Goal: Task Accomplishment & Management: Manage account settings

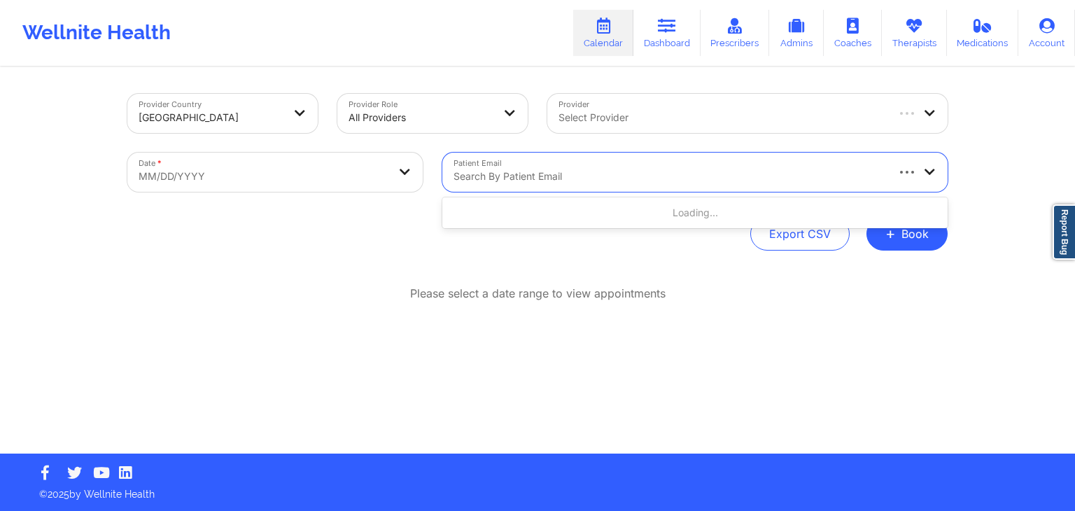
click at [556, 168] on div at bounding box center [668, 176] width 431 height 17
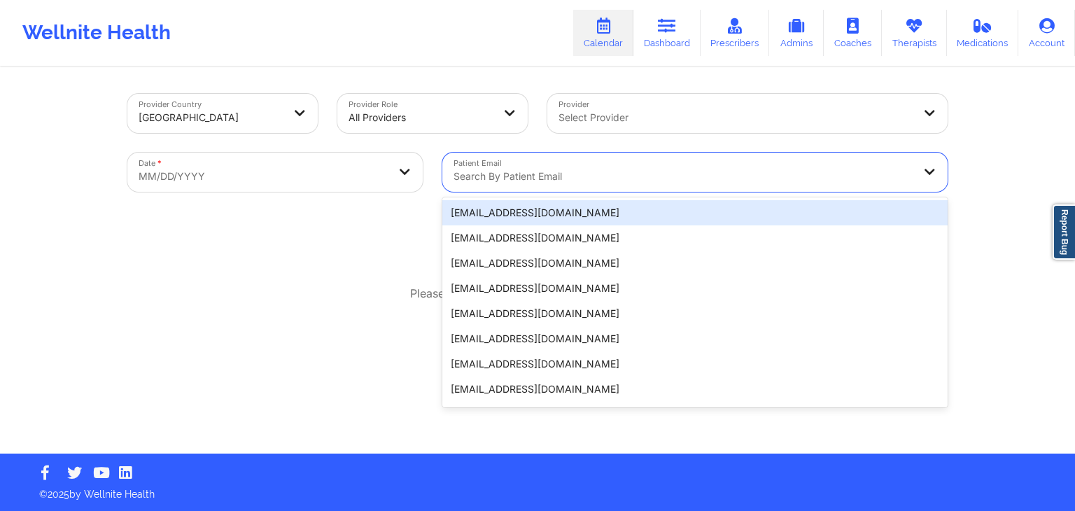
paste input "[EMAIL_ADDRESS][DOMAIN_NAME]"
type input "[EMAIL_ADDRESS][DOMAIN_NAME]"
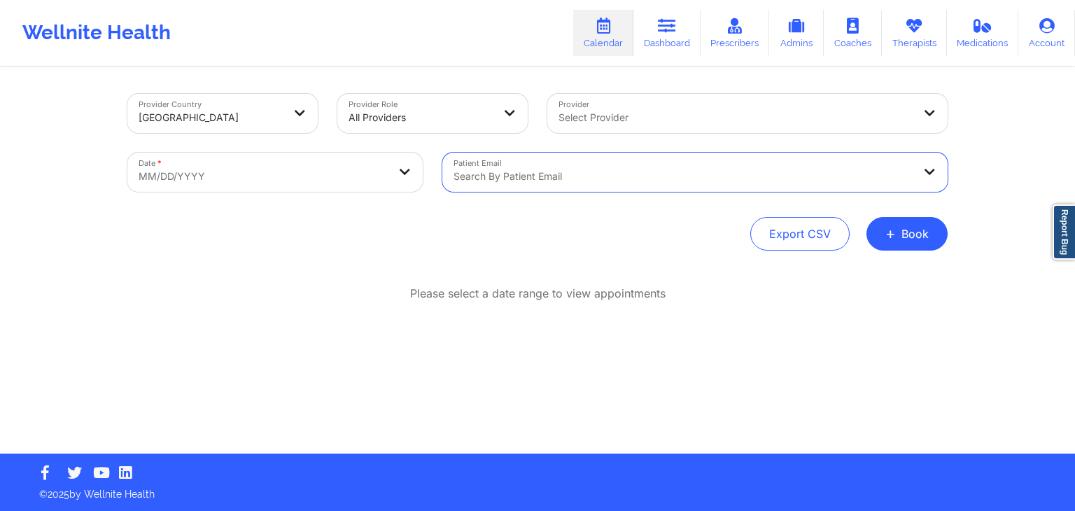
click at [556, 168] on div at bounding box center [682, 176] width 459 height 17
paste input "[EMAIL_ADDRESS][DOMAIN_NAME]"
type input "[EMAIL_ADDRESS][DOMAIN_NAME]"
select select "2025-8"
select select "2025-9"
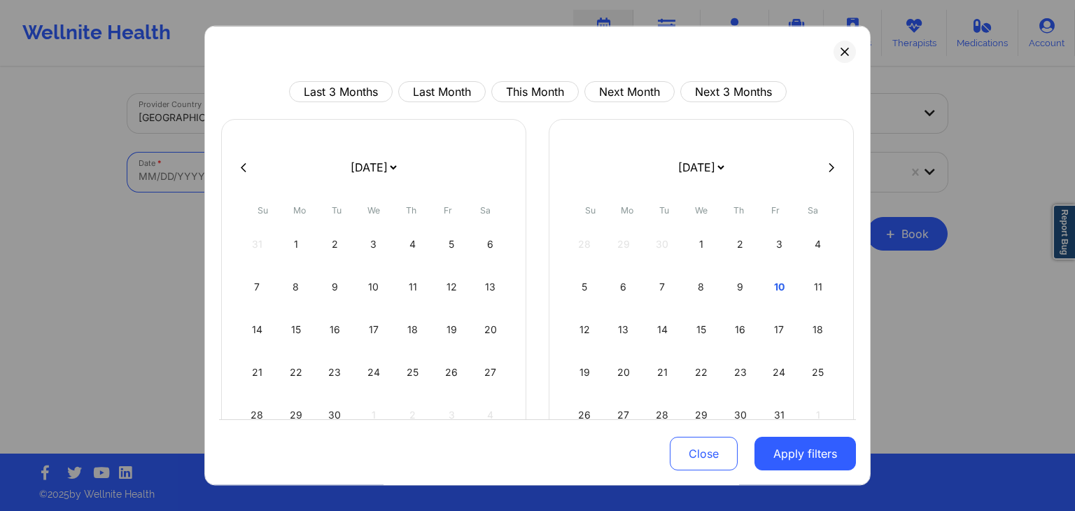
click at [415, 169] on body "Wellnite Health Calendar Dashboard Prescribers Admins Coaches Therapists Medica…" at bounding box center [537, 255] width 1075 height 511
click at [808, 291] on div "11" at bounding box center [818, 286] width 36 height 39
select select "2025-9"
select select "2025-10"
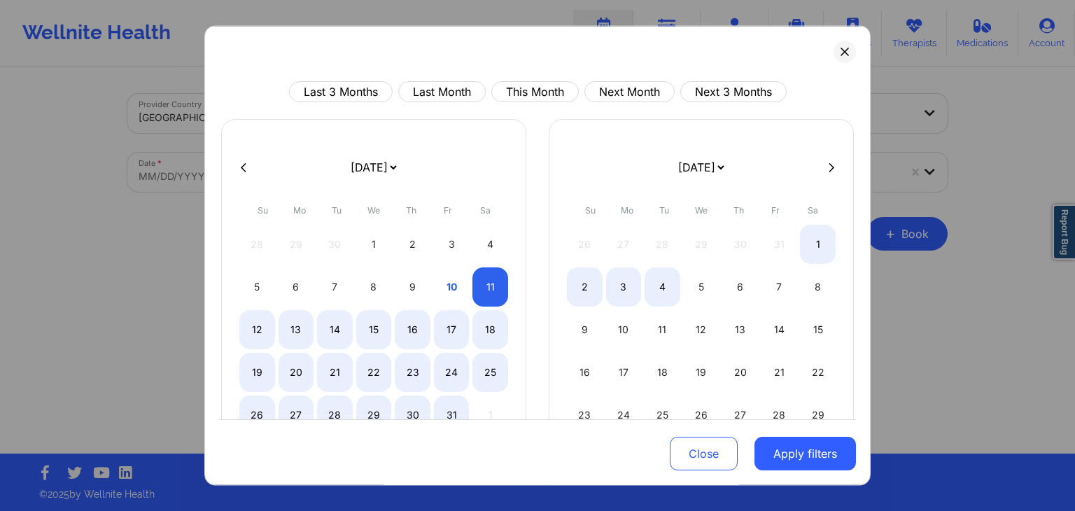
select select "2025-9"
select select "2025-10"
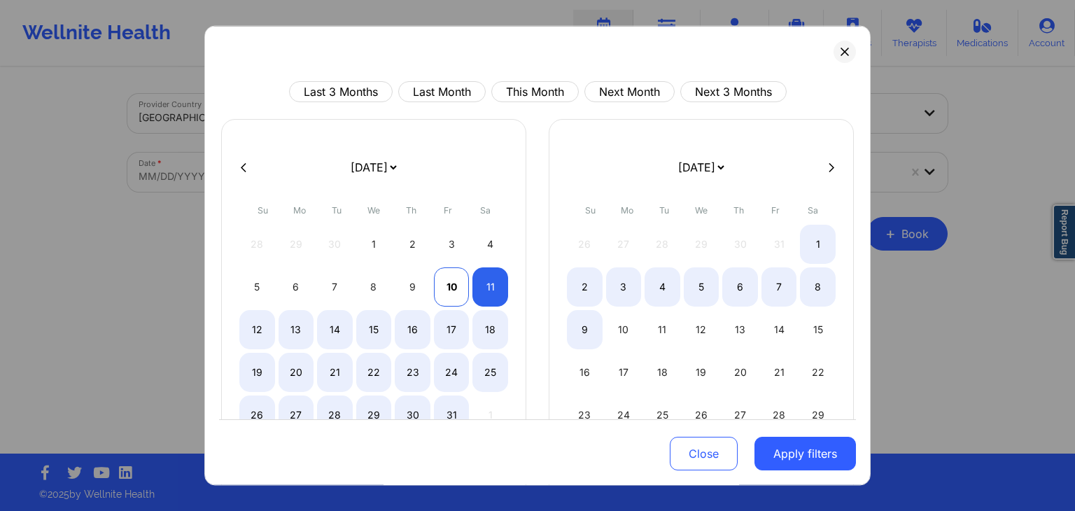
select select "2025-9"
select select "2025-10"
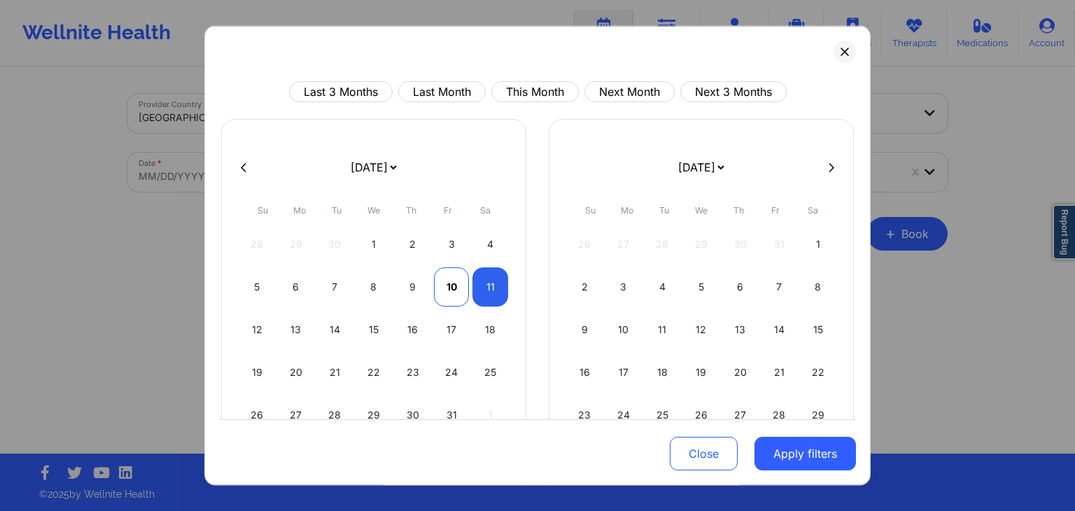
click at [449, 286] on div "10" at bounding box center [452, 286] width 36 height 39
select select "2025-9"
select select "2025-10"
select select "2025-9"
select select "2025-10"
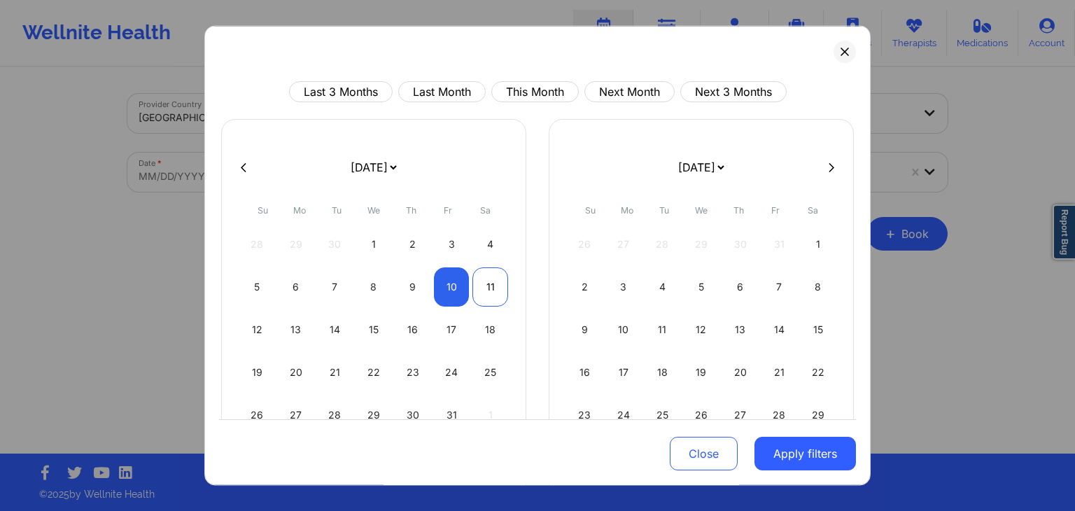
click at [479, 295] on div "11" at bounding box center [490, 286] width 36 height 39
select select "2025-9"
select select "2025-10"
click at [789, 457] on button "Apply filters" at bounding box center [804, 454] width 101 height 34
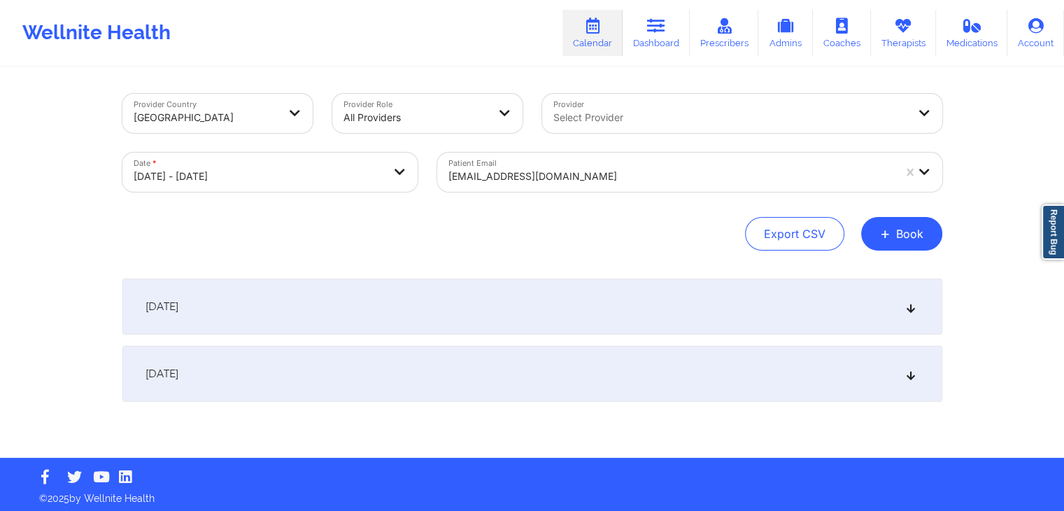
click at [656, 323] on div "[DATE]" at bounding box center [532, 307] width 820 height 56
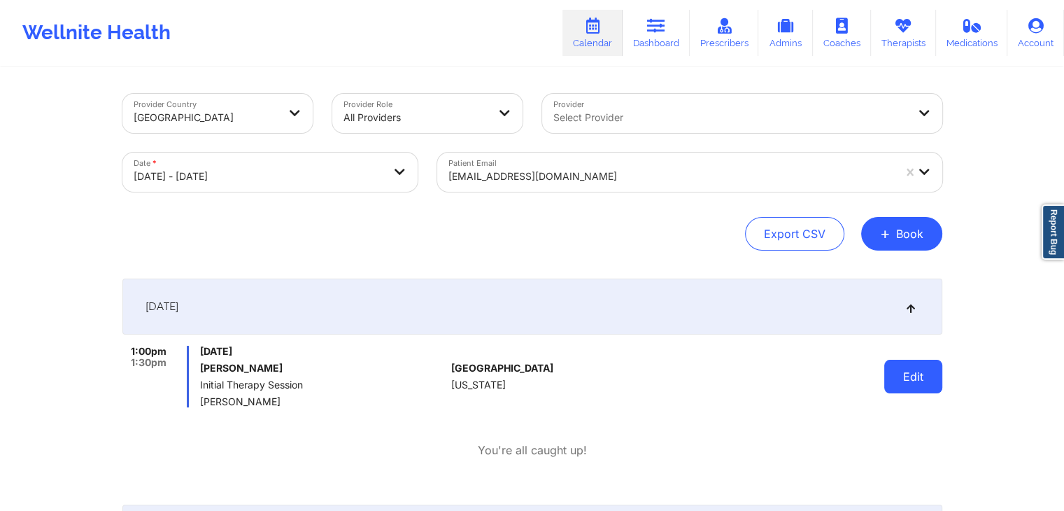
click at [904, 377] on button "Edit" at bounding box center [914, 377] width 58 height 34
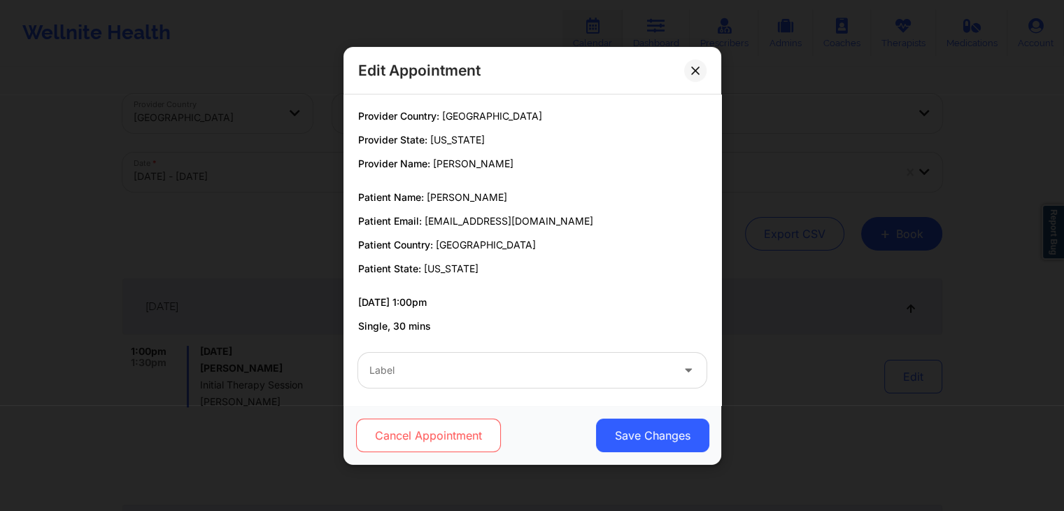
click at [462, 435] on button "Cancel Appointment" at bounding box center [428, 435] width 145 height 34
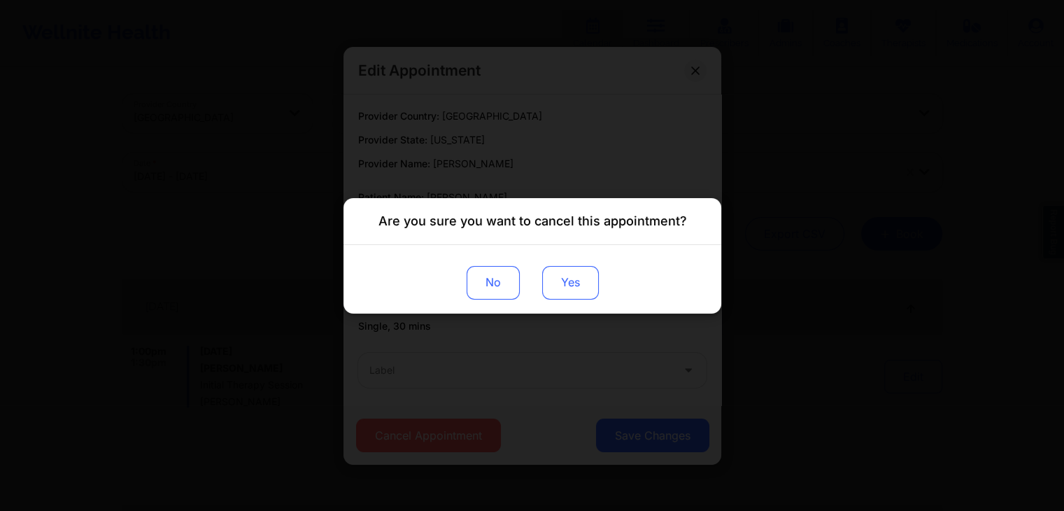
click at [563, 287] on button "Yes" at bounding box center [570, 282] width 57 height 34
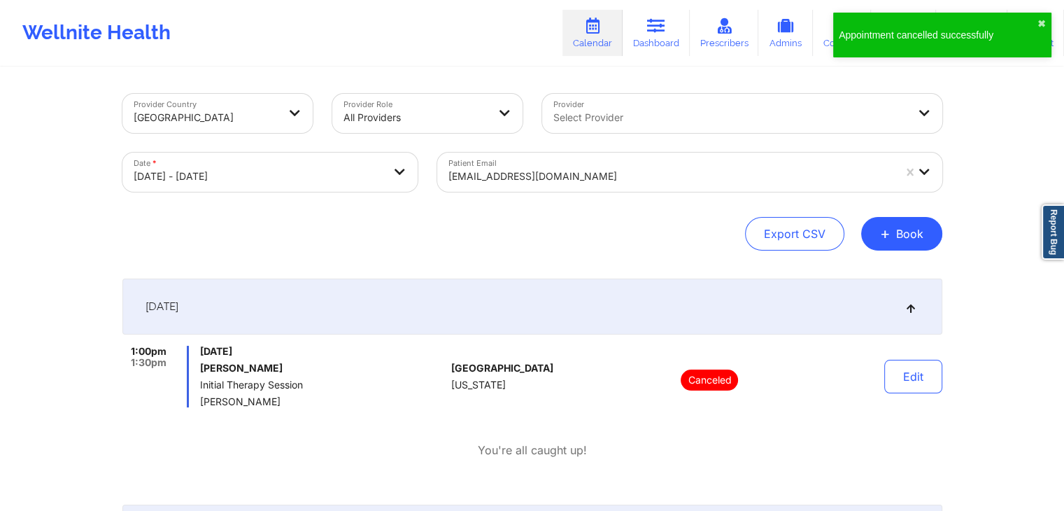
click at [1042, 17] on div "Appointment cancelled successfully ✖︎" at bounding box center [942, 35] width 218 height 45
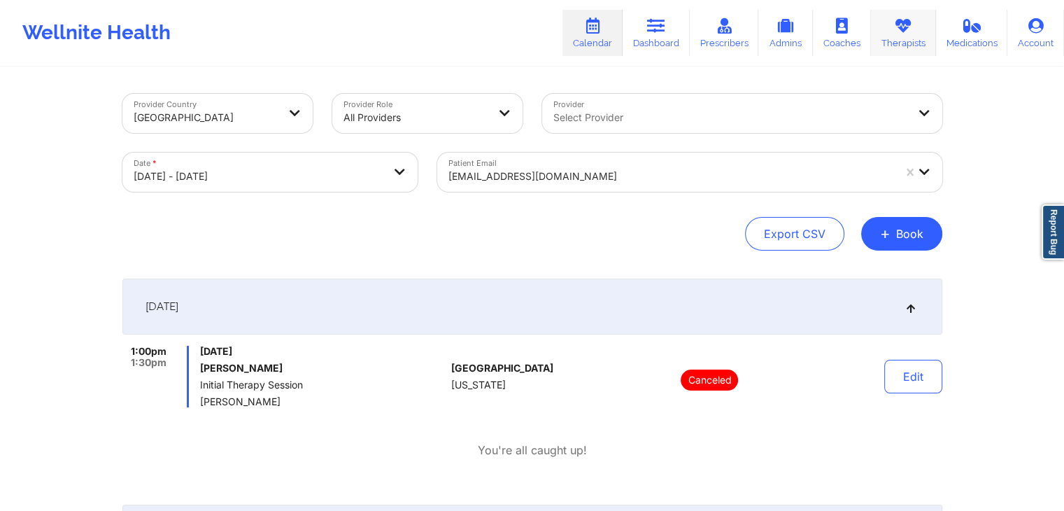
click at [911, 40] on link "Therapists" at bounding box center [903, 33] width 65 height 46
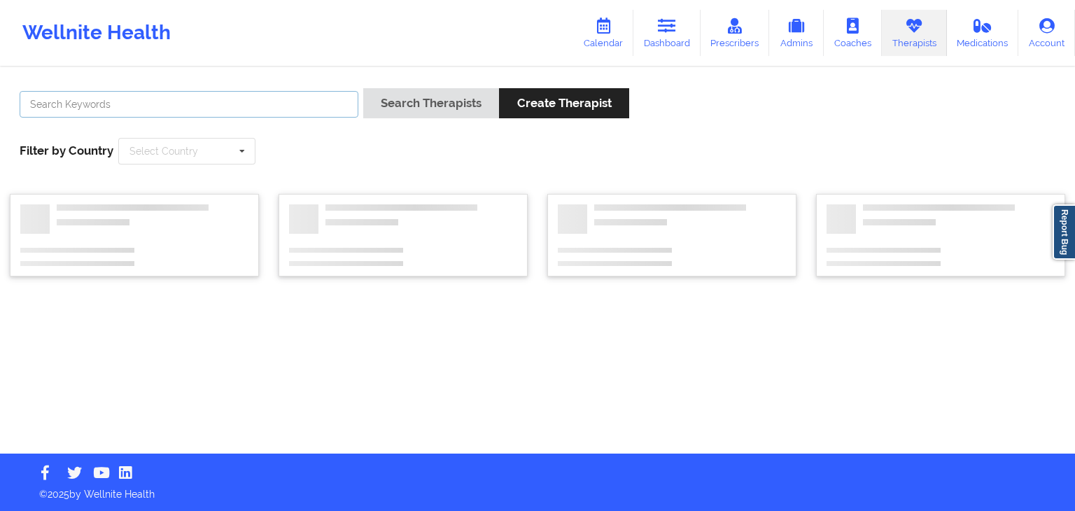
click at [277, 99] on input "text" at bounding box center [189, 104] width 339 height 27
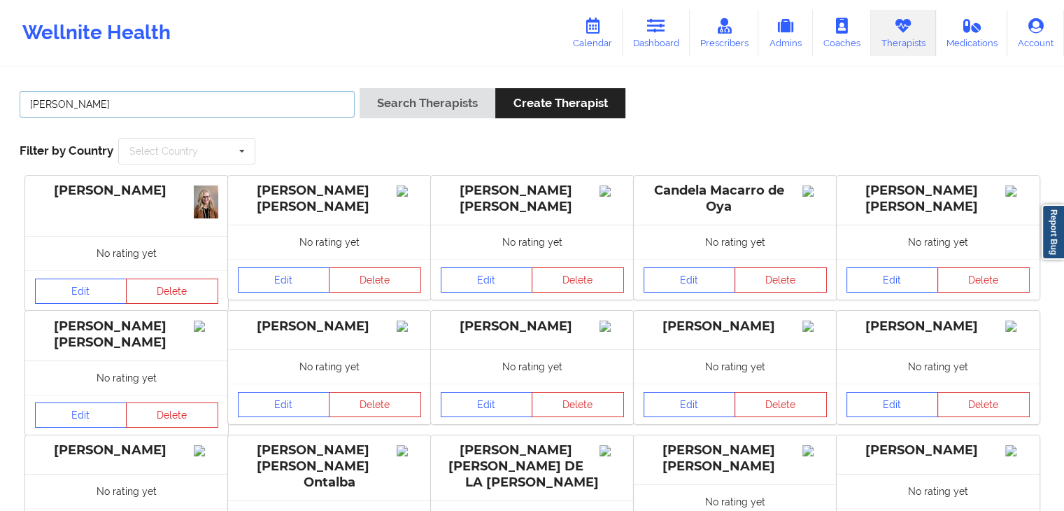
type input "[PERSON_NAME]"
click at [437, 113] on button "Search Therapists" at bounding box center [428, 103] width 136 height 30
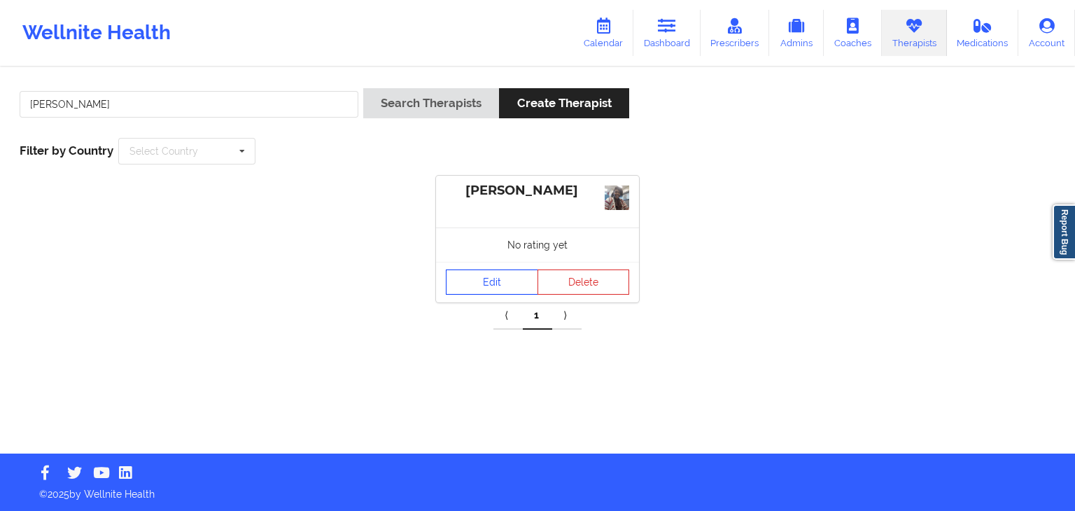
click at [483, 272] on link "Edit" at bounding box center [492, 281] width 92 height 25
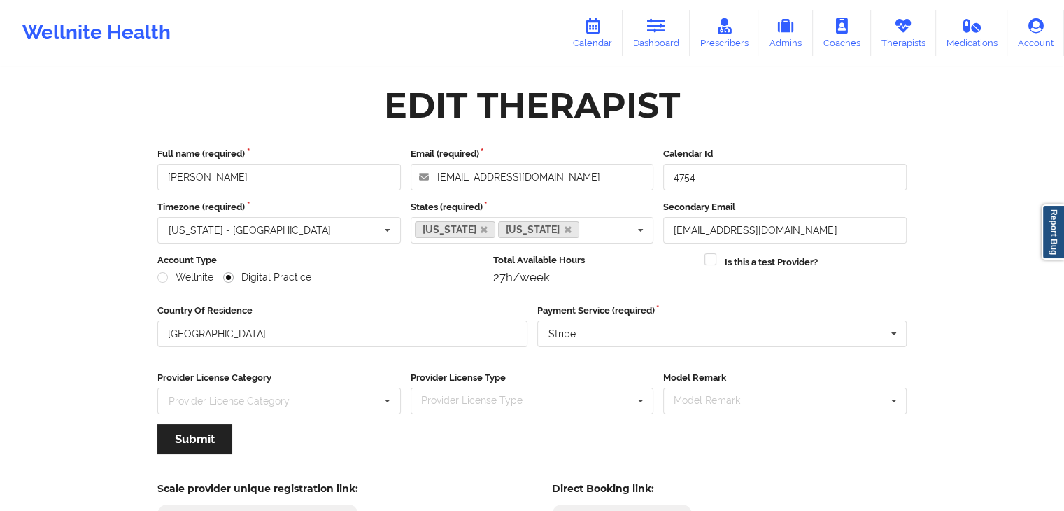
scroll to position [116, 0]
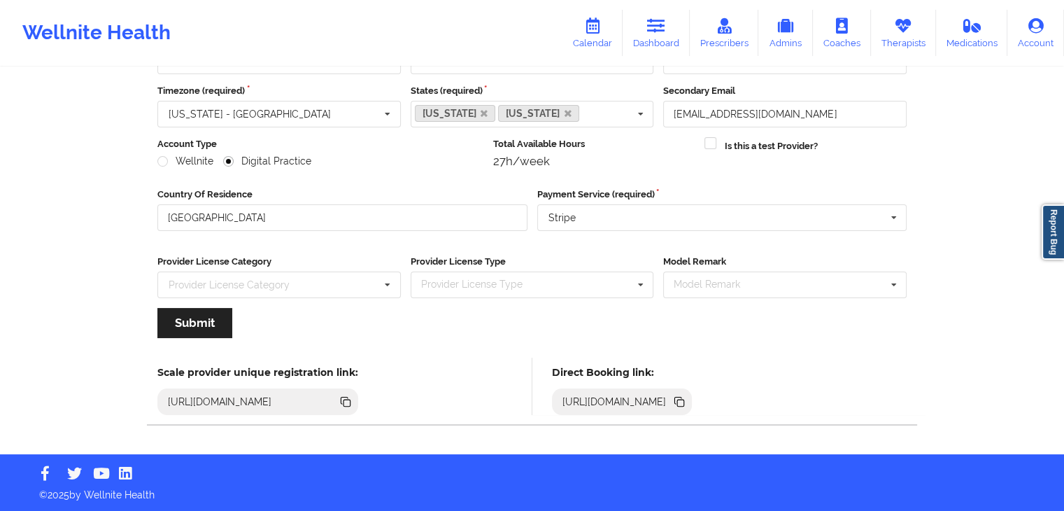
click at [684, 400] on icon at bounding box center [680, 403] width 7 height 7
click at [645, 22] on link "Dashboard" at bounding box center [656, 33] width 67 height 46
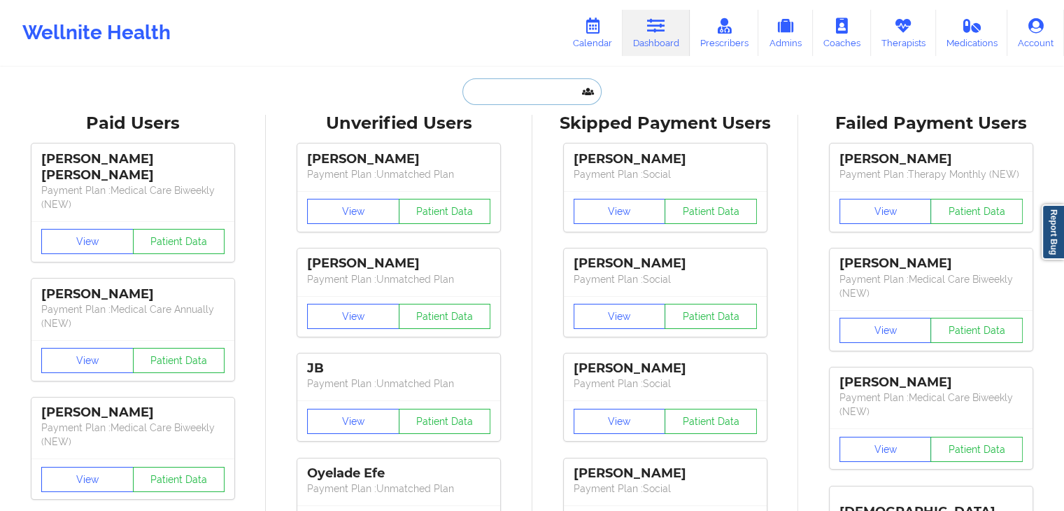
click at [509, 97] on input "text" at bounding box center [532, 91] width 139 height 27
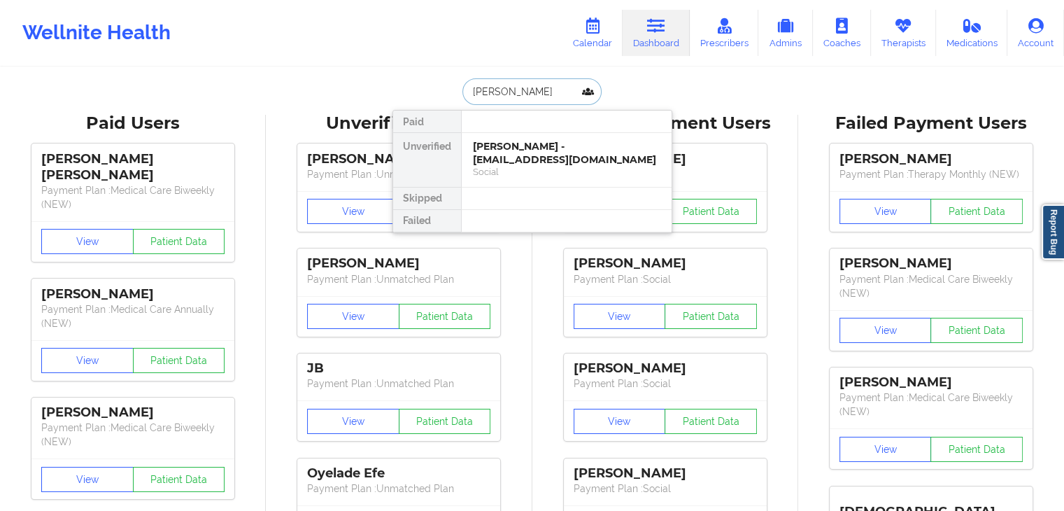
type input "[PERSON_NAME]"
click at [549, 177] on div "Social" at bounding box center [567, 172] width 188 height 12
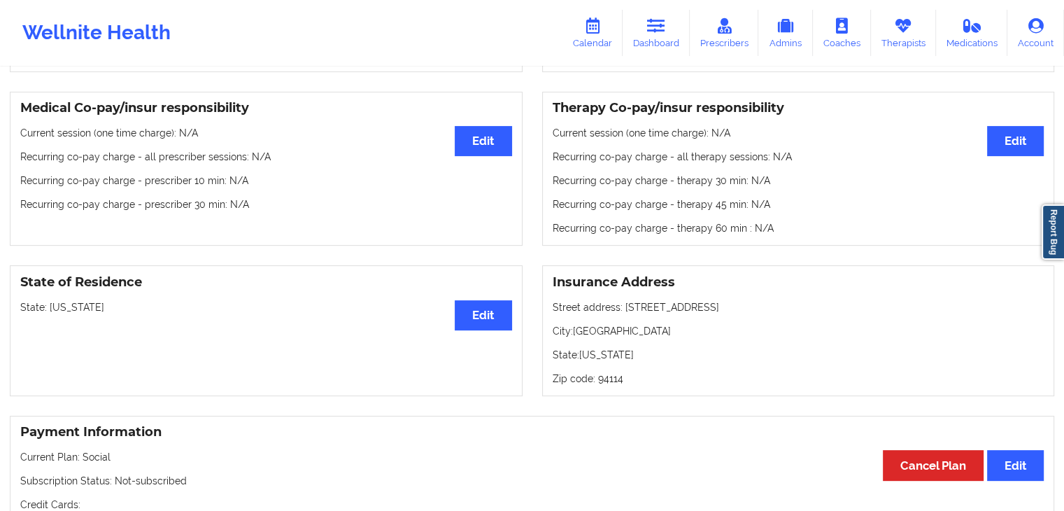
scroll to position [396, 0]
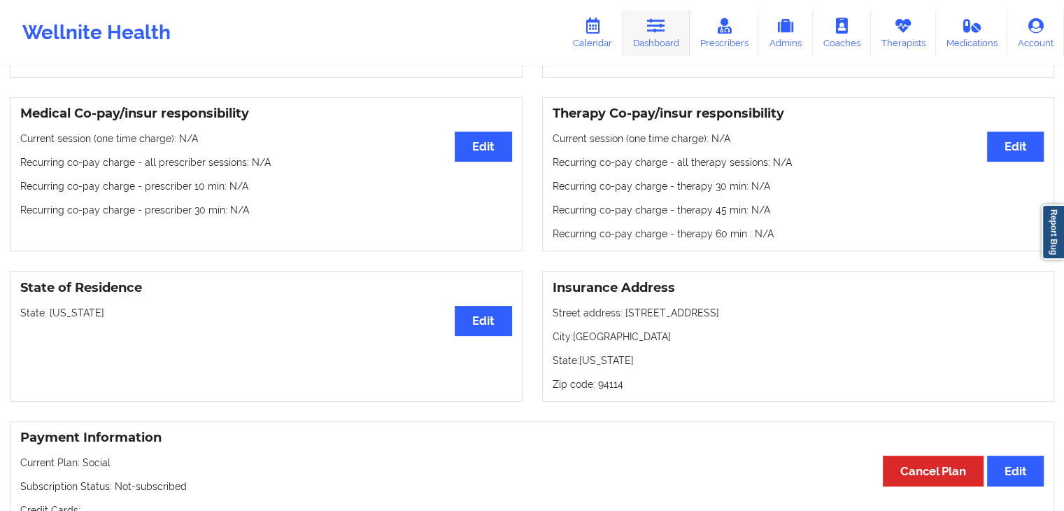
click at [654, 35] on link "Dashboard" at bounding box center [656, 33] width 67 height 46
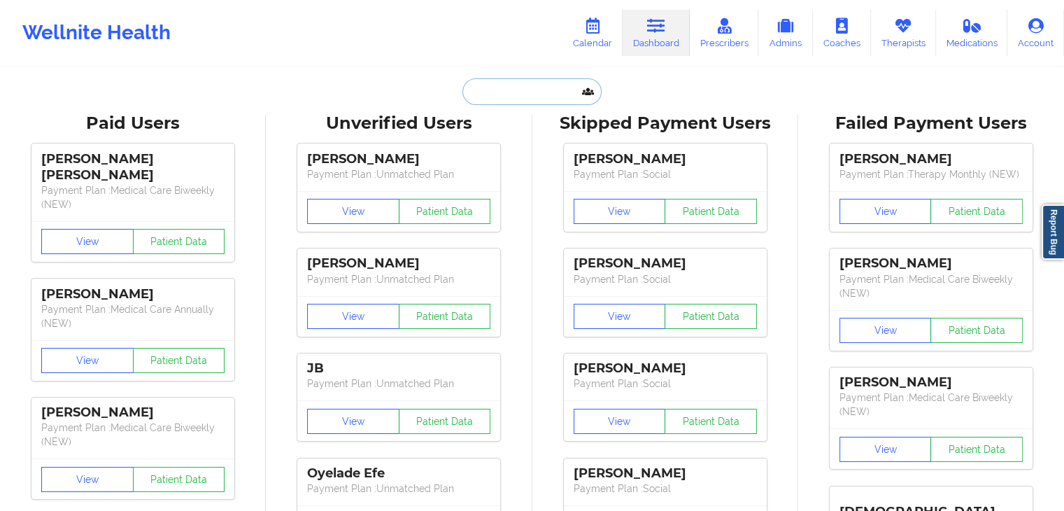
click at [489, 103] on input "text" at bounding box center [532, 91] width 139 height 27
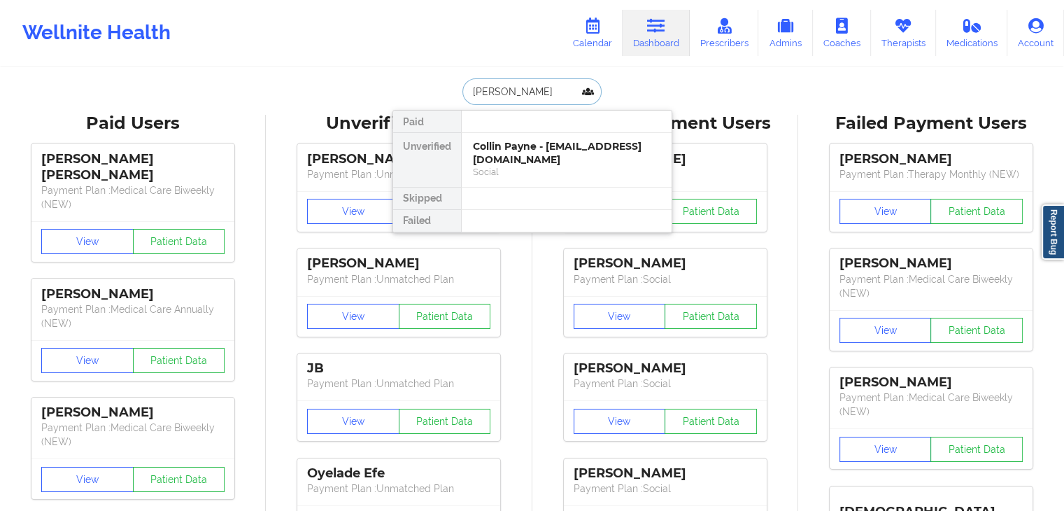
type input "[PERSON_NAME]"
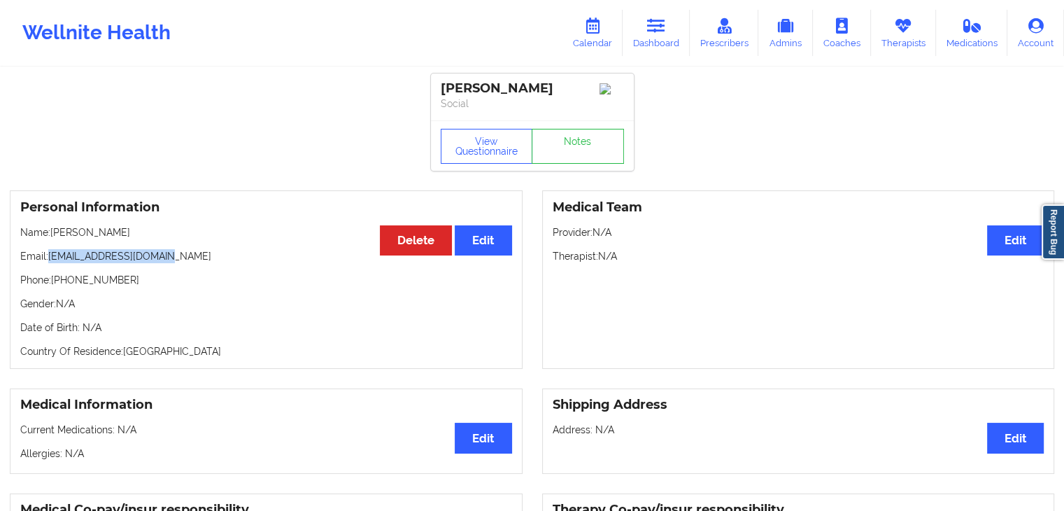
drag, startPoint x: 148, startPoint y: 258, endPoint x: 50, endPoint y: 264, distance: 98.8
click at [50, 263] on p "Email: [EMAIL_ADDRESS][DOMAIN_NAME]" at bounding box center [266, 256] width 492 height 14
copy p "[EMAIL_ADDRESS][DOMAIN_NAME]"
click at [547, 351] on div "Medical Team Edit Provider: N/A Therapist: N/A" at bounding box center [798, 279] width 513 height 178
drag, startPoint x: 159, startPoint y: 265, endPoint x: 52, endPoint y: 260, distance: 106.5
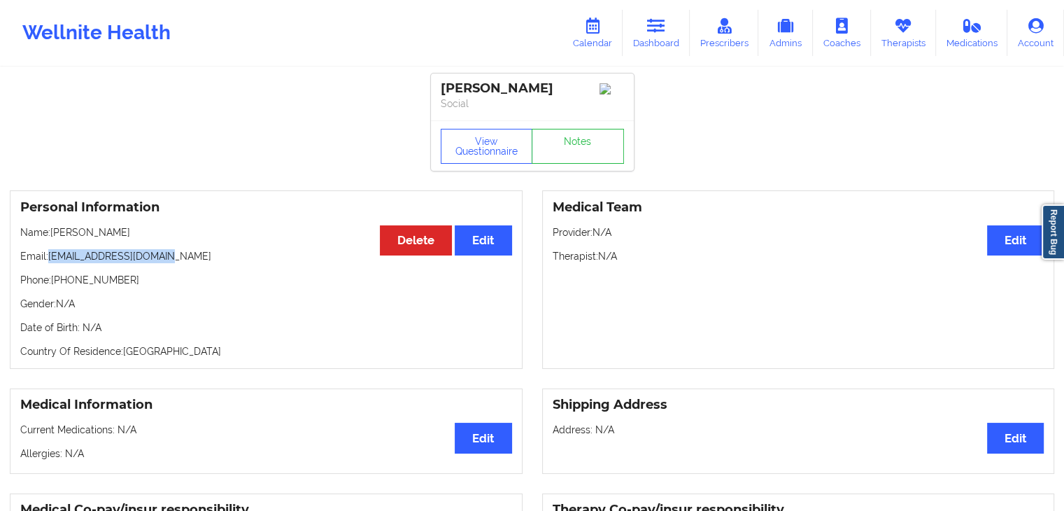
click at [52, 260] on p "Email: [EMAIL_ADDRESS][DOMAIN_NAME]" at bounding box center [266, 256] width 492 height 14
drag, startPoint x: 157, startPoint y: 260, endPoint x: 50, endPoint y: 261, distance: 106.4
click at [50, 261] on p "Email: [EMAIL_ADDRESS][DOMAIN_NAME]" at bounding box center [266, 256] width 492 height 14
copy p "[EMAIL_ADDRESS][DOMAIN_NAME]"
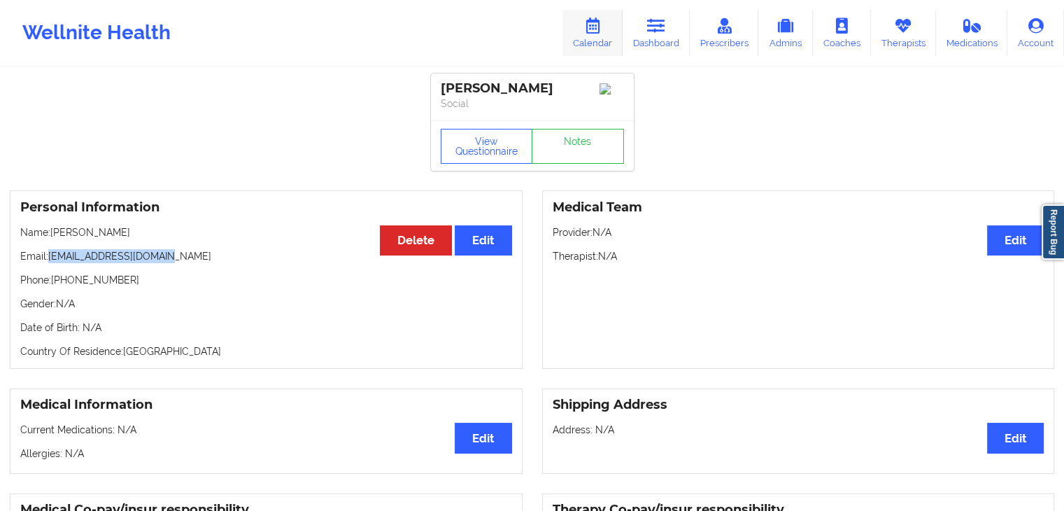
click at [595, 28] on icon at bounding box center [593, 25] width 18 height 15
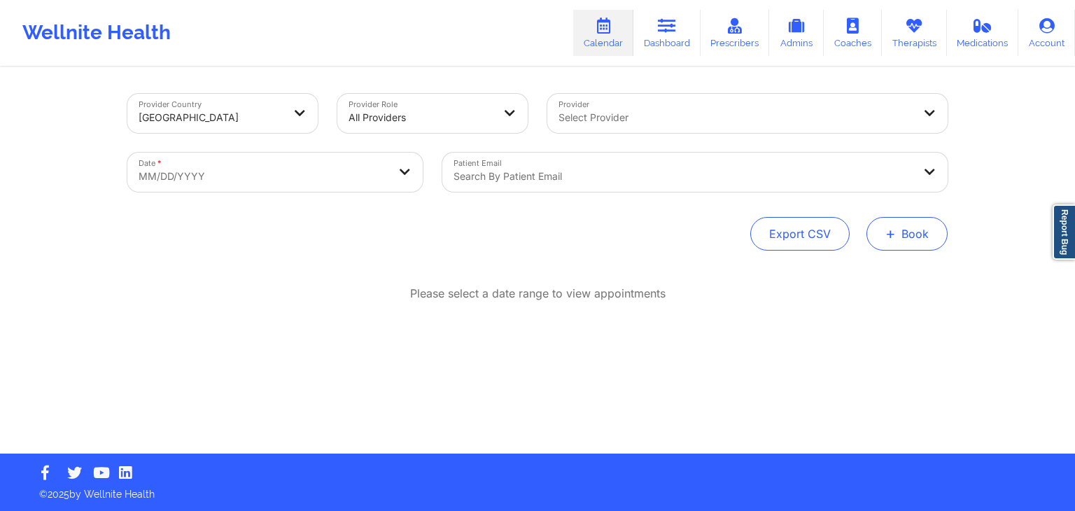
click at [905, 239] on button "+ Book" at bounding box center [906, 234] width 81 height 34
click at [857, 274] on button "Therapy Session" at bounding box center [883, 278] width 107 height 23
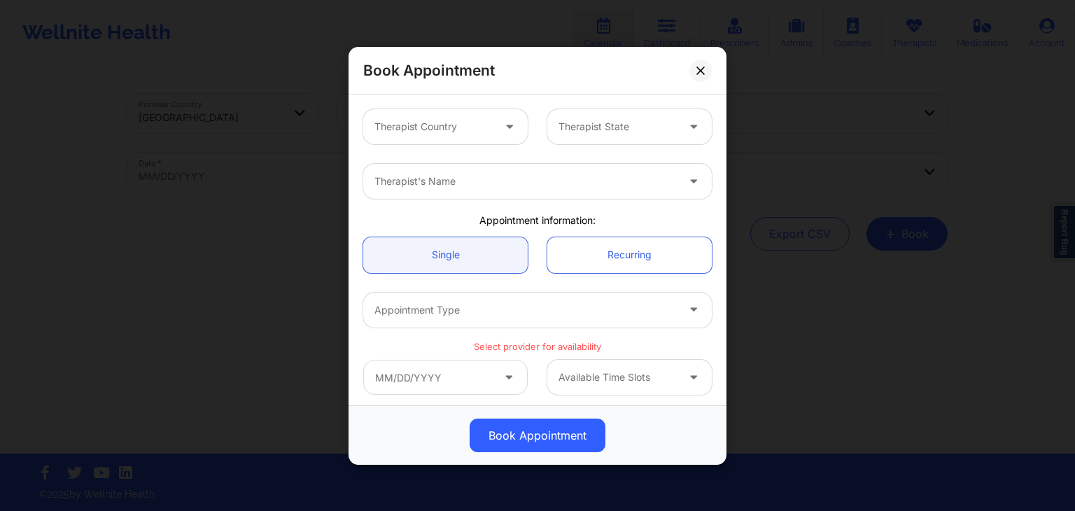
click at [457, 124] on div at bounding box center [433, 126] width 118 height 17
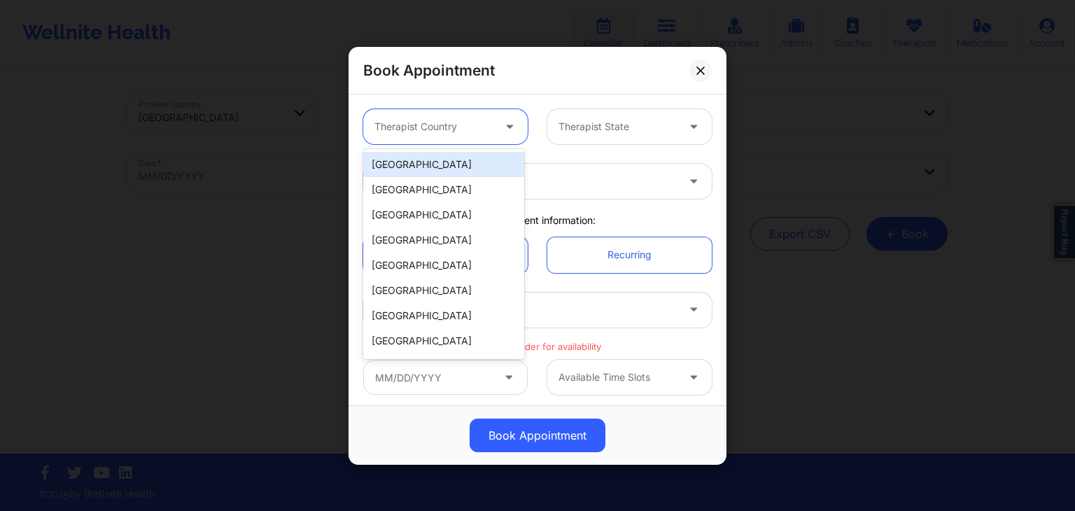
click at [444, 162] on div "[GEOGRAPHIC_DATA]" at bounding box center [443, 164] width 161 height 25
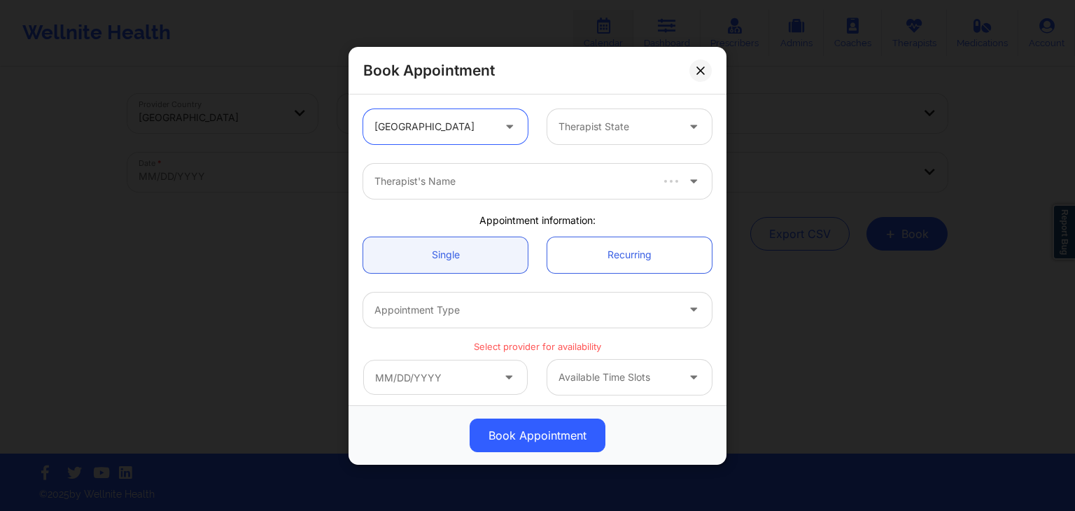
click at [571, 120] on div at bounding box center [617, 126] width 118 height 17
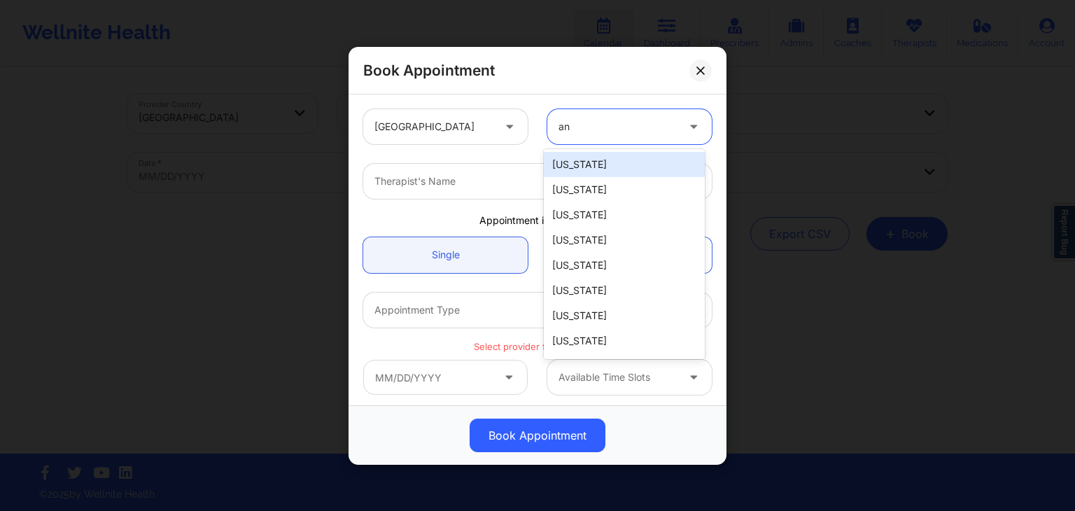
type input "a"
type input "in"
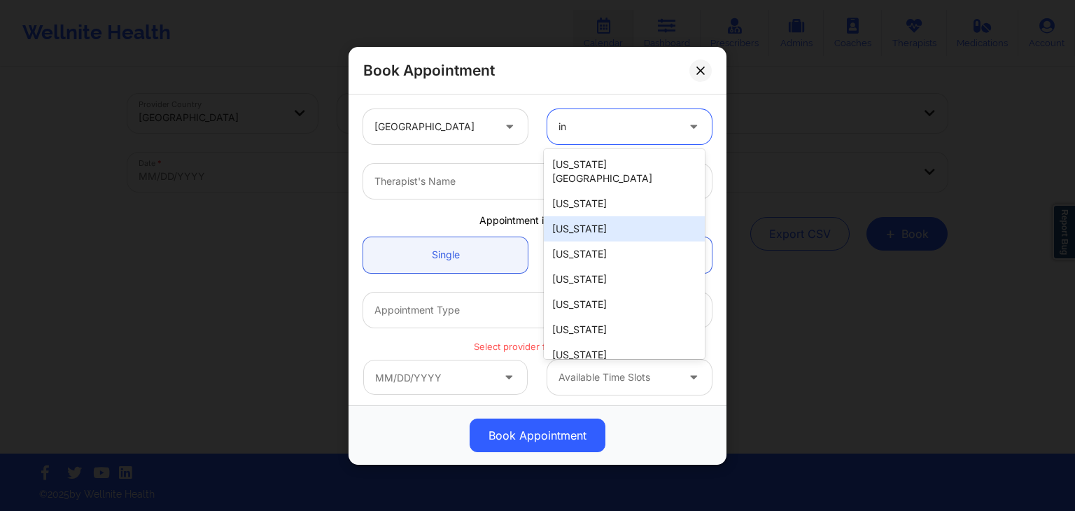
click at [590, 216] on div "[US_STATE]" at bounding box center [624, 228] width 161 height 25
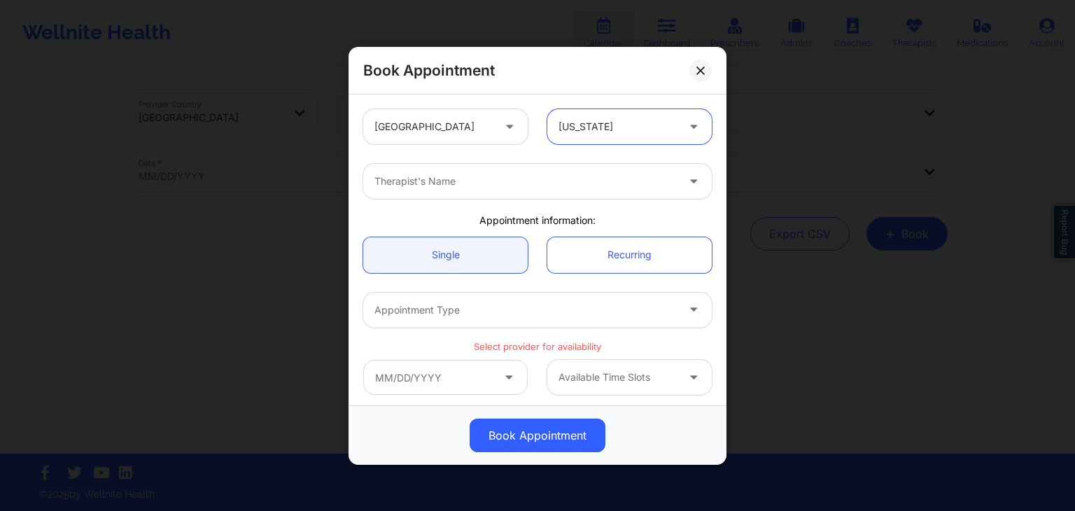
click at [540, 179] on div at bounding box center [525, 181] width 302 height 17
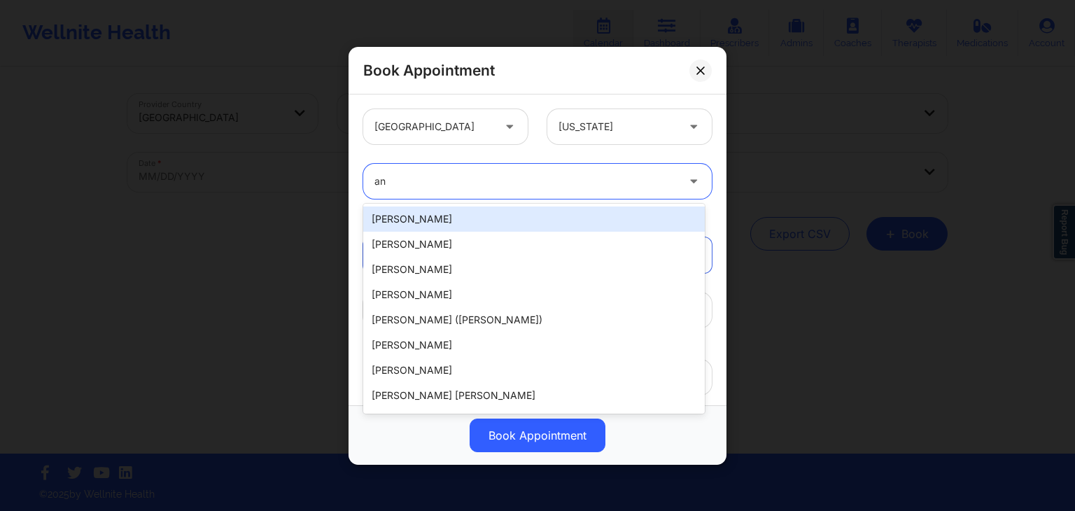
type input "a"
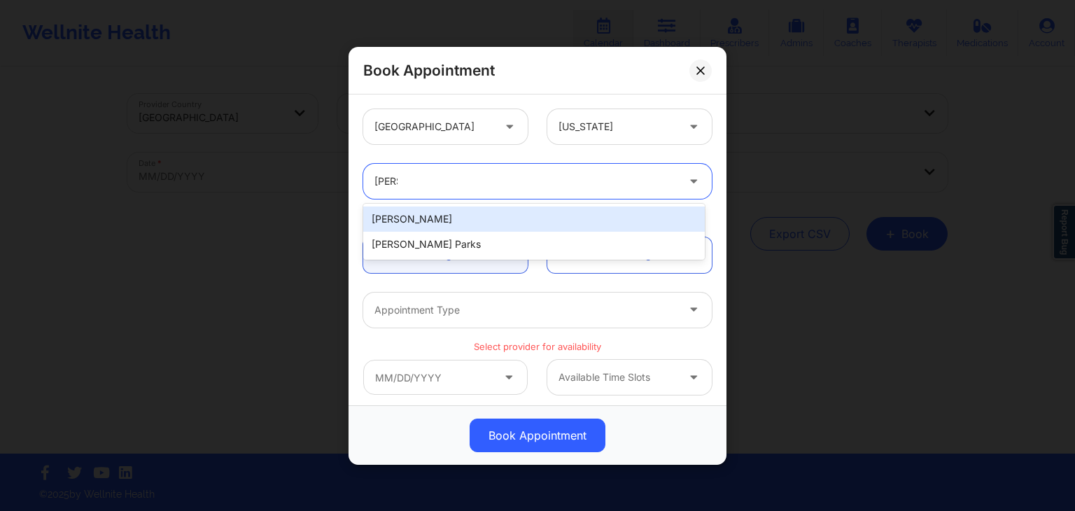
type input "[PERSON_NAME]"
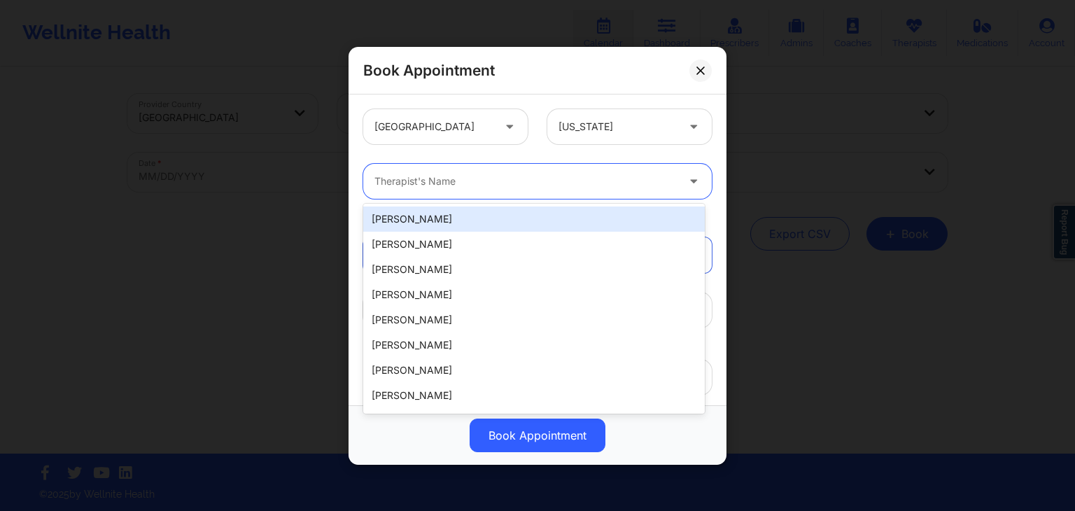
click at [542, 184] on div at bounding box center [525, 181] width 302 height 17
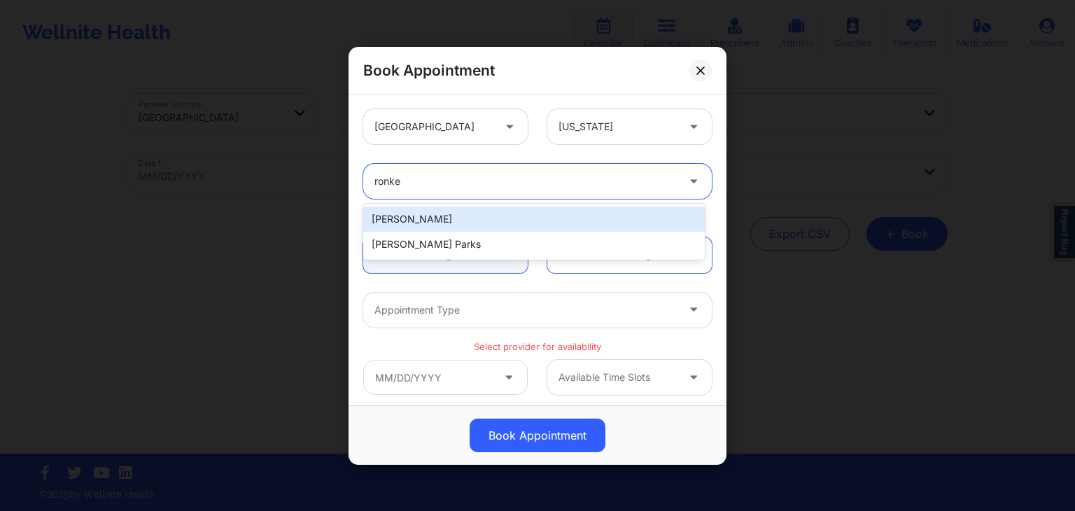
type input "[PERSON_NAME]"
click at [510, 216] on div "[PERSON_NAME]" at bounding box center [534, 218] width 342 height 25
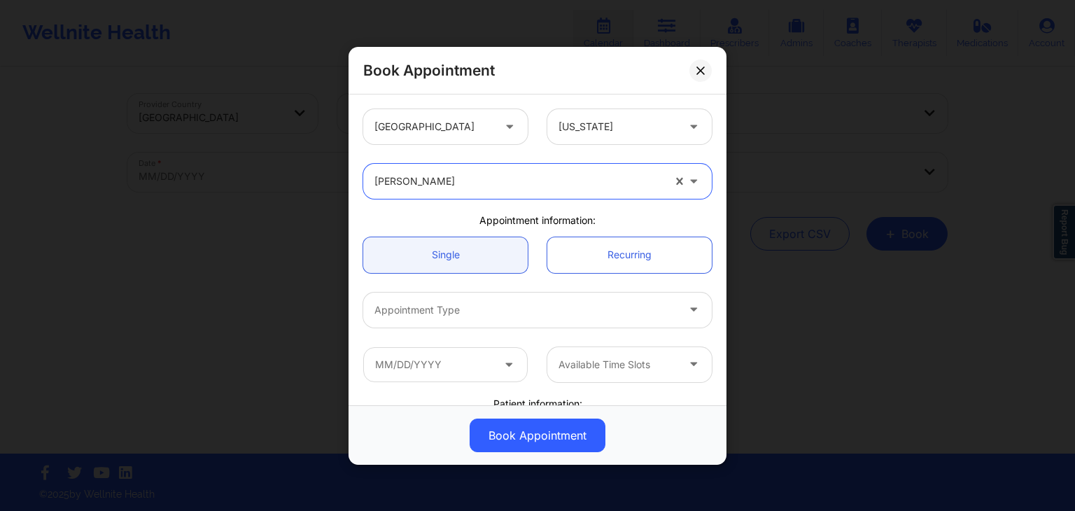
click at [689, 306] on icon at bounding box center [694, 307] width 14 height 12
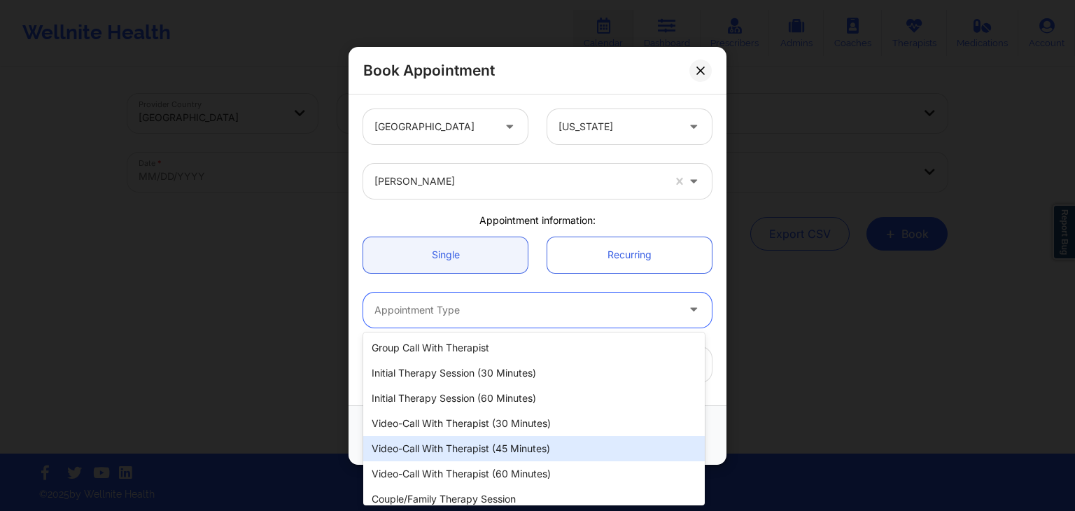
click at [505, 446] on div "Video-Call with Therapist (45 minutes)" at bounding box center [534, 448] width 342 height 25
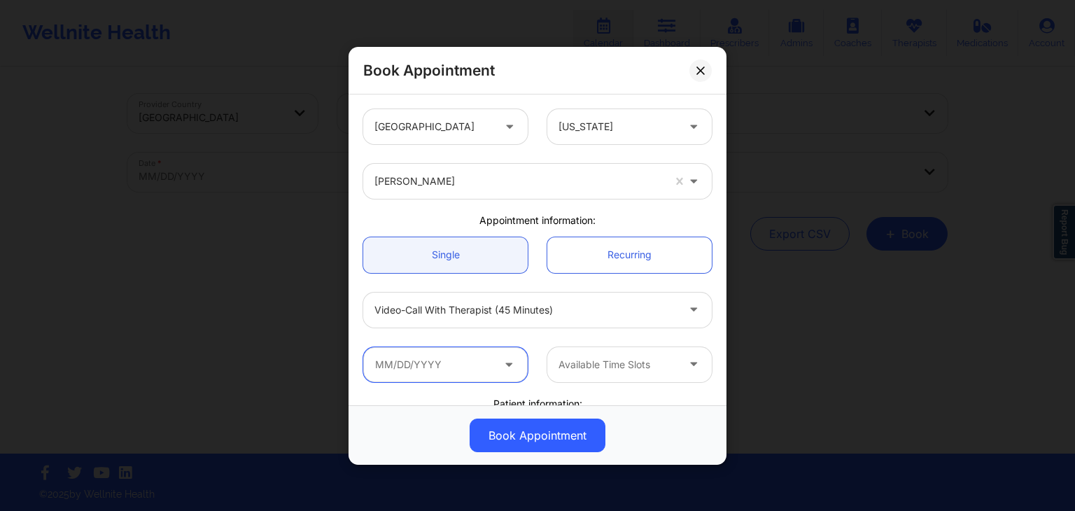
click at [463, 357] on input "text" at bounding box center [445, 363] width 164 height 35
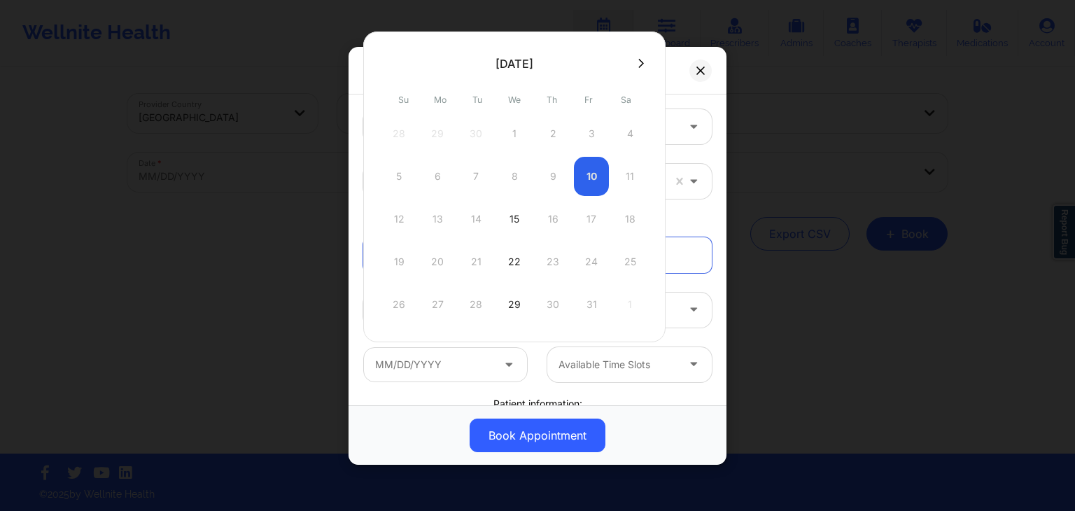
click at [470, 220] on div "12 13 14 15 16 17 18" at bounding box center [514, 218] width 266 height 39
click at [479, 213] on div "12 13 14 15 16 17 18" at bounding box center [514, 218] width 266 height 39
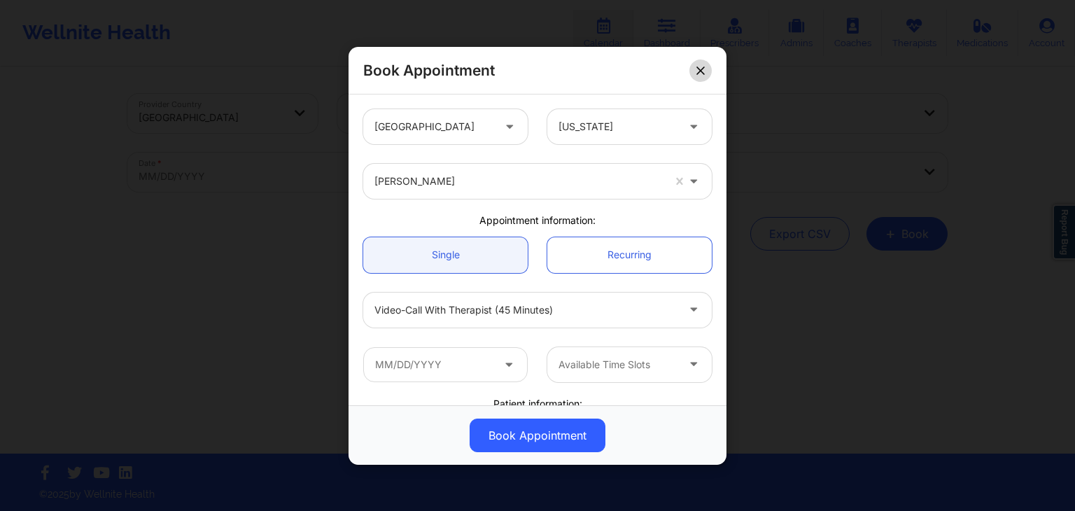
click at [701, 69] on icon at bounding box center [700, 70] width 8 height 8
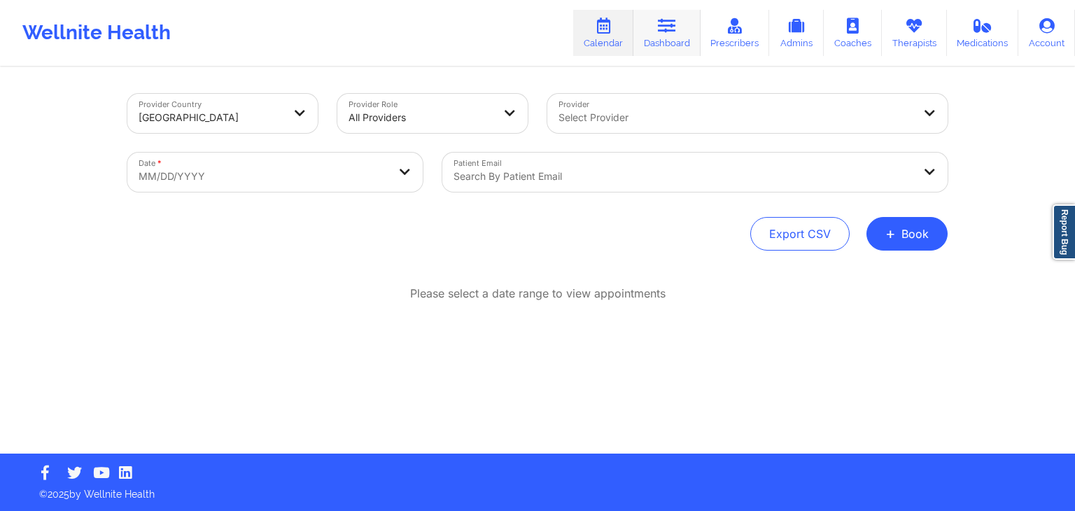
click at [683, 47] on link "Dashboard" at bounding box center [666, 33] width 67 height 46
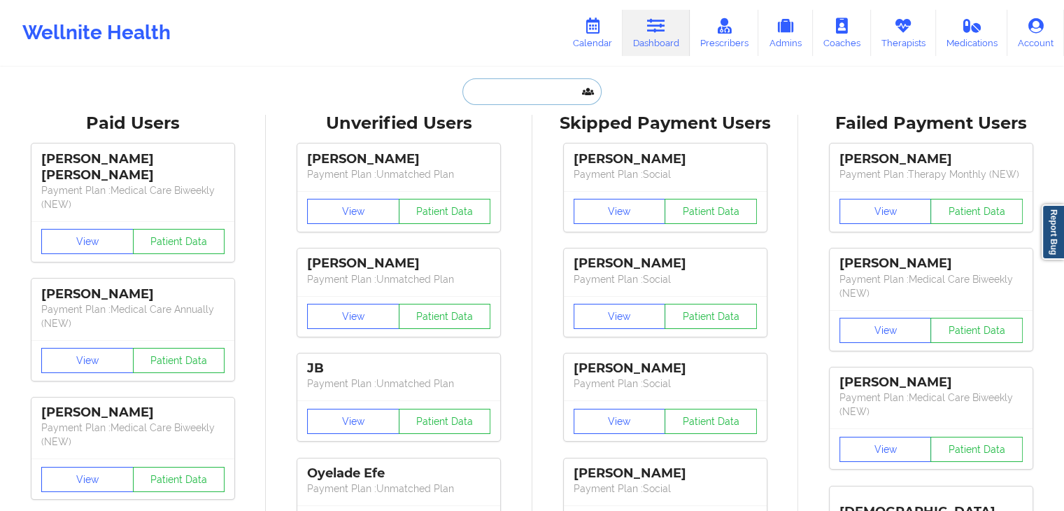
click at [548, 90] on input "text" at bounding box center [532, 91] width 139 height 27
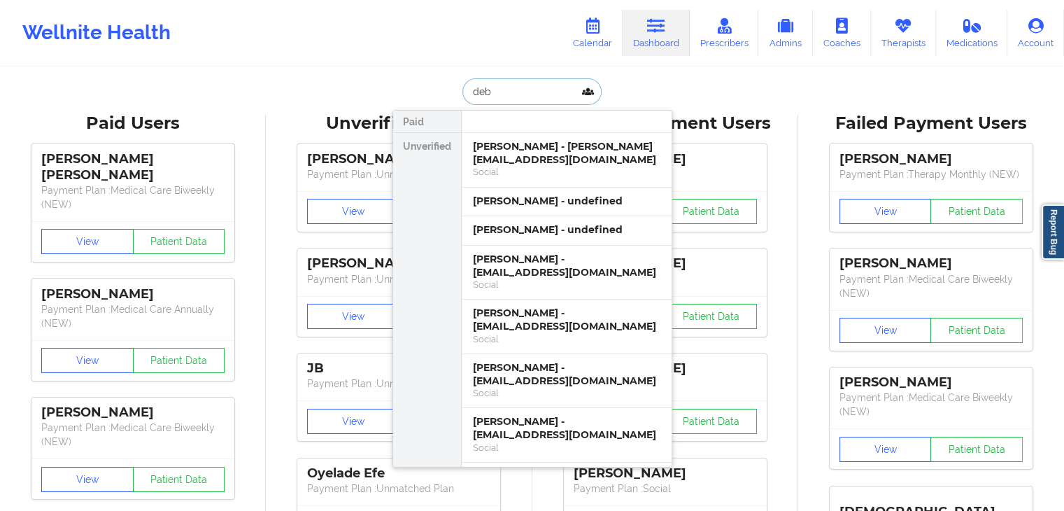
type input "debo"
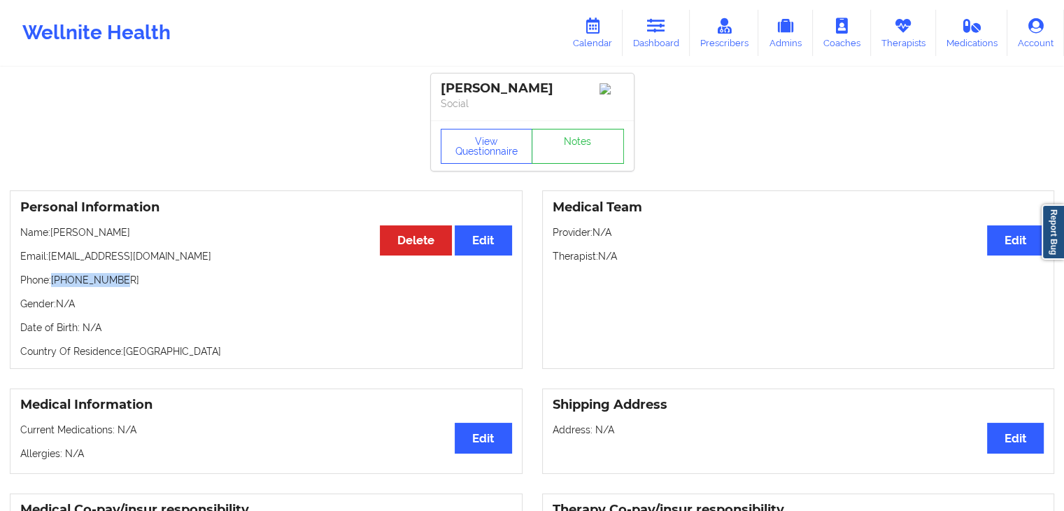
drag, startPoint x: 117, startPoint y: 281, endPoint x: 54, endPoint y: 284, distance: 63.0
click at [54, 284] on p "Phone: [PHONE_NUMBER]" at bounding box center [266, 280] width 492 height 14
copy p "[PHONE_NUMBER]"
drag, startPoint x: 152, startPoint y: 266, endPoint x: 52, endPoint y: 260, distance: 100.2
click at [52, 260] on p "Email: [EMAIL_ADDRESS][DOMAIN_NAME]" at bounding box center [266, 256] width 492 height 14
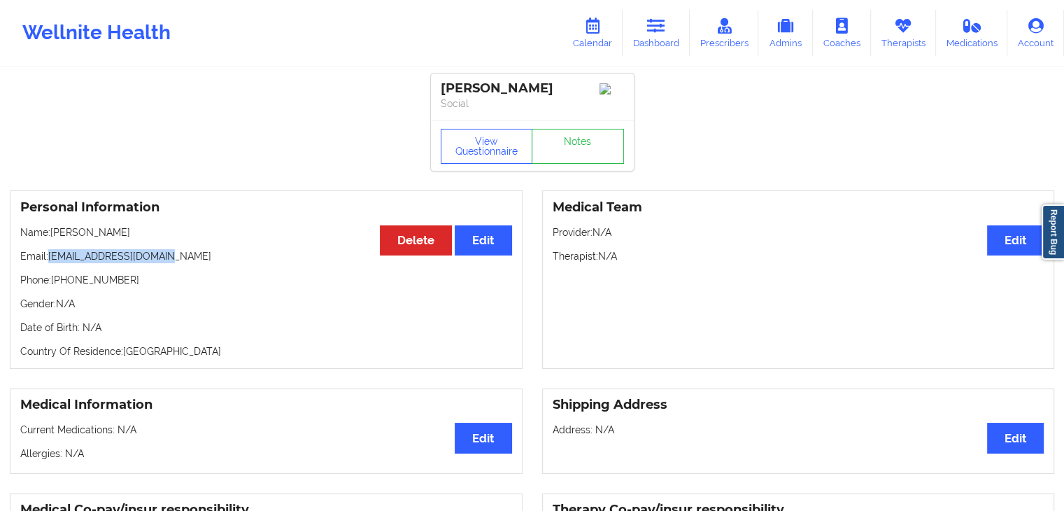
copy p "[EMAIL_ADDRESS][DOMAIN_NAME]"
click at [657, 34] on link "Dashboard" at bounding box center [656, 33] width 67 height 46
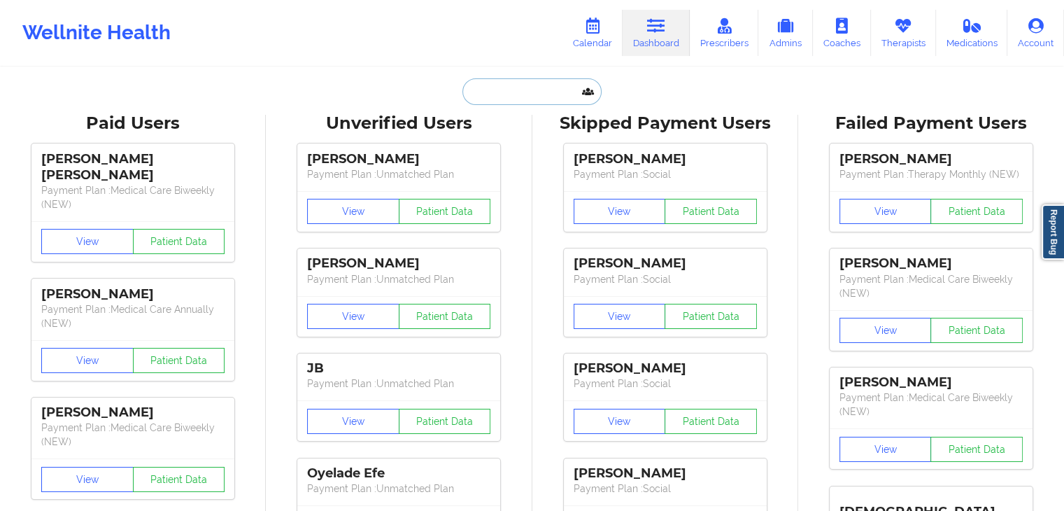
click at [526, 94] on input "text" at bounding box center [532, 91] width 139 height 27
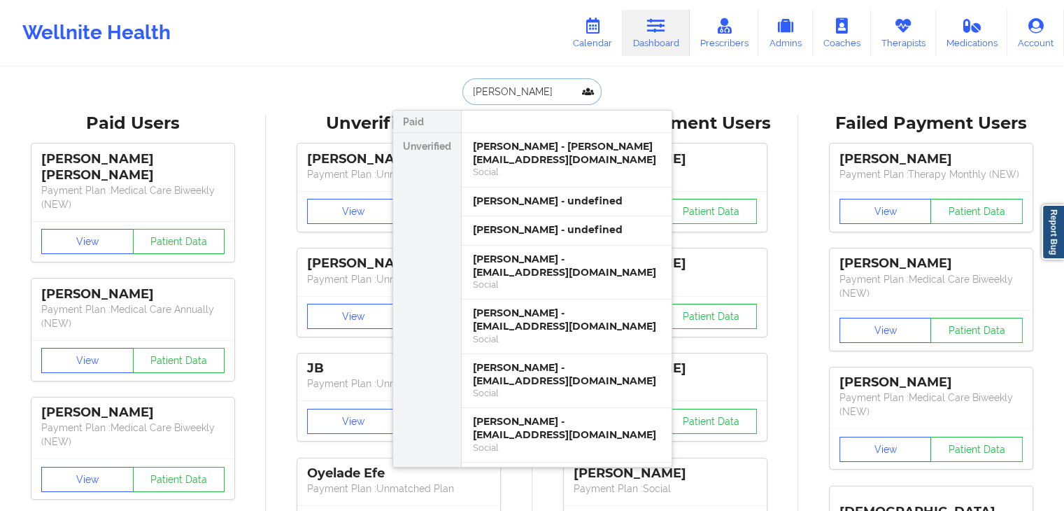
type input "[PERSON_NAME]"
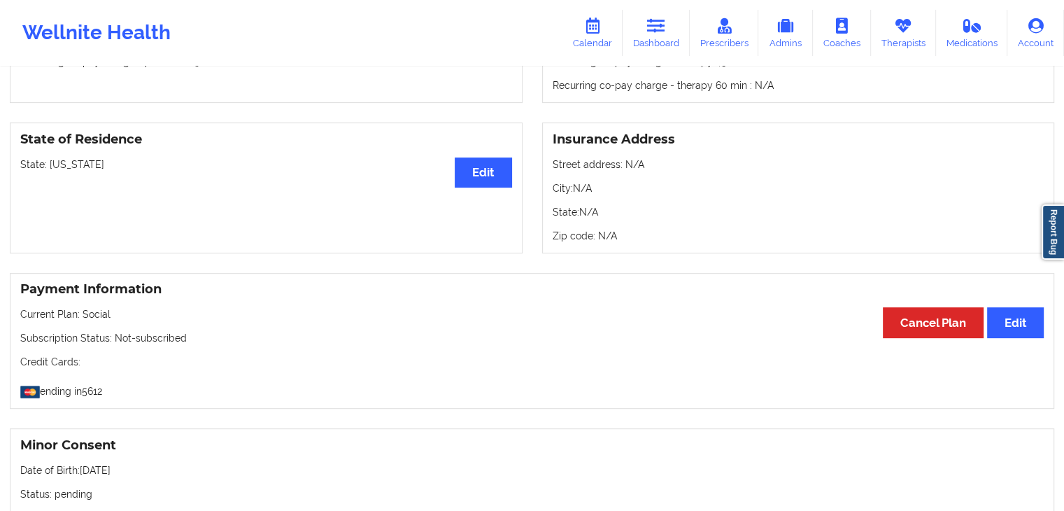
scroll to position [557, 0]
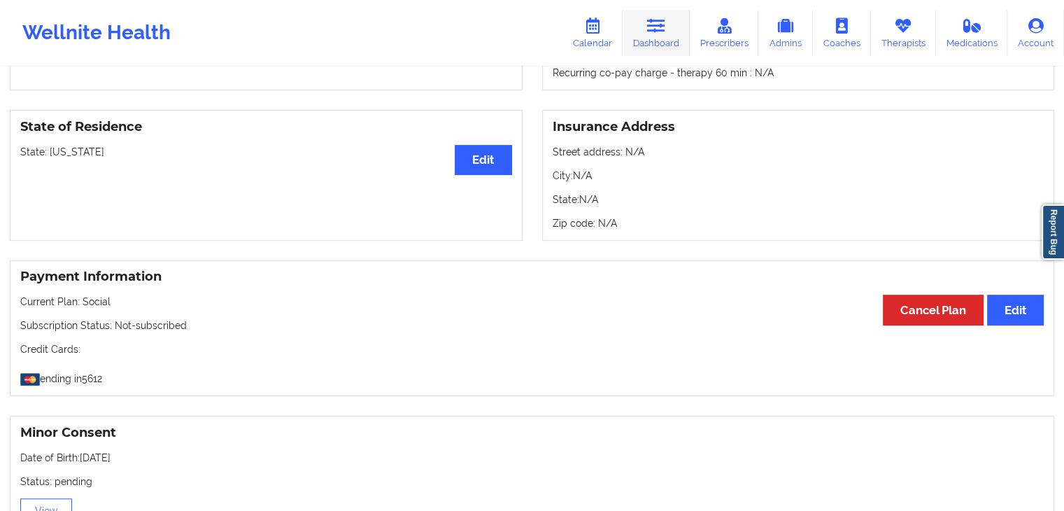
click at [652, 40] on link "Dashboard" at bounding box center [656, 33] width 67 height 46
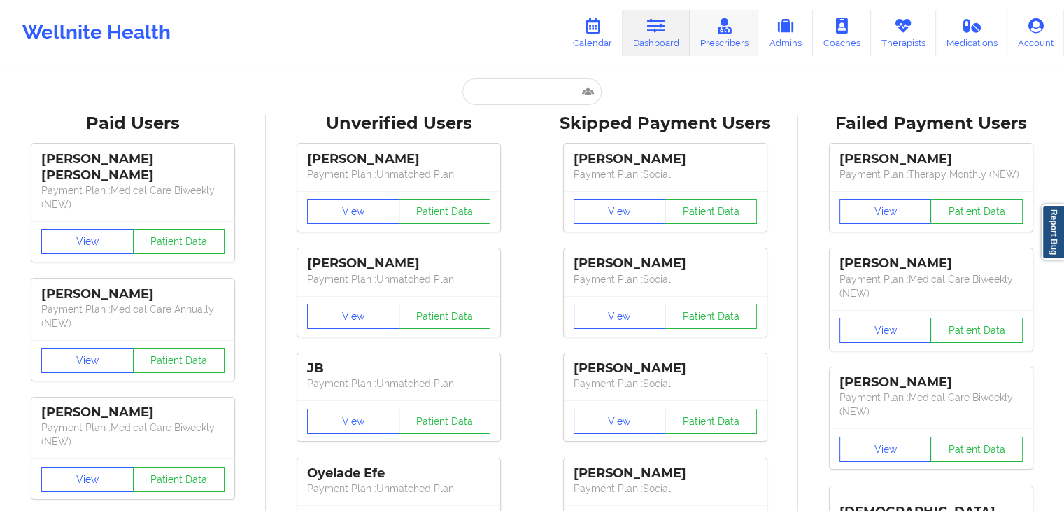
click at [699, 43] on link "Prescribers" at bounding box center [724, 33] width 69 height 46
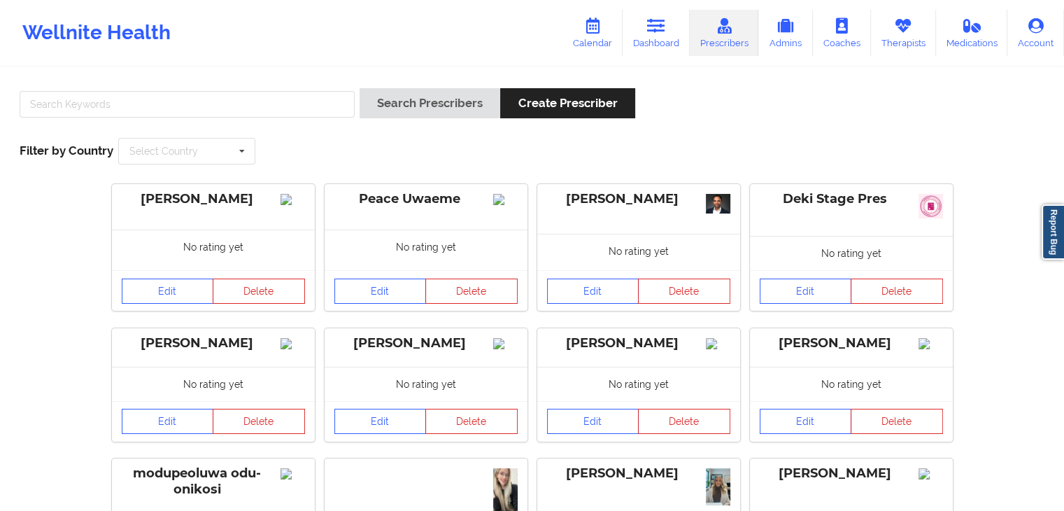
click at [202, 118] on div at bounding box center [187, 108] width 345 height 40
click at [192, 114] on input "text" at bounding box center [187, 104] width 335 height 27
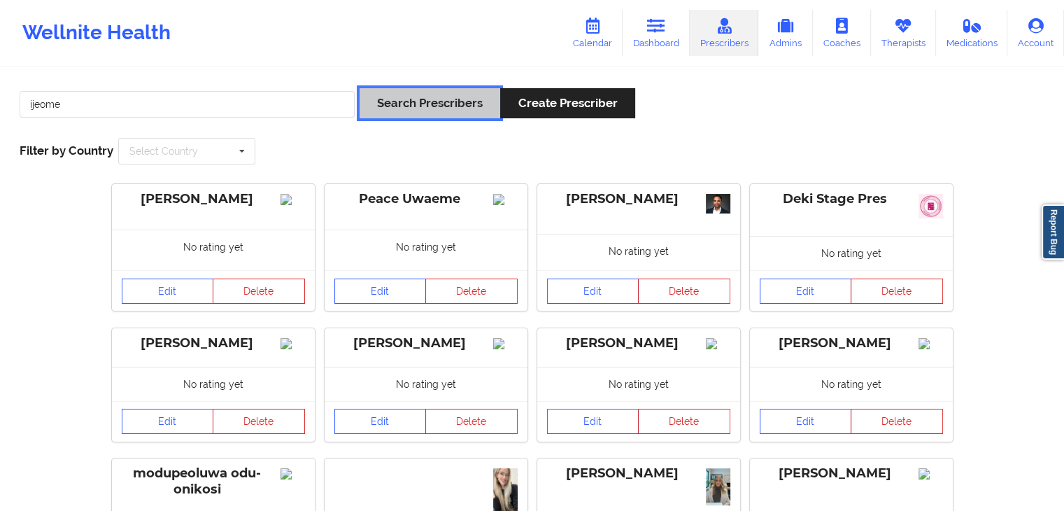
click at [384, 93] on button "Search Prescribers" at bounding box center [430, 103] width 141 height 30
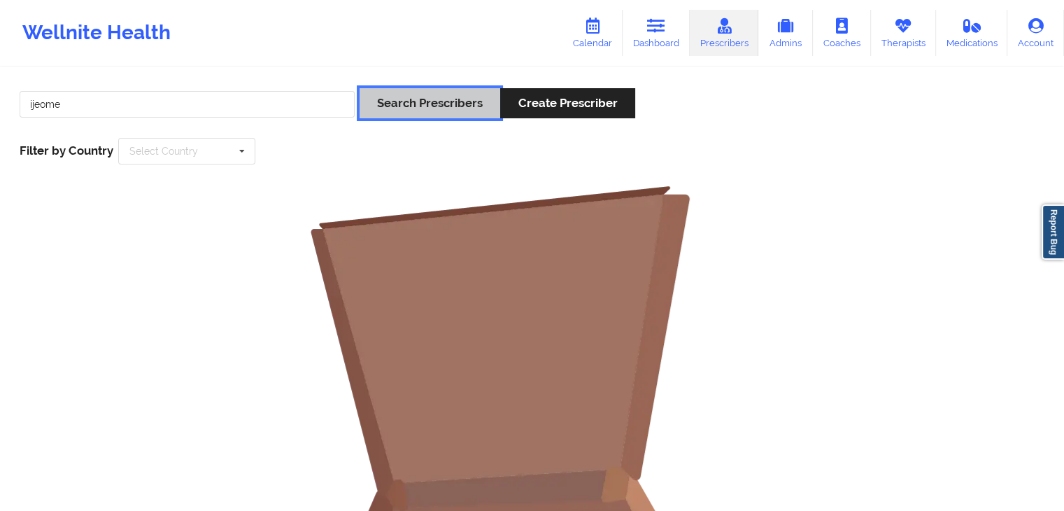
click at [467, 101] on button "Search Prescribers" at bounding box center [430, 103] width 141 height 30
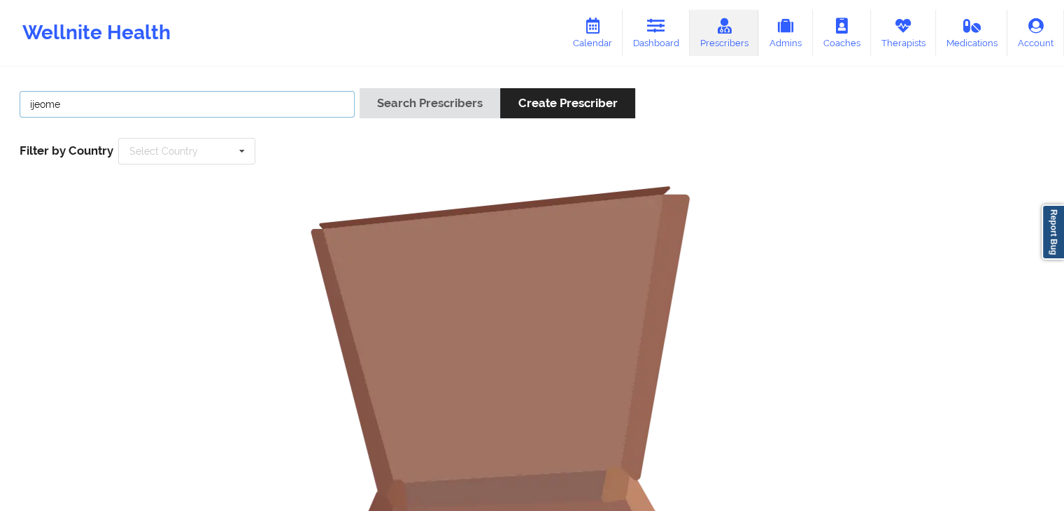
click at [195, 97] on input "ijeome" at bounding box center [187, 104] width 335 height 27
type input "ije"
click at [360, 88] on button "Search Prescribers" at bounding box center [430, 103] width 141 height 30
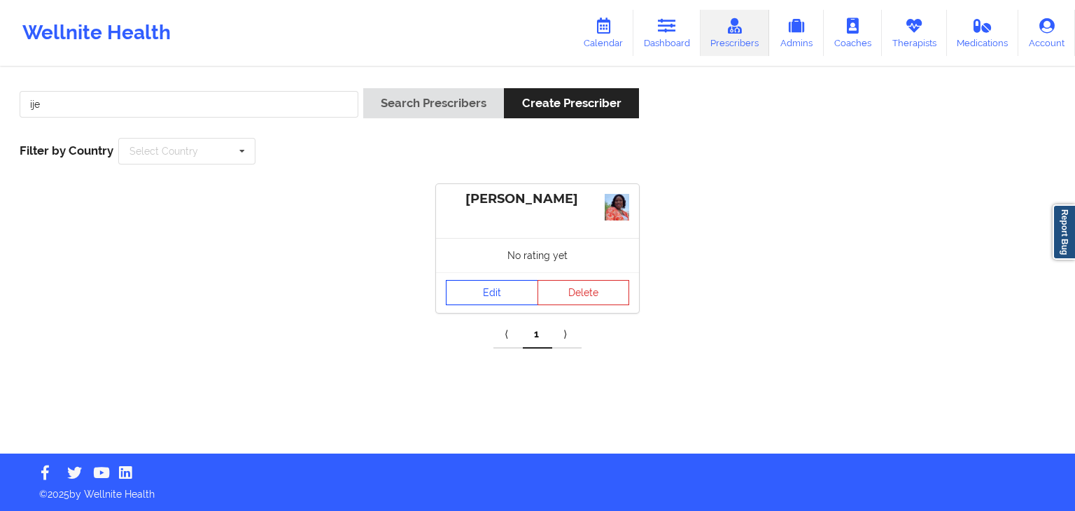
click at [479, 281] on link "Edit" at bounding box center [492, 292] width 92 height 25
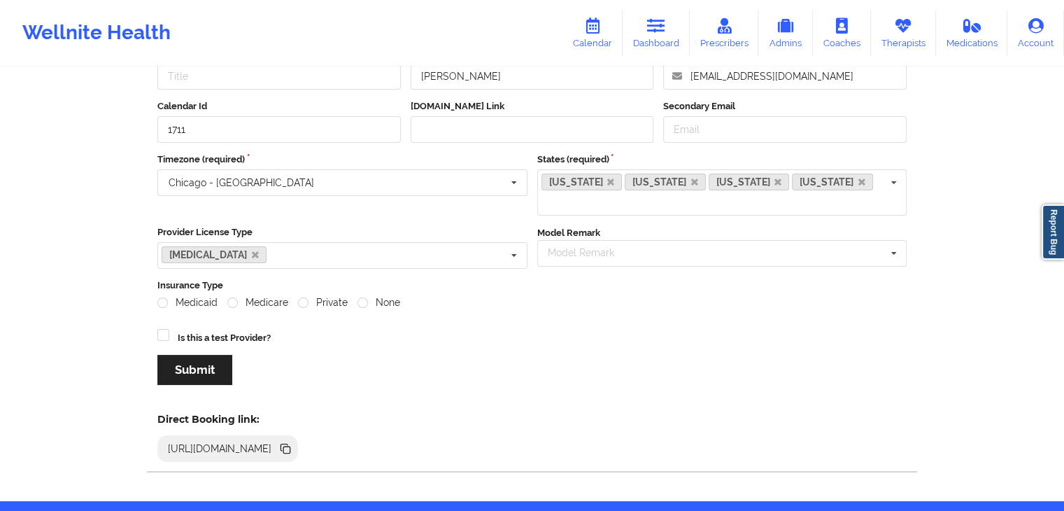
scroll to position [128, 0]
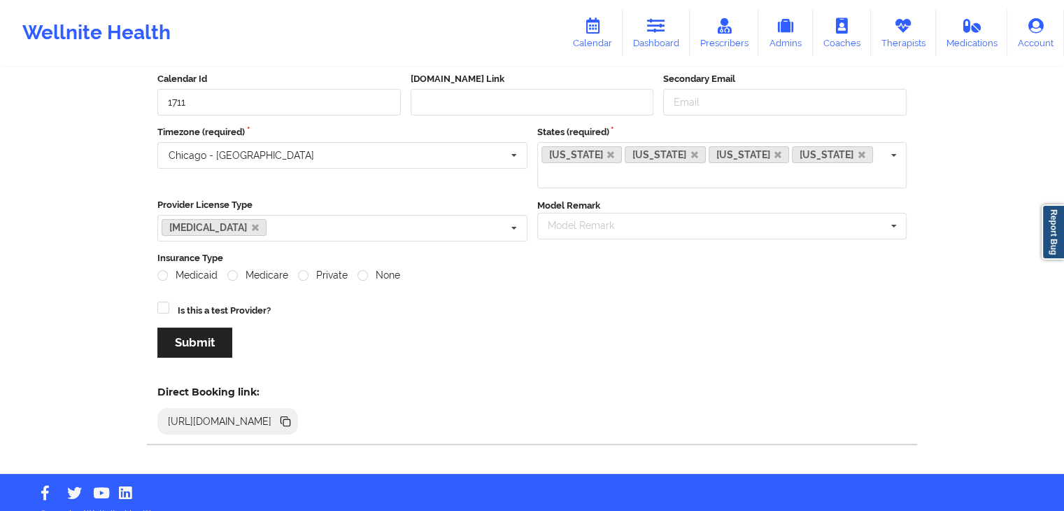
click at [290, 419] on icon at bounding box center [286, 422] width 7 height 7
click at [731, 33] on icon at bounding box center [724, 25] width 18 height 15
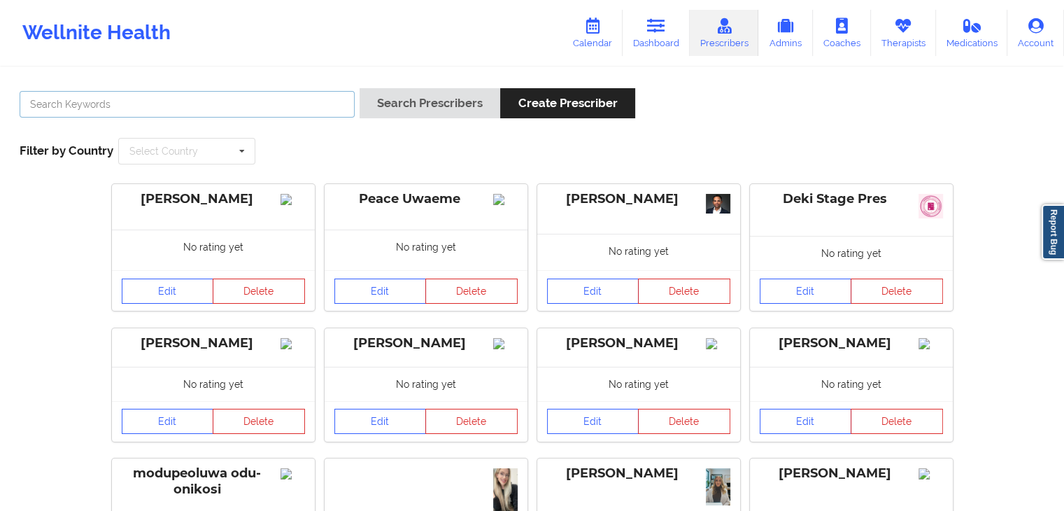
click at [294, 100] on input "text" at bounding box center [187, 104] width 335 height 27
type input "[PERSON_NAME]"
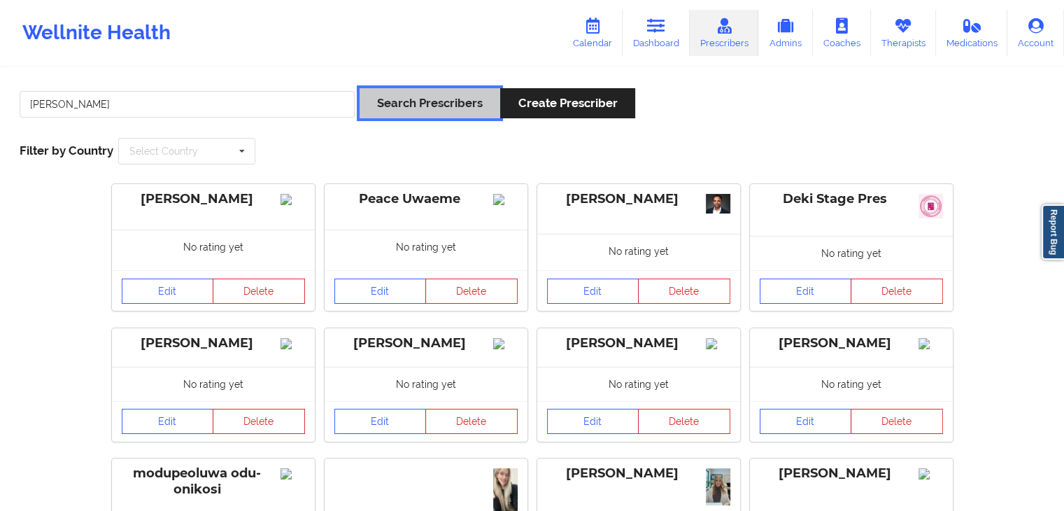
click at [412, 99] on button "Search Prescribers" at bounding box center [430, 103] width 141 height 30
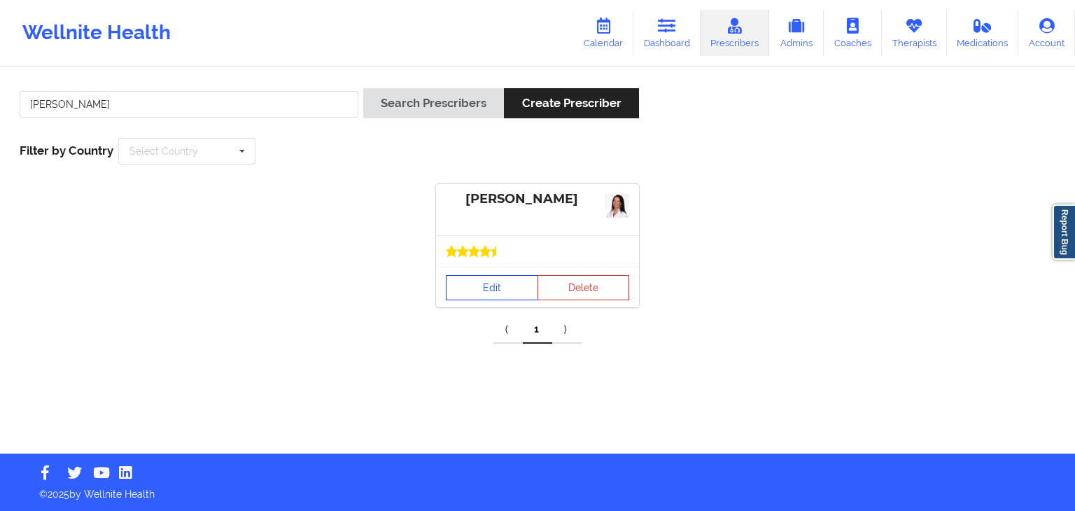
click at [463, 293] on link "Edit" at bounding box center [492, 287] width 92 height 25
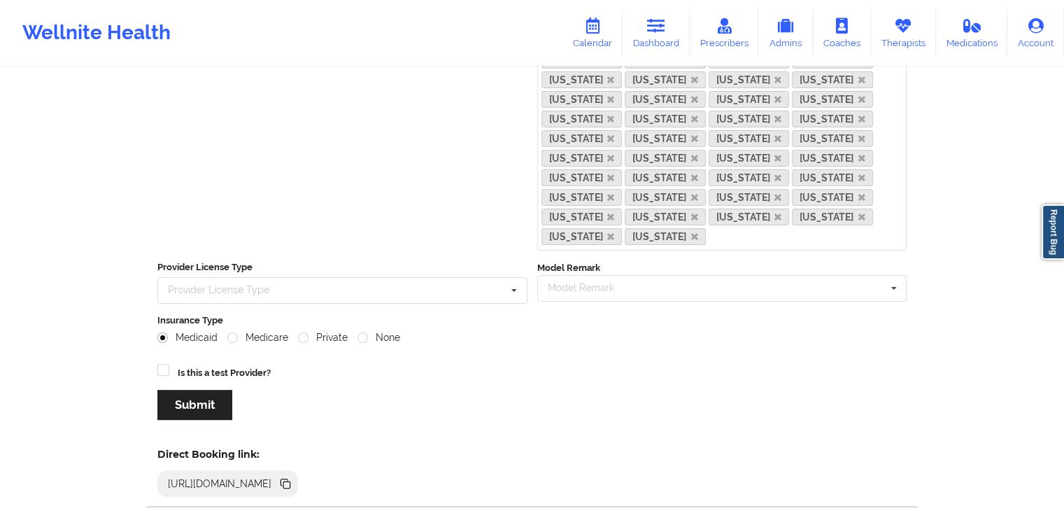
scroll to position [343, 0]
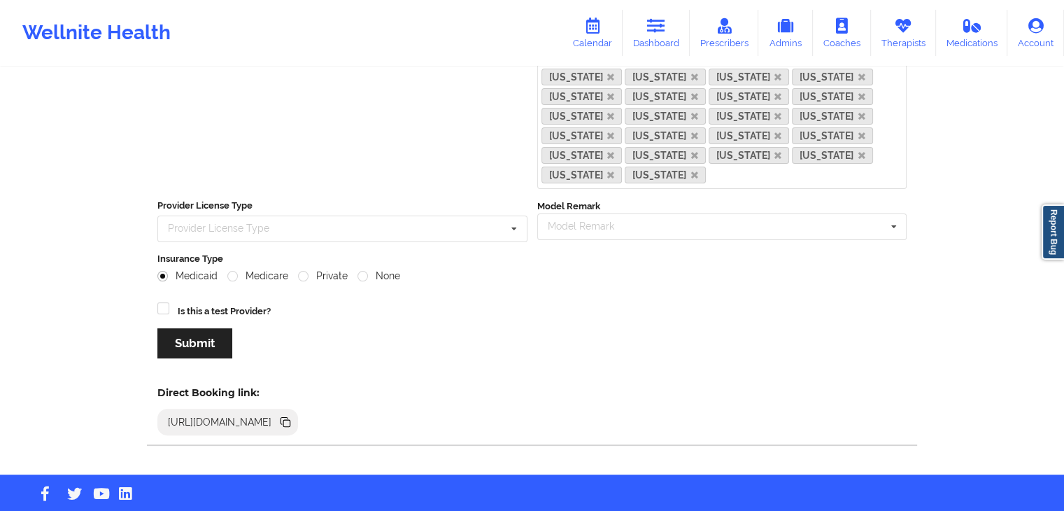
click at [298, 409] on div "[URL][DOMAIN_NAME]" at bounding box center [227, 422] width 141 height 27
click at [290, 420] on icon at bounding box center [286, 423] width 7 height 7
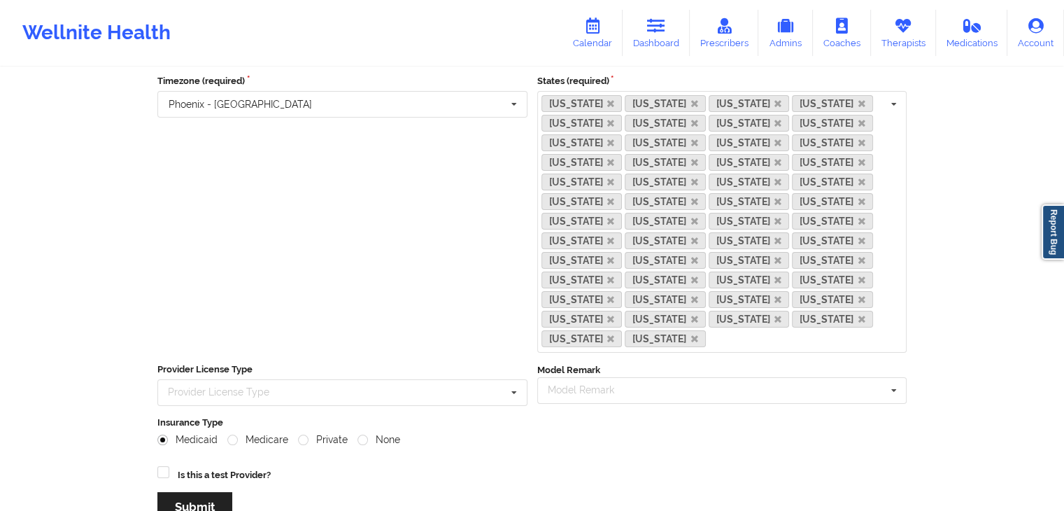
scroll to position [174, 0]
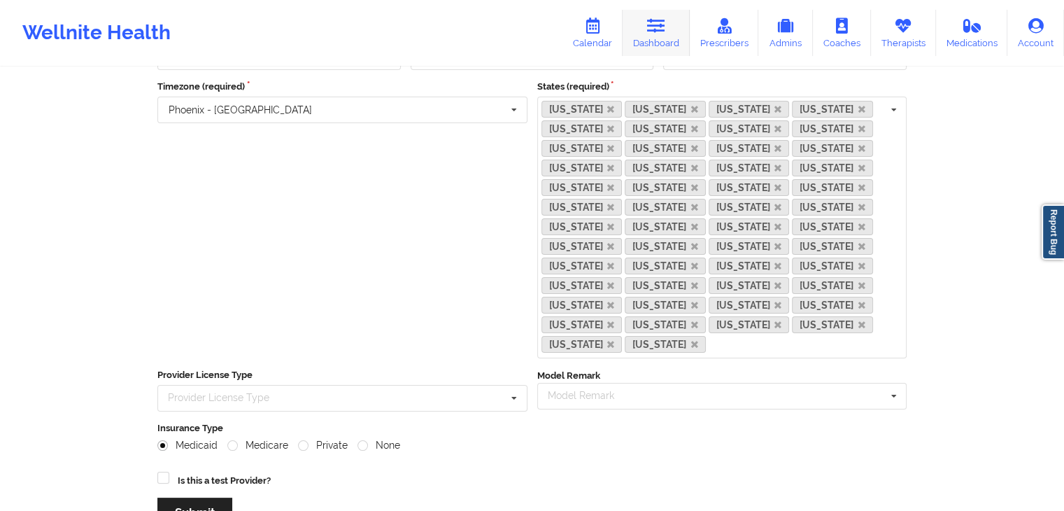
click at [666, 31] on icon at bounding box center [656, 25] width 18 height 15
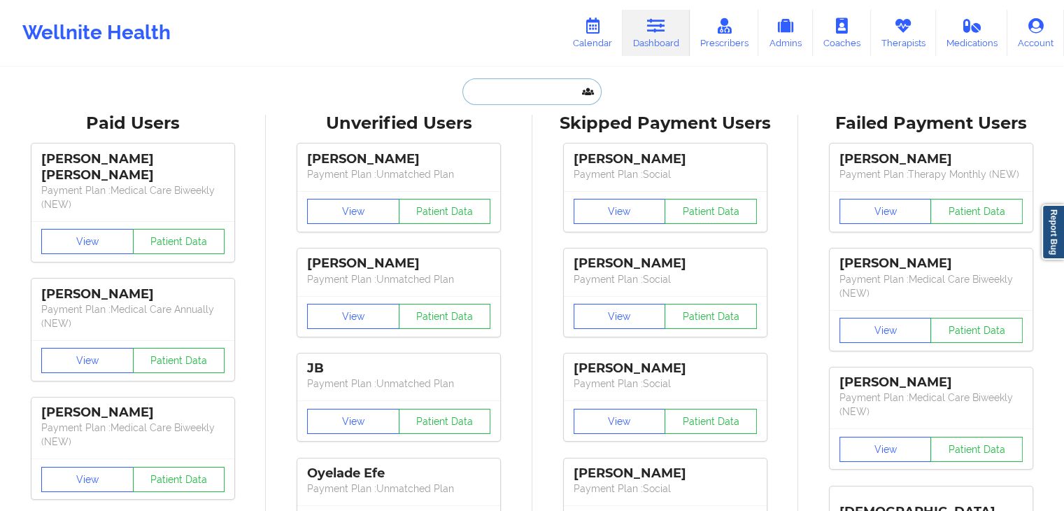
click at [560, 95] on input "text" at bounding box center [532, 91] width 139 height 27
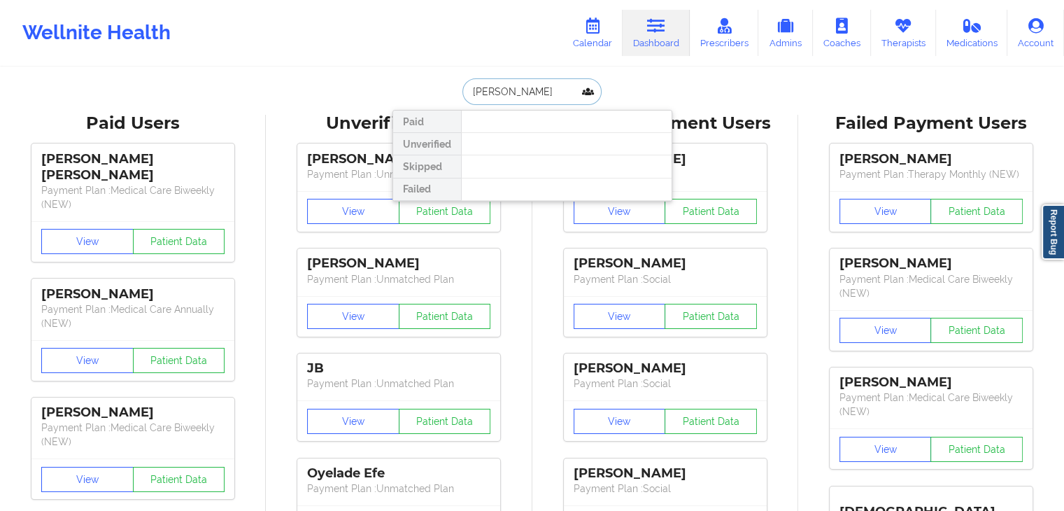
type input "[PERSON_NAME]"
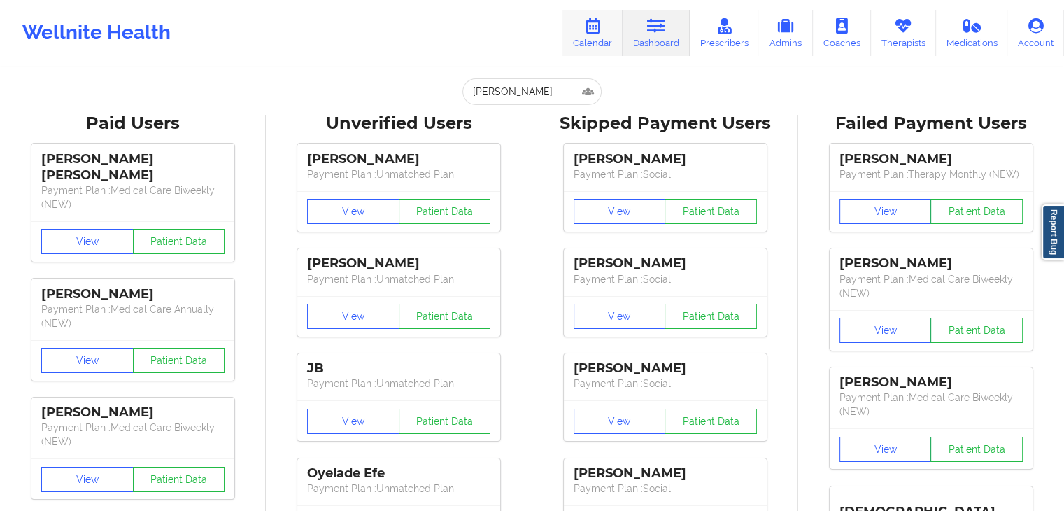
click at [605, 34] on link "Calendar" at bounding box center [593, 33] width 60 height 46
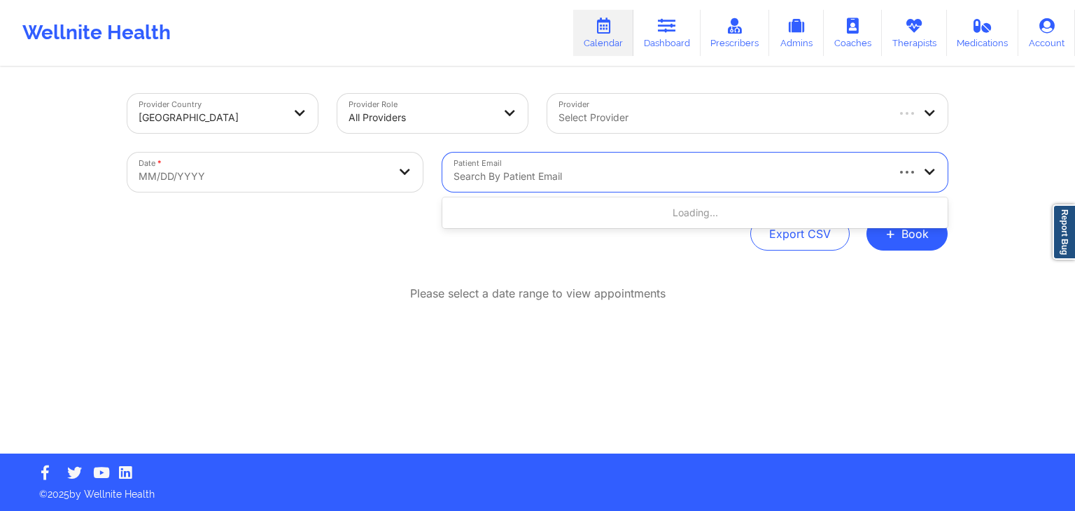
click at [606, 181] on div at bounding box center [668, 176] width 431 height 17
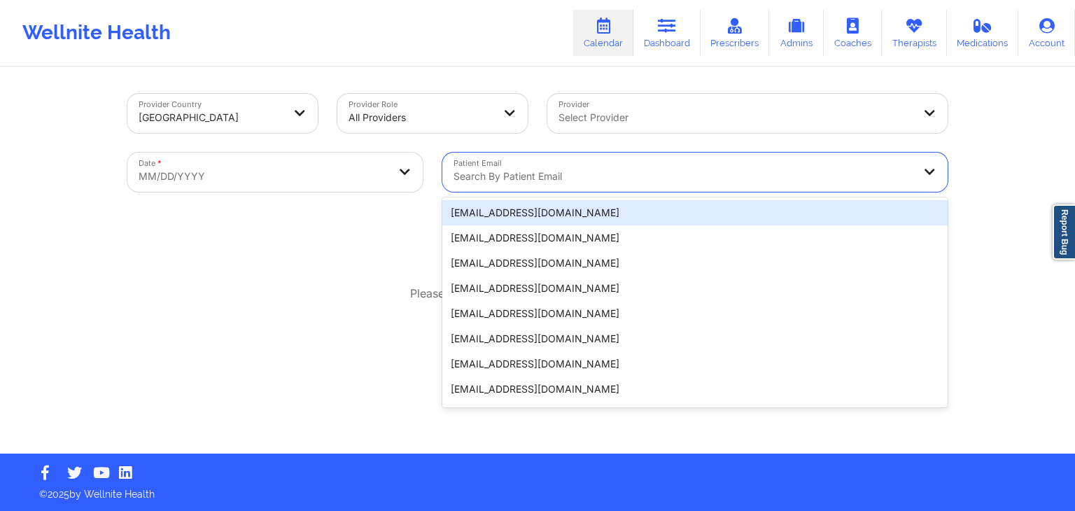
click at [747, 133] on div "Provider Select Provider" at bounding box center [747, 113] width 420 height 59
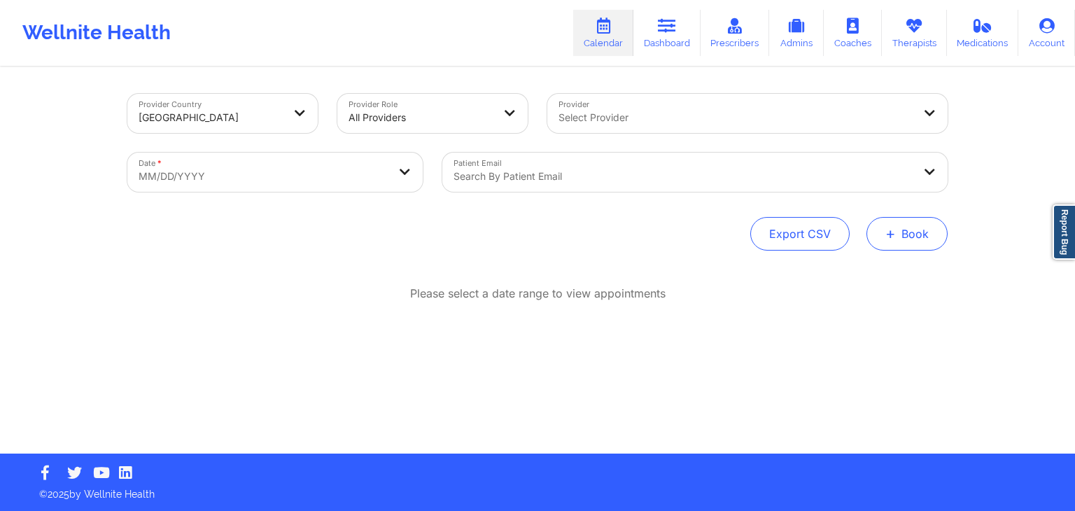
click at [899, 234] on button "+ Book" at bounding box center [906, 234] width 81 height 34
click at [854, 269] on button "Therapy Session" at bounding box center [883, 278] width 107 height 23
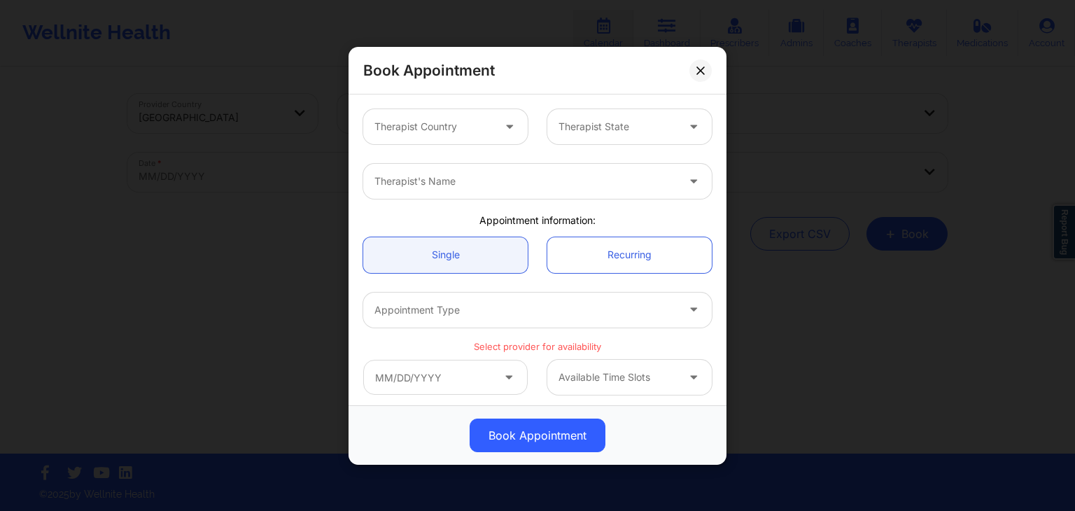
click at [415, 129] on div at bounding box center [433, 126] width 118 height 17
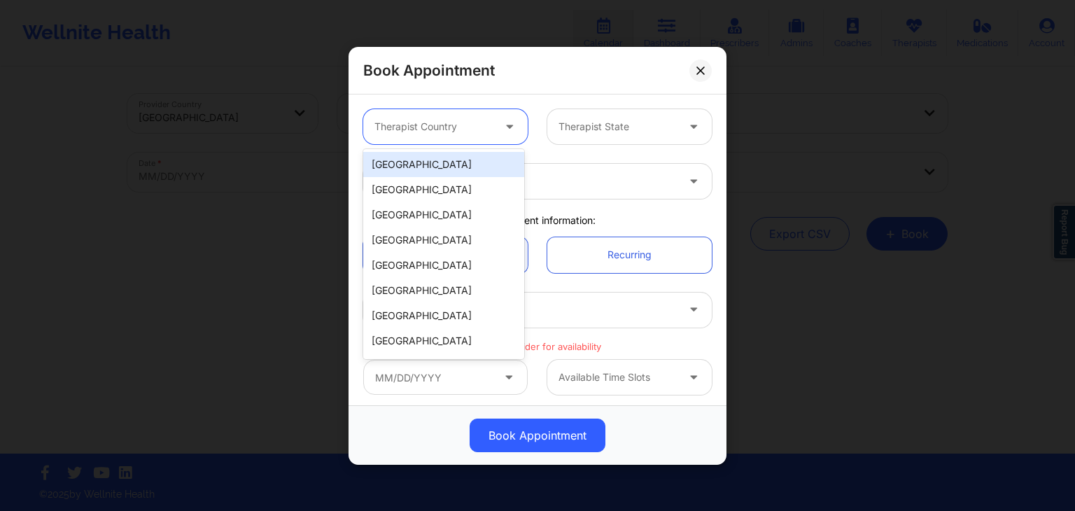
click at [416, 163] on div "[GEOGRAPHIC_DATA]" at bounding box center [443, 164] width 161 height 25
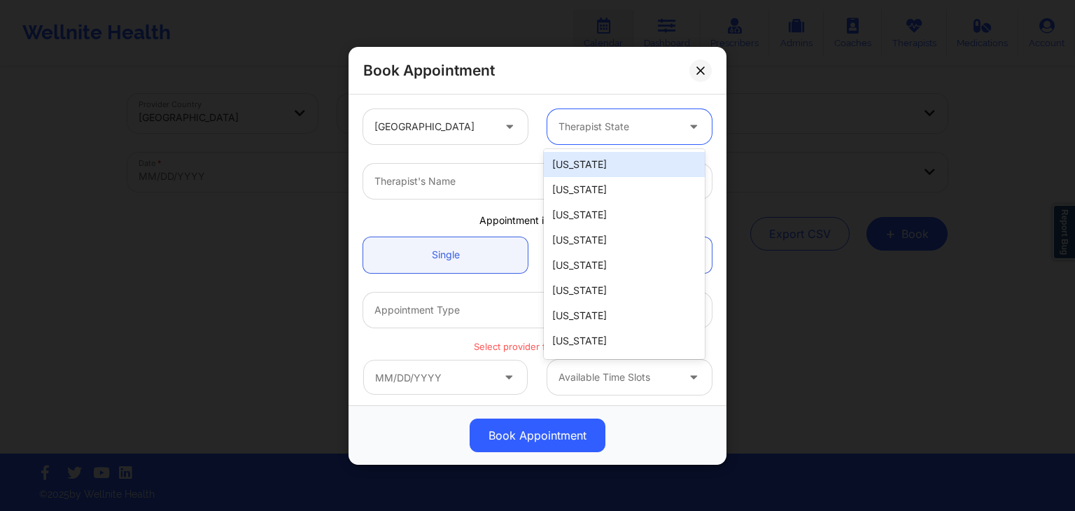
click at [621, 125] on div at bounding box center [617, 126] width 118 height 17
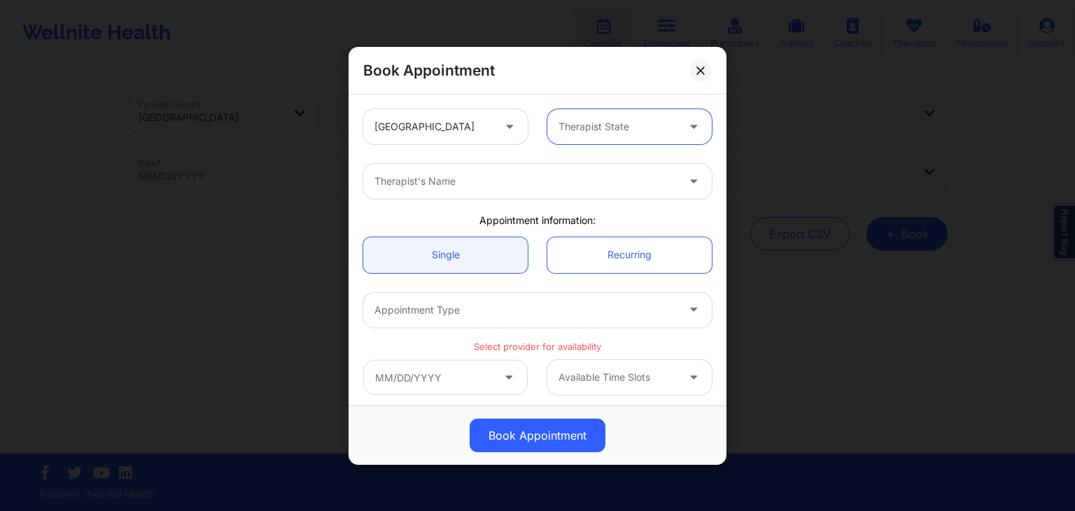
click at [583, 120] on div at bounding box center [617, 126] width 118 height 17
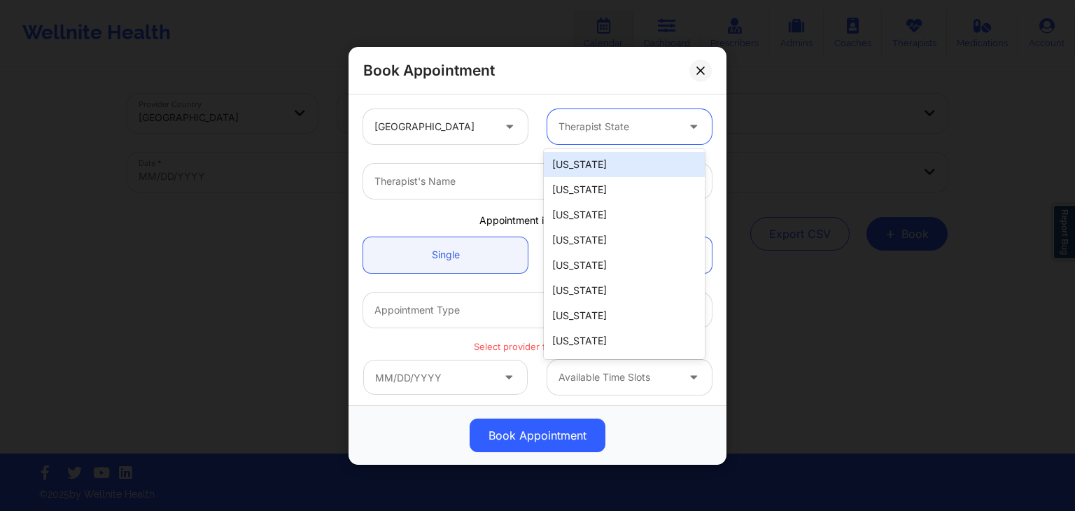
type input "i"
type input "oh"
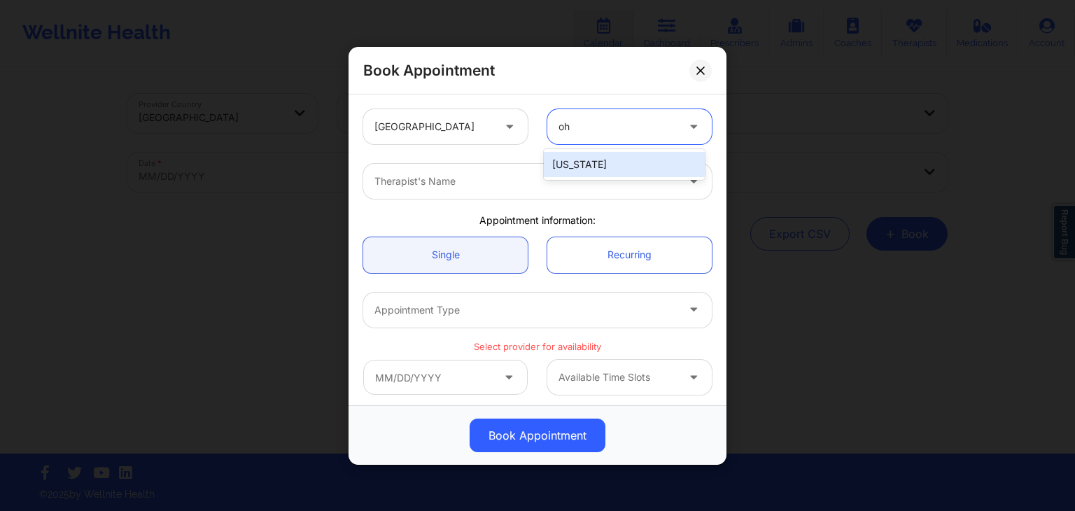
click at [575, 161] on div "[US_STATE]" at bounding box center [624, 164] width 161 height 25
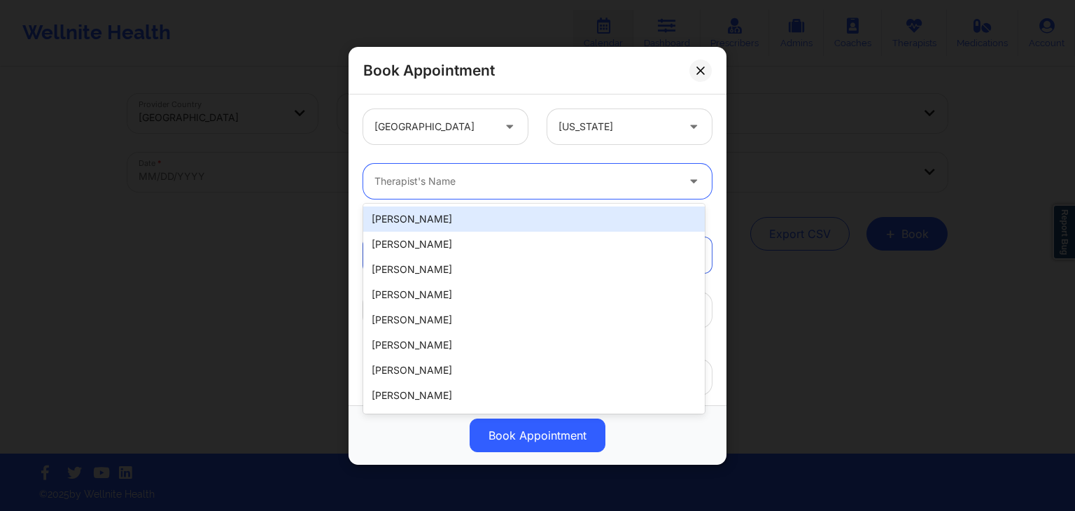
click at [421, 186] on div at bounding box center [525, 181] width 302 height 17
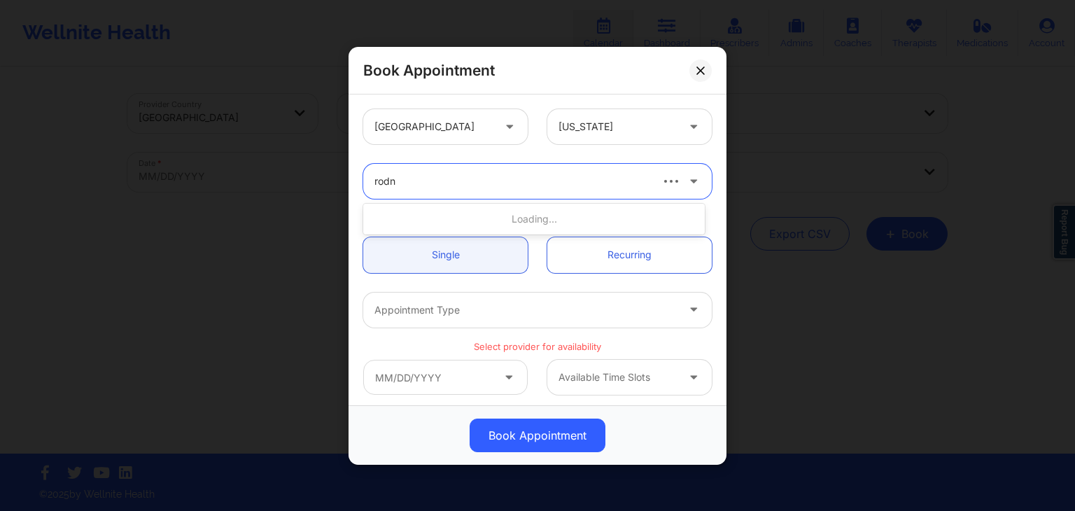
type input "rodne"
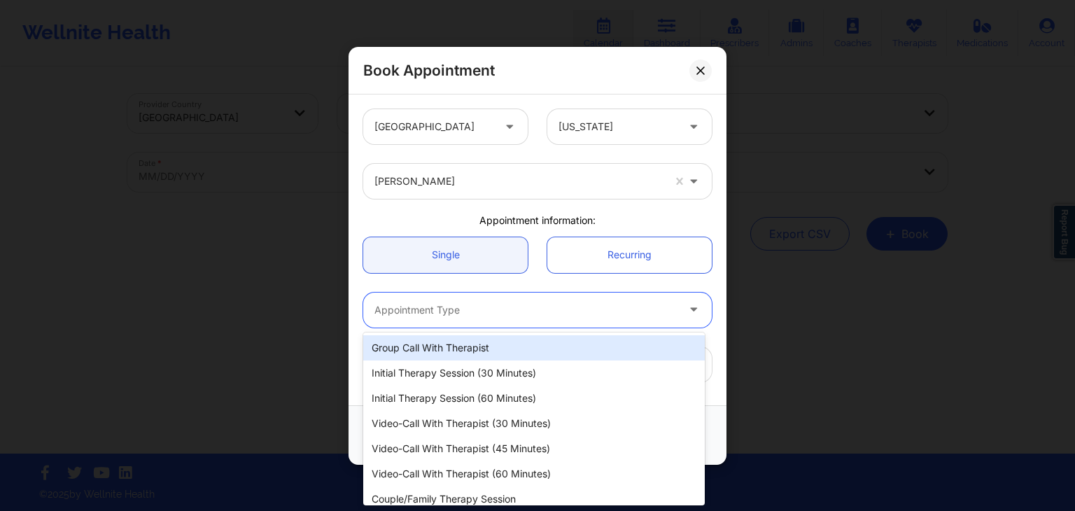
click at [432, 303] on div at bounding box center [525, 309] width 302 height 17
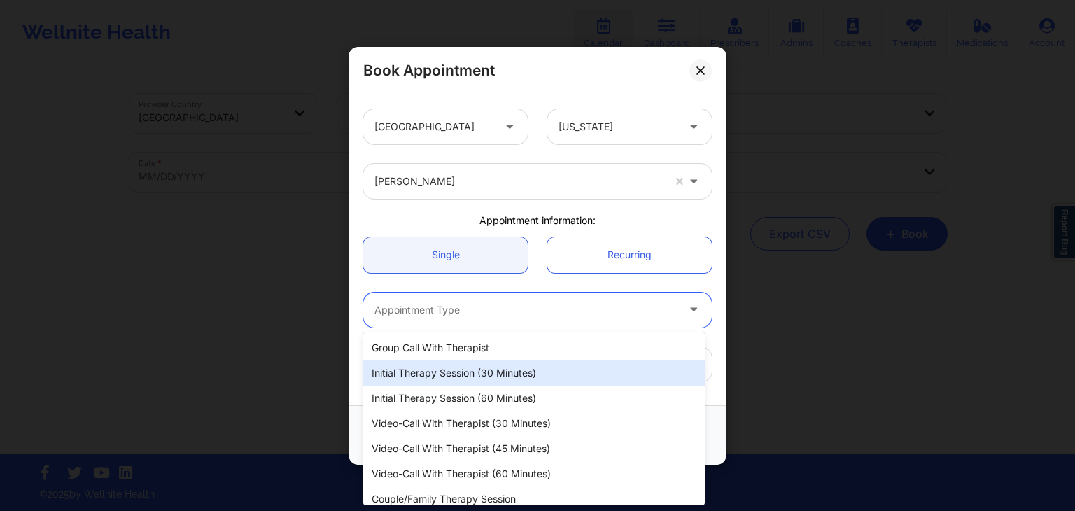
click at [423, 367] on div "Initial Therapy Session (30 minutes)" at bounding box center [534, 372] width 342 height 25
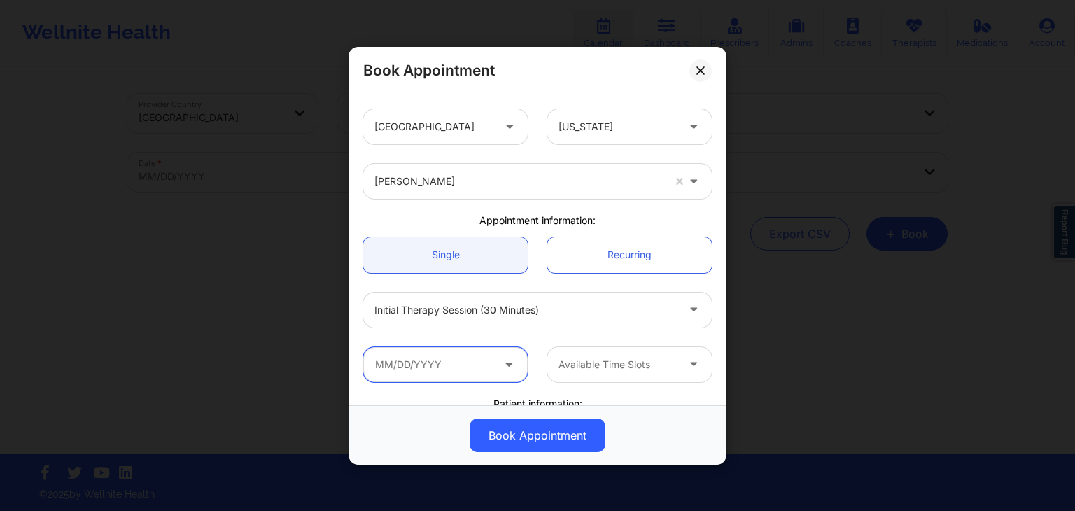
click at [466, 365] on input "text" at bounding box center [445, 363] width 164 height 35
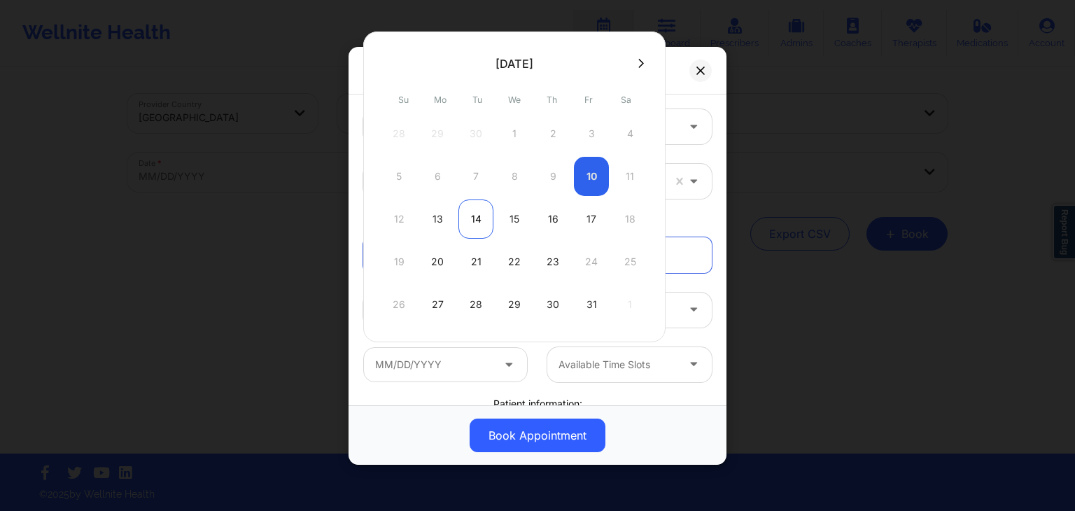
click at [473, 227] on div "14" at bounding box center [475, 218] width 35 height 39
type input "[DATE]"
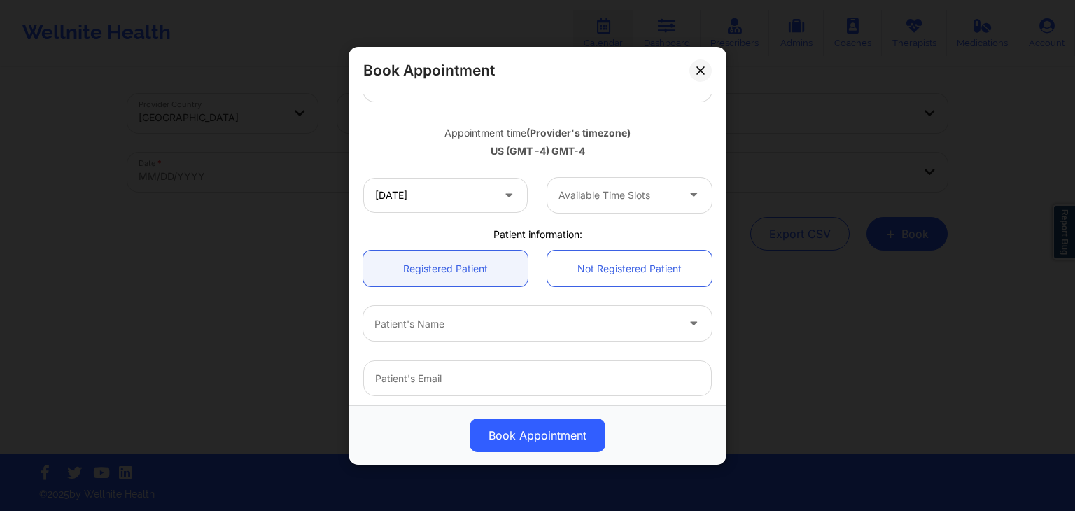
scroll to position [234, 0]
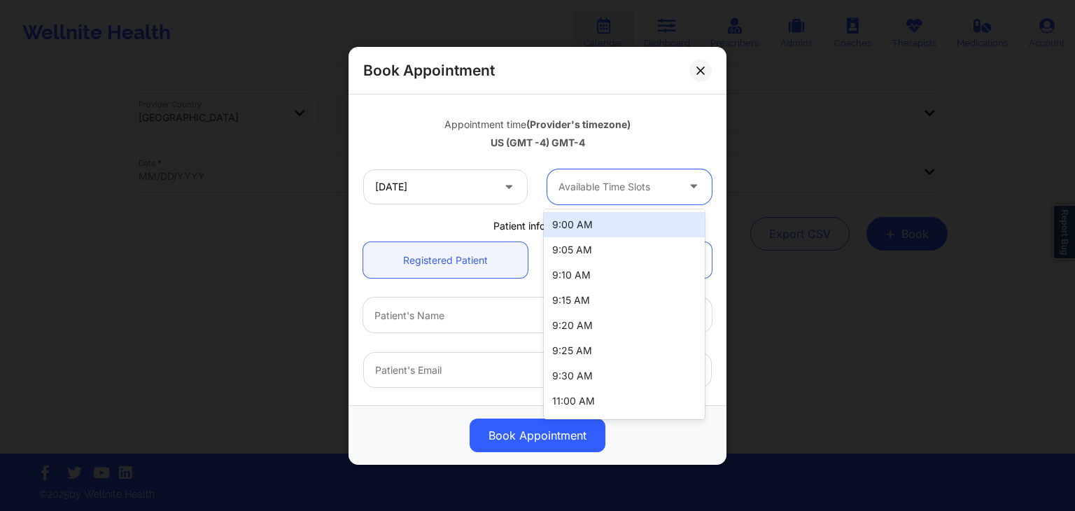
click at [616, 188] on div at bounding box center [617, 186] width 118 height 17
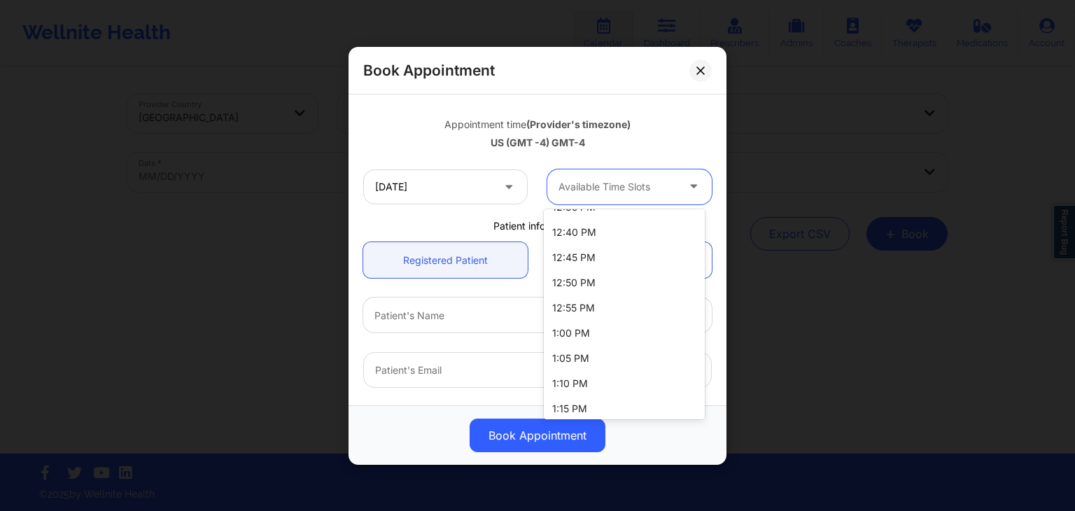
scroll to position [663, 0]
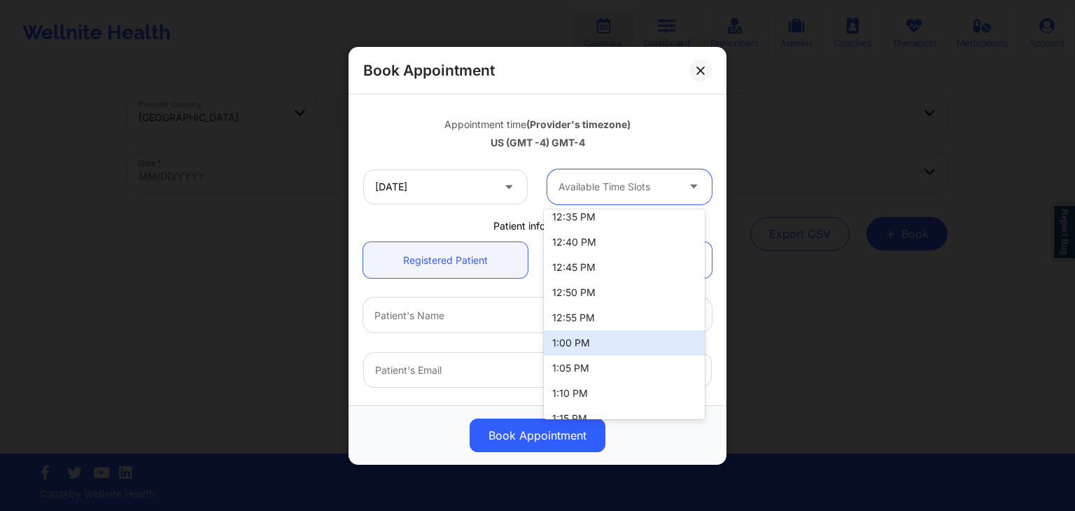
click at [577, 339] on div "1:00 PM" at bounding box center [624, 342] width 161 height 25
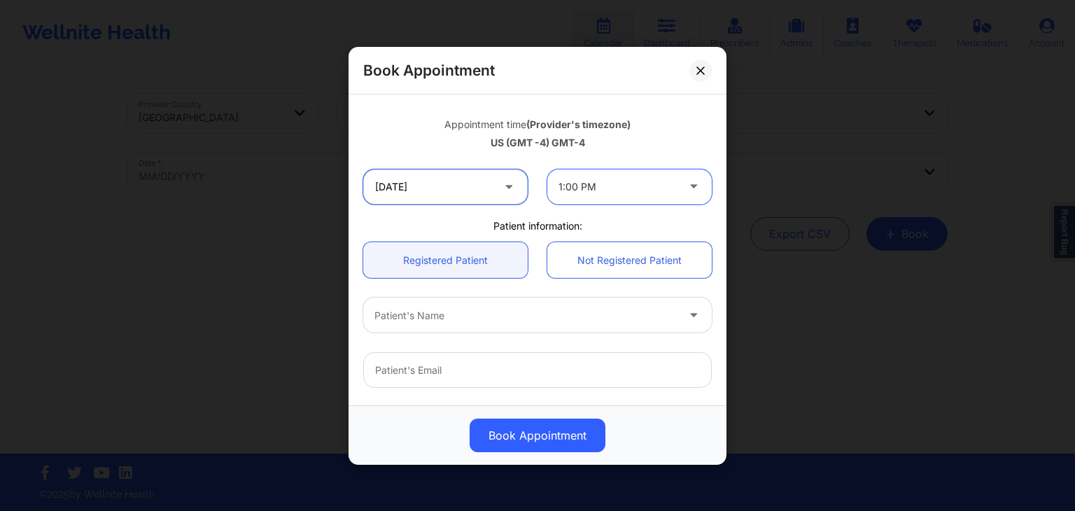
click at [495, 192] on input "[DATE]" at bounding box center [445, 186] width 164 height 35
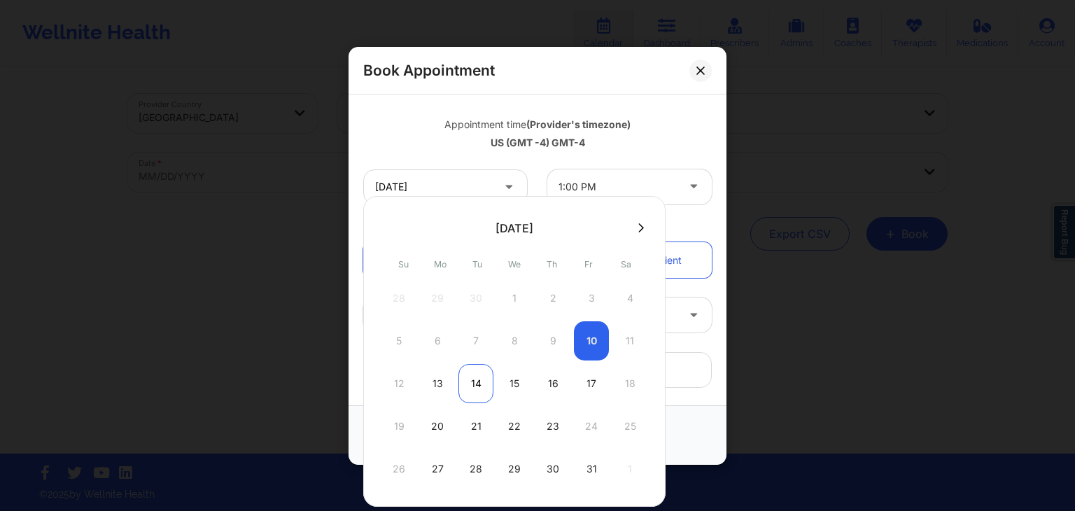
click at [473, 384] on div "14" at bounding box center [475, 383] width 35 height 39
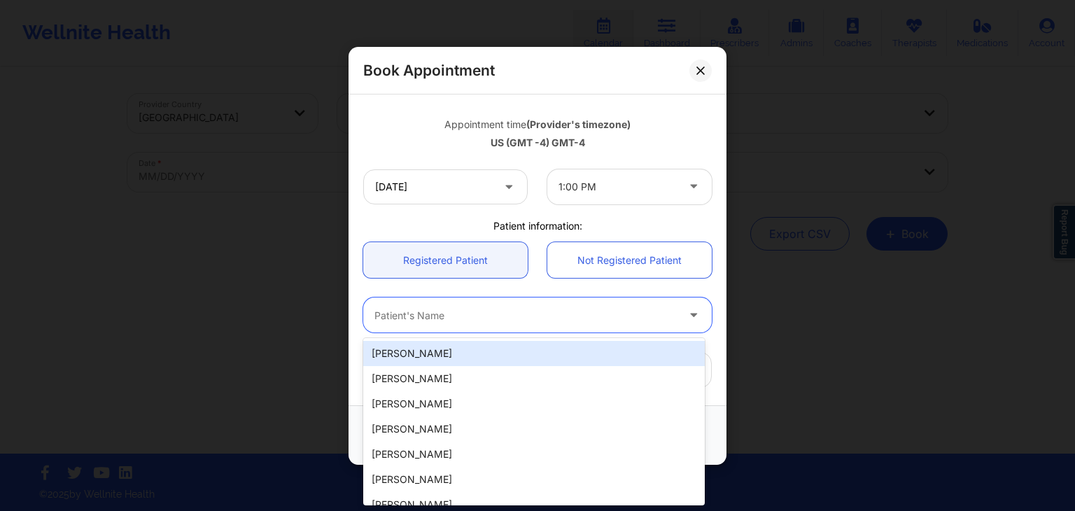
click at [487, 312] on div at bounding box center [525, 315] width 302 height 17
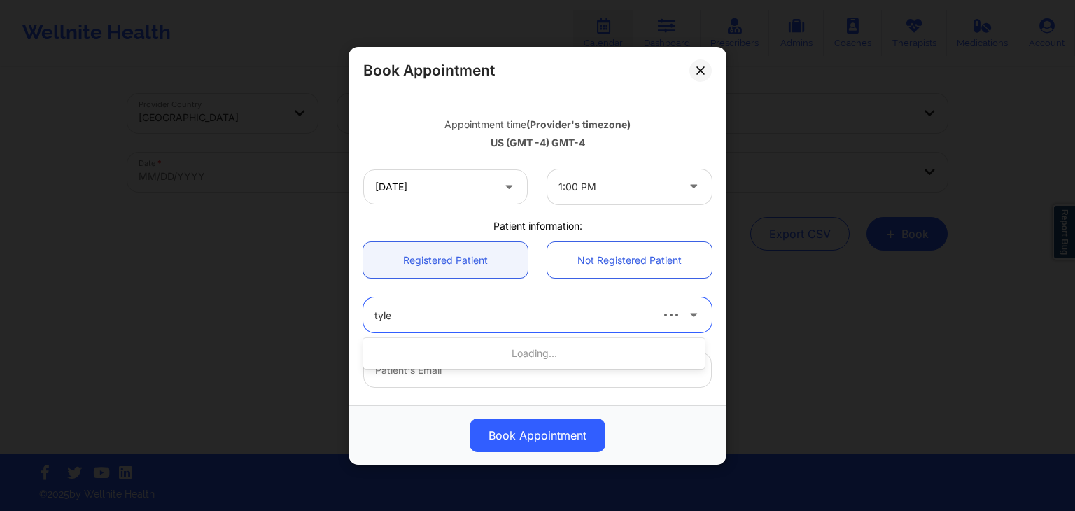
type input "[PERSON_NAME]"
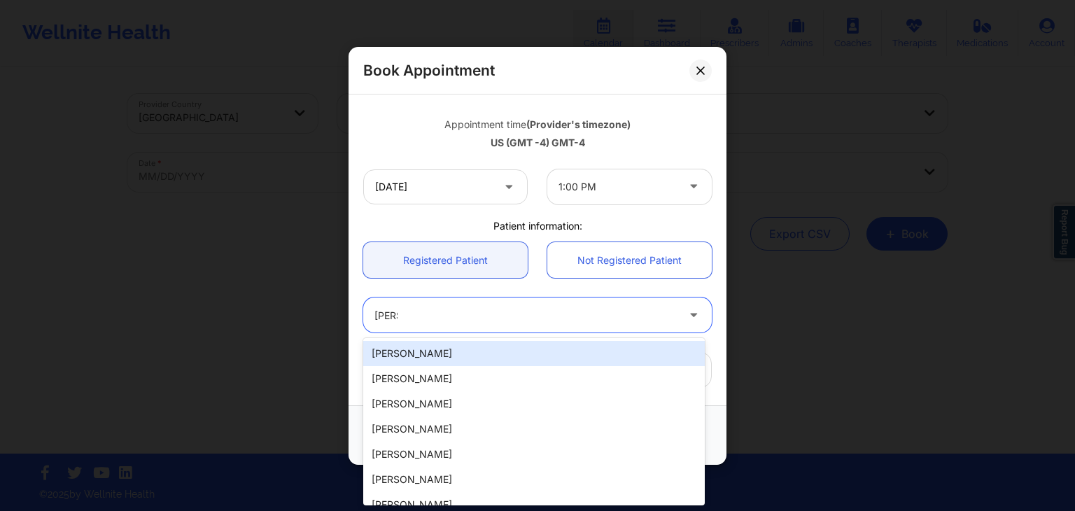
click at [471, 347] on div "[PERSON_NAME]" at bounding box center [534, 353] width 342 height 25
type input "[EMAIL_ADDRESS][DOMAIN_NAME]"
type input "[PHONE_NUMBER]"
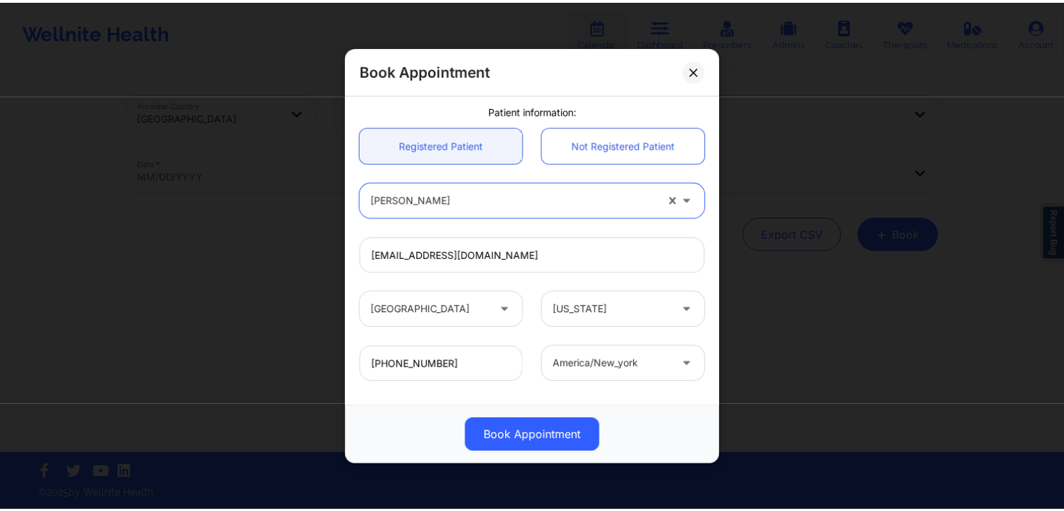
scroll to position [416, 0]
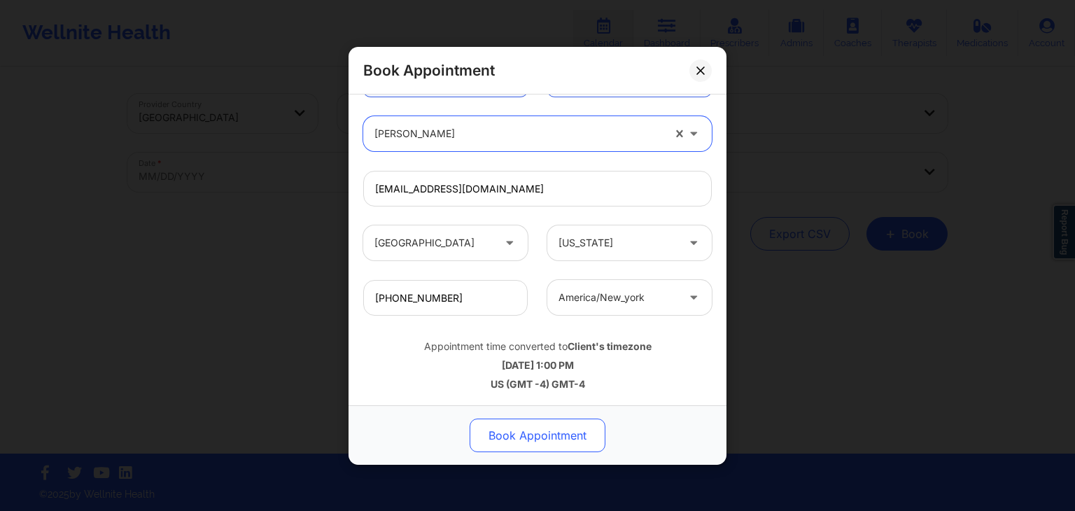
click at [540, 428] on button "Book Appointment" at bounding box center [538, 435] width 136 height 34
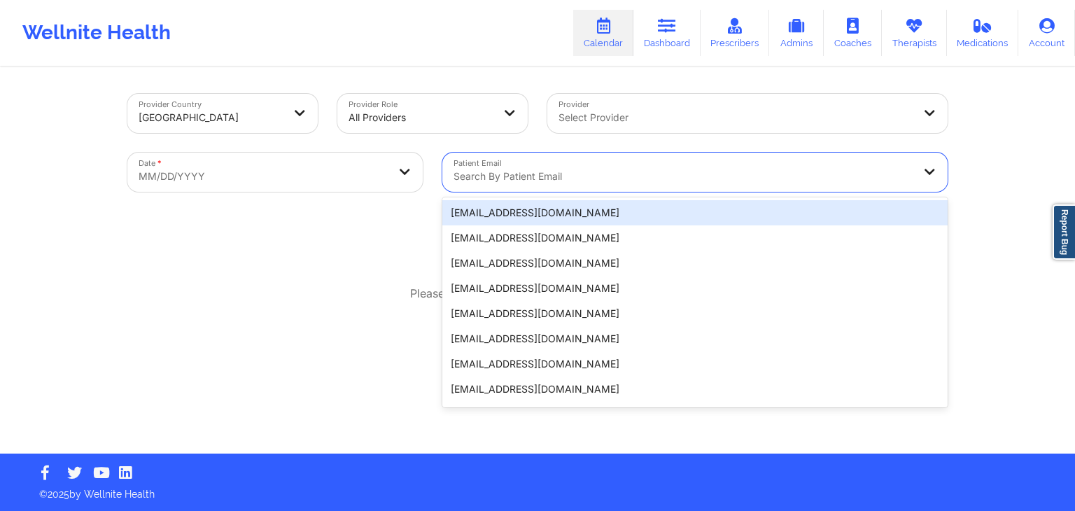
click at [577, 168] on div at bounding box center [682, 176] width 459 height 17
paste input "[EMAIL_ADDRESS][DOMAIN_NAME]"
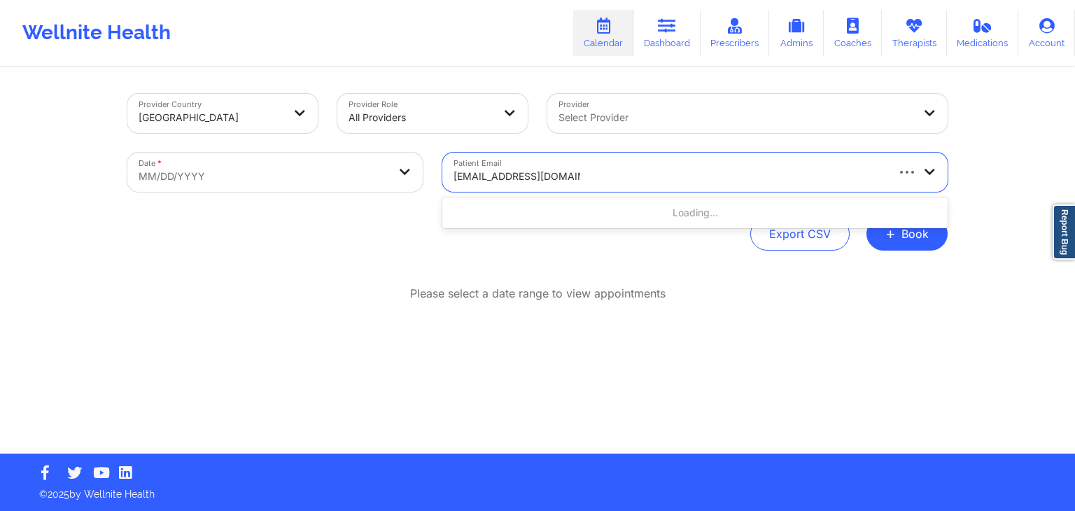
type input "[EMAIL_ADDRESS][DOMAIN_NAME]"
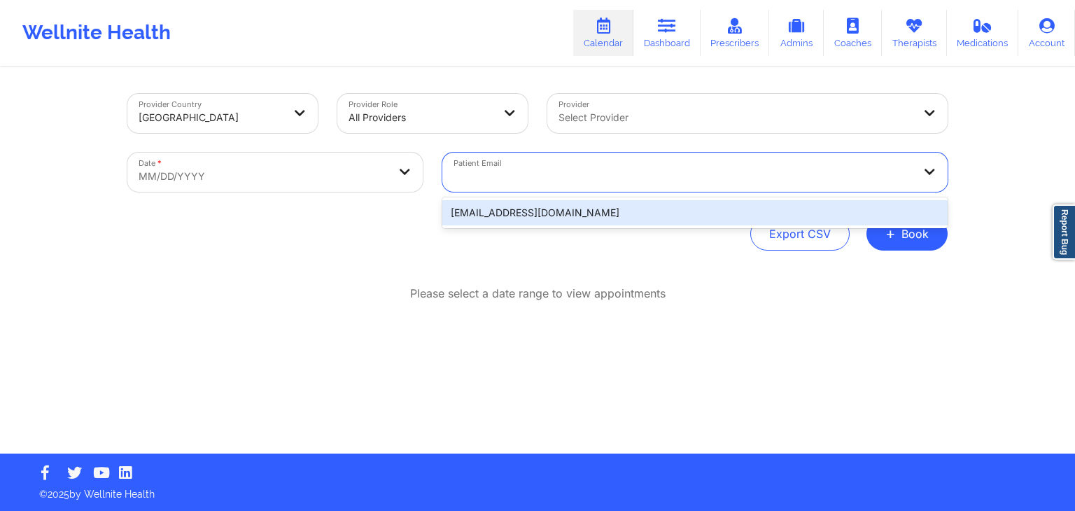
click at [560, 239] on div "Export CSV + Book" at bounding box center [537, 234] width 820 height 34
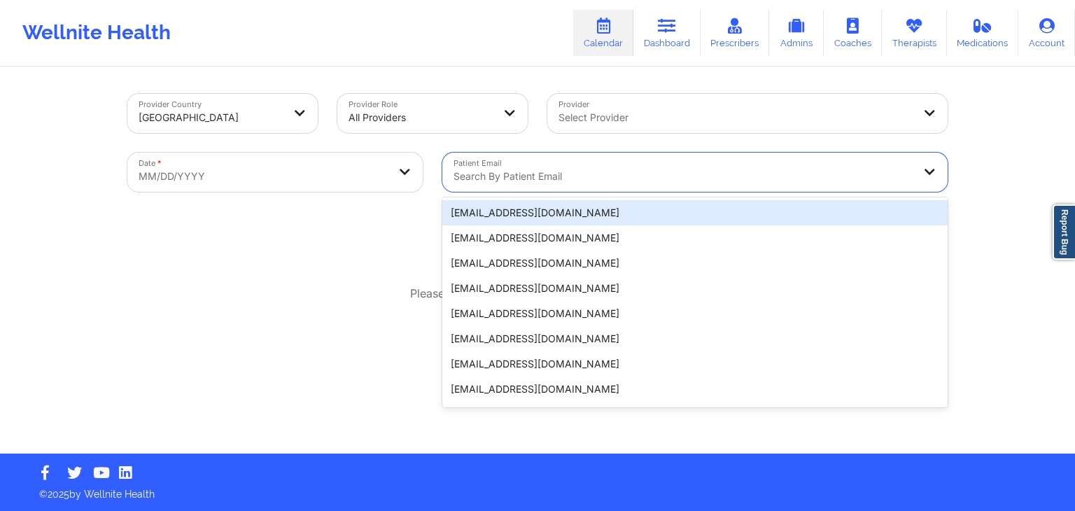
click at [577, 176] on div at bounding box center [682, 176] width 459 height 17
paste input "[EMAIL_ADDRESS][DOMAIN_NAME]"
type input "[EMAIL_ADDRESS][DOMAIN_NAME]"
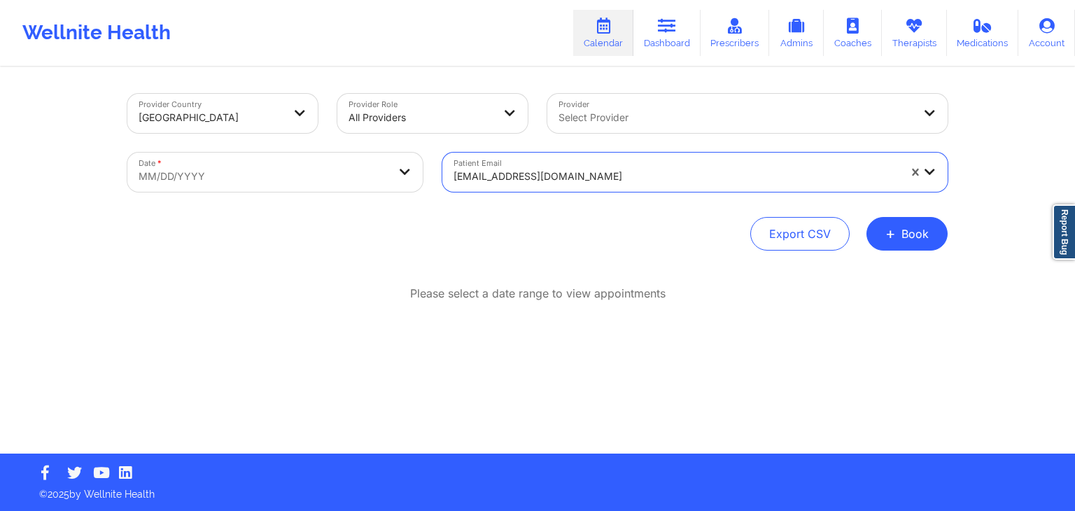
select select "2025-8"
select select "2025-9"
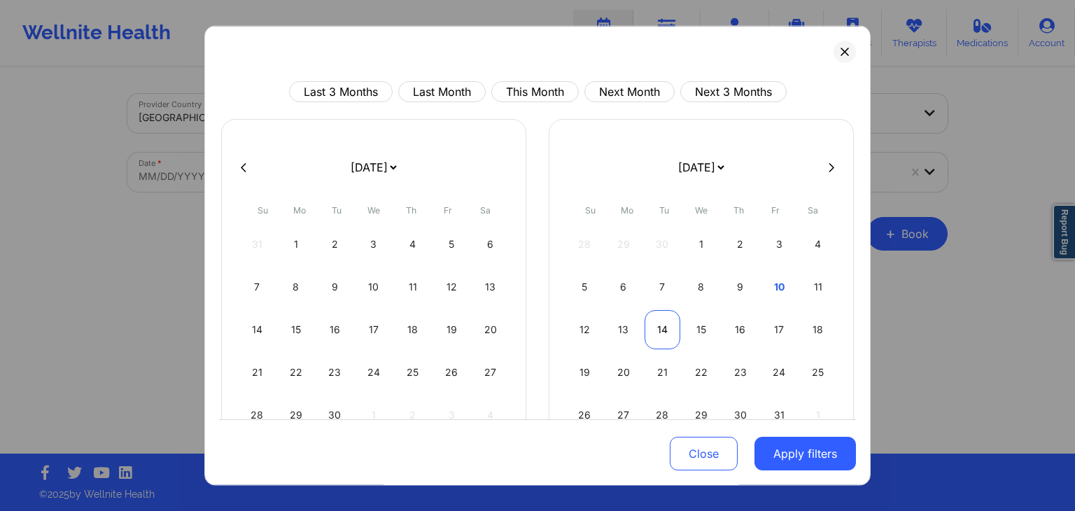
click at [652, 324] on div "14" at bounding box center [663, 329] width 36 height 39
select select "2025-9"
select select "2025-10"
select select "2025-9"
select select "2025-10"
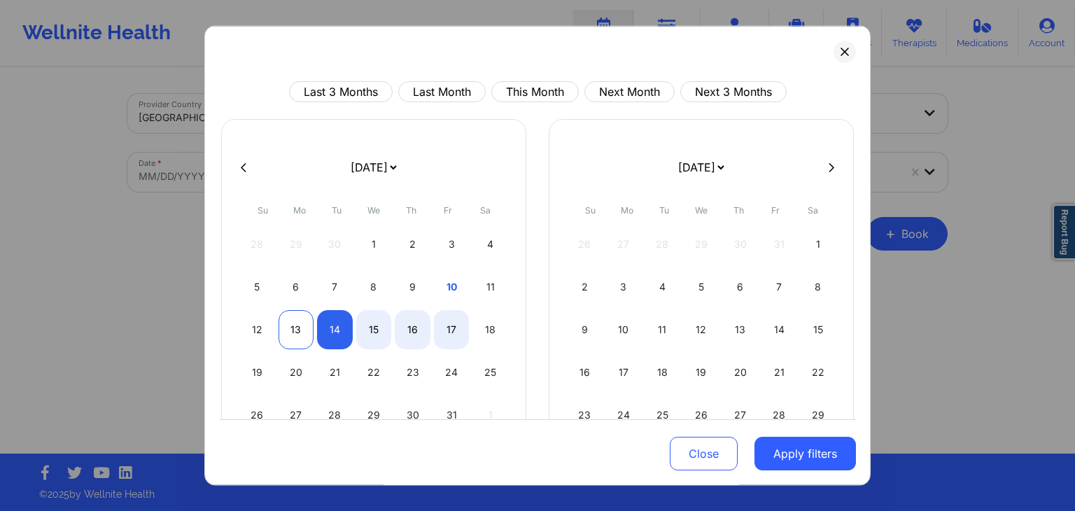
select select "2025-9"
select select "2025-10"
click at [304, 325] on div "13" at bounding box center [297, 329] width 36 height 39
select select "2025-9"
select select "2025-10"
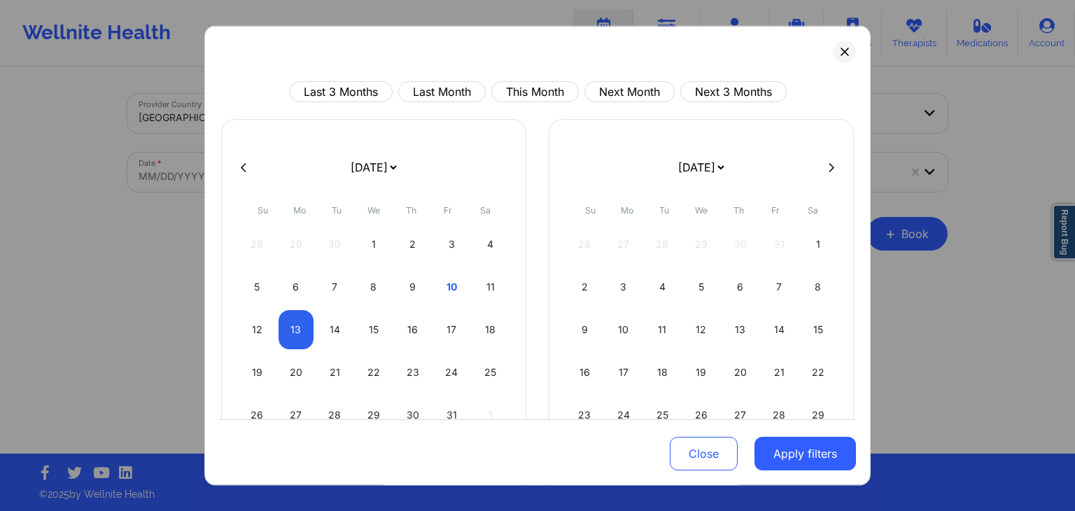
select select "2025-9"
select select "2025-10"
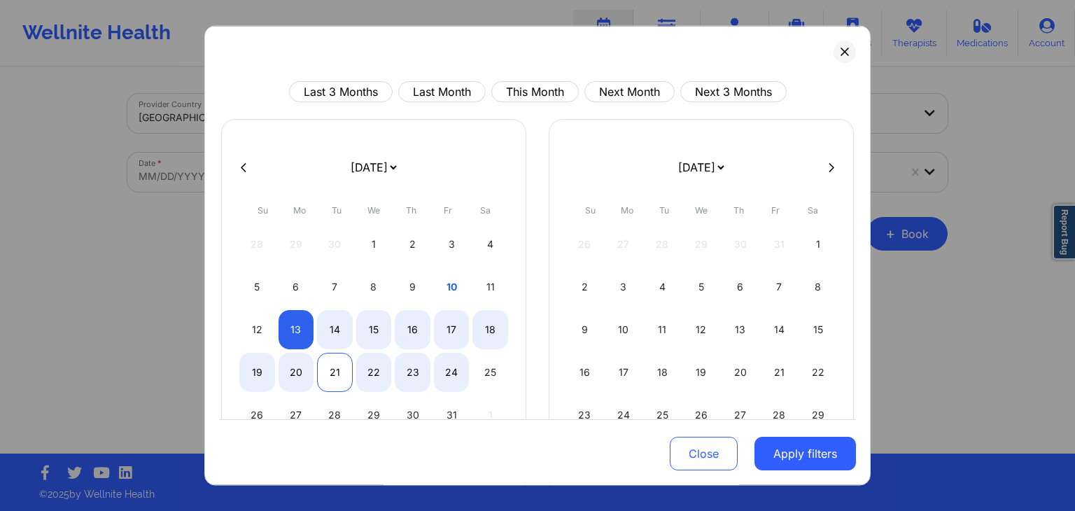
select select "2025-9"
select select "2025-10"
select select "2025-9"
select select "2025-10"
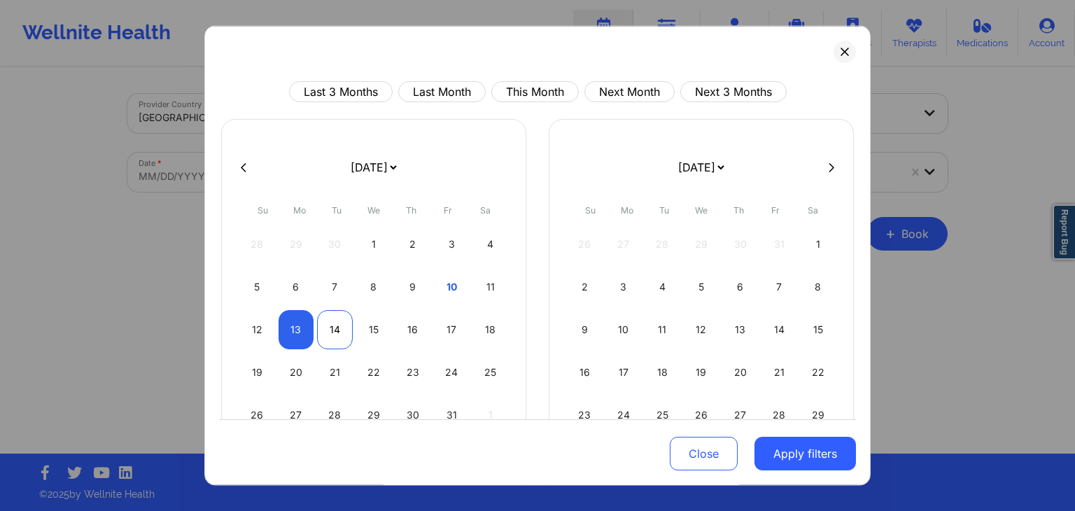
click at [338, 328] on div "14" at bounding box center [335, 329] width 36 height 39
select select "2025-9"
select select "2025-10"
click at [807, 446] on button "Apply filters" at bounding box center [804, 454] width 101 height 34
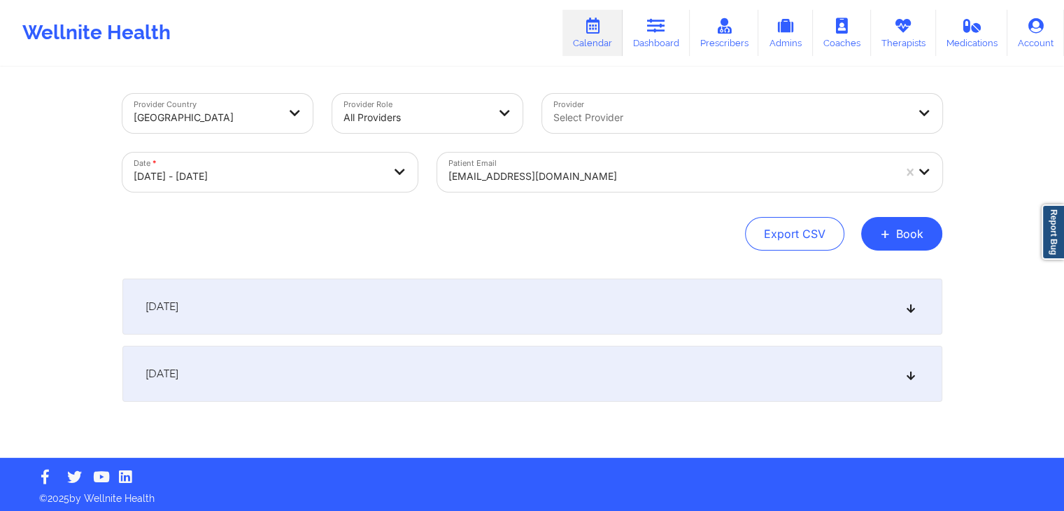
click at [724, 363] on div "[DATE]" at bounding box center [532, 374] width 820 height 56
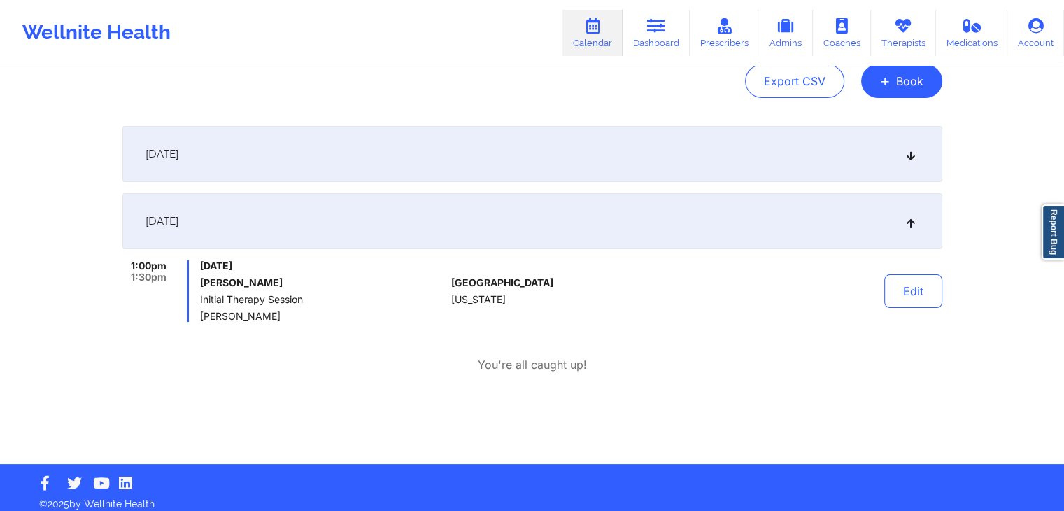
scroll to position [148, 0]
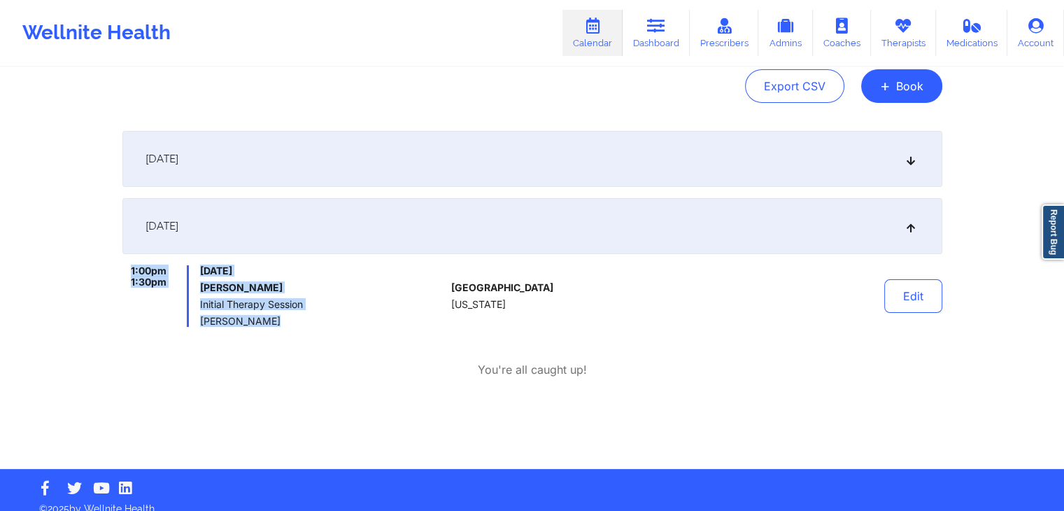
drag, startPoint x: 132, startPoint y: 265, endPoint x: 270, endPoint y: 319, distance: 148.9
click at [270, 319] on div "1:00pm 1:30pm [DATE] [PERSON_NAME] Initial Therapy Session [PERSON_NAME]" at bounding box center [284, 296] width 324 height 62
copy div "1:00pm 1:30pm [DATE] [PERSON_NAME] Initial Therapy Session [PERSON_NAME]"
click at [675, 43] on link "Dashboard" at bounding box center [656, 33] width 67 height 46
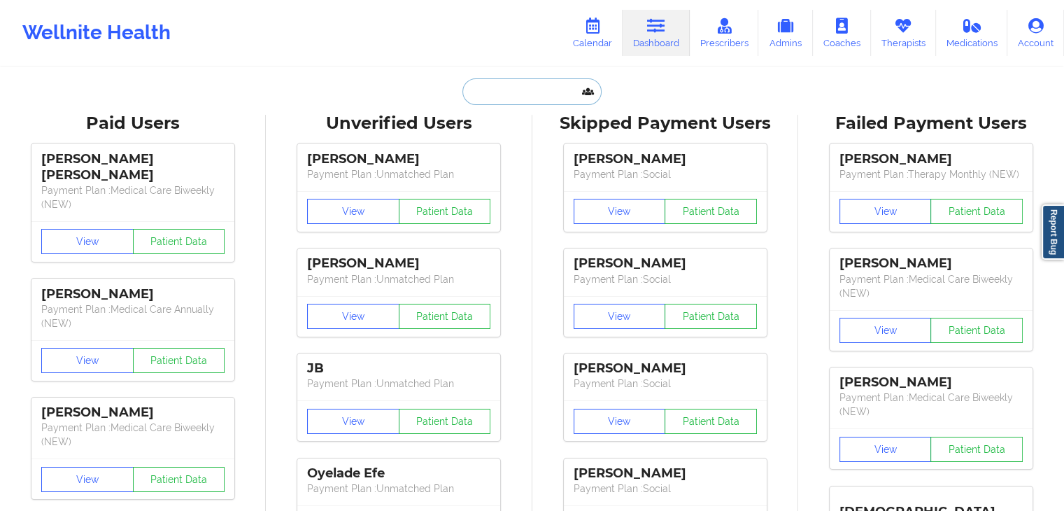
click at [495, 97] on input "text" at bounding box center [532, 91] width 139 height 27
paste input "[EMAIL_ADDRESS][DOMAIN_NAME]"
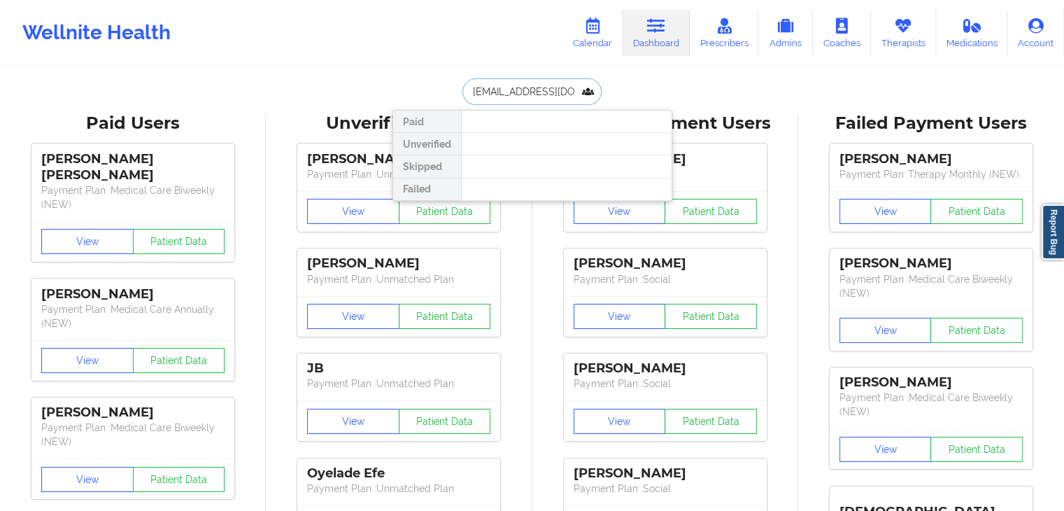
type input "[EMAIL_ADDRESS][DOMAIN_NAME]"
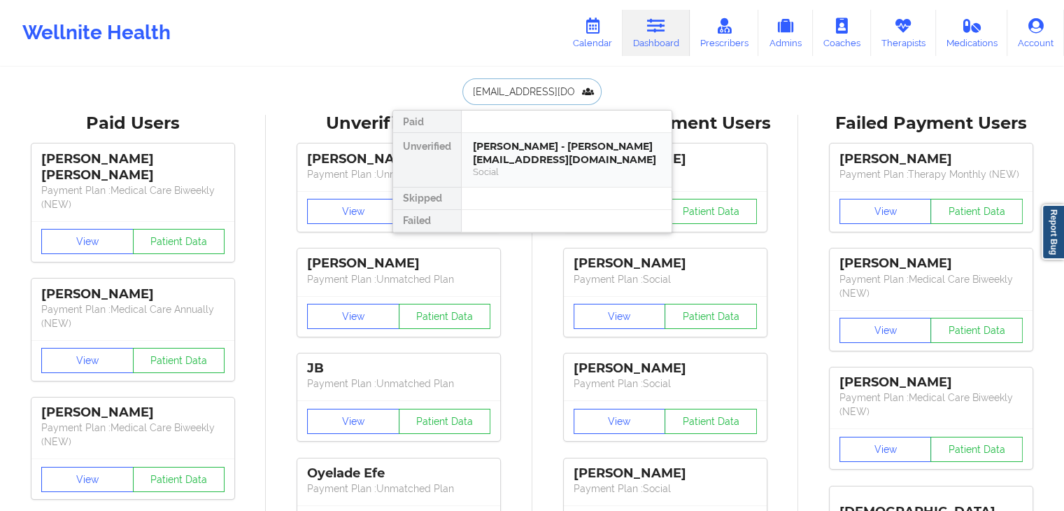
click at [526, 157] on div "[PERSON_NAME] - [PERSON_NAME][EMAIL_ADDRESS][DOMAIN_NAME]" at bounding box center [567, 153] width 188 height 26
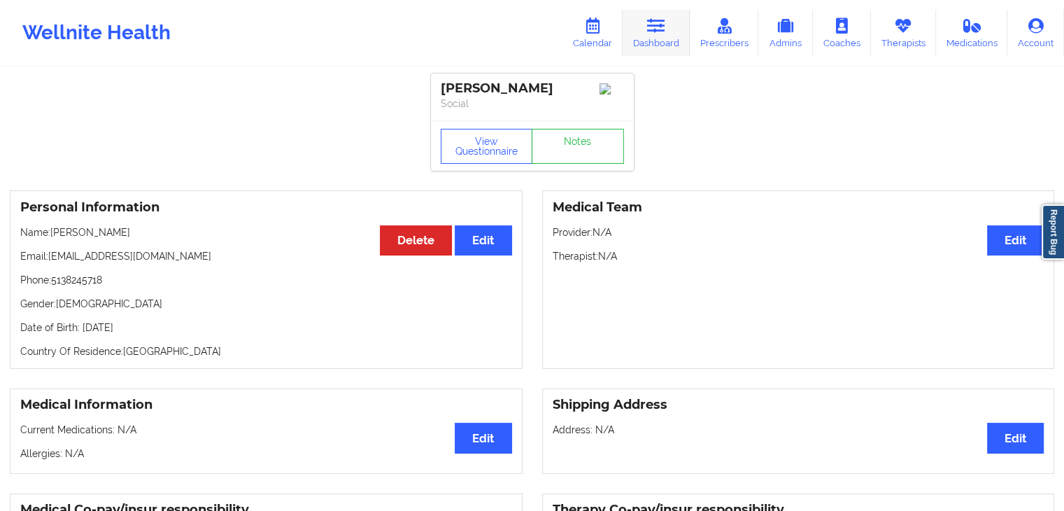
click at [646, 43] on link "Dashboard" at bounding box center [656, 33] width 67 height 46
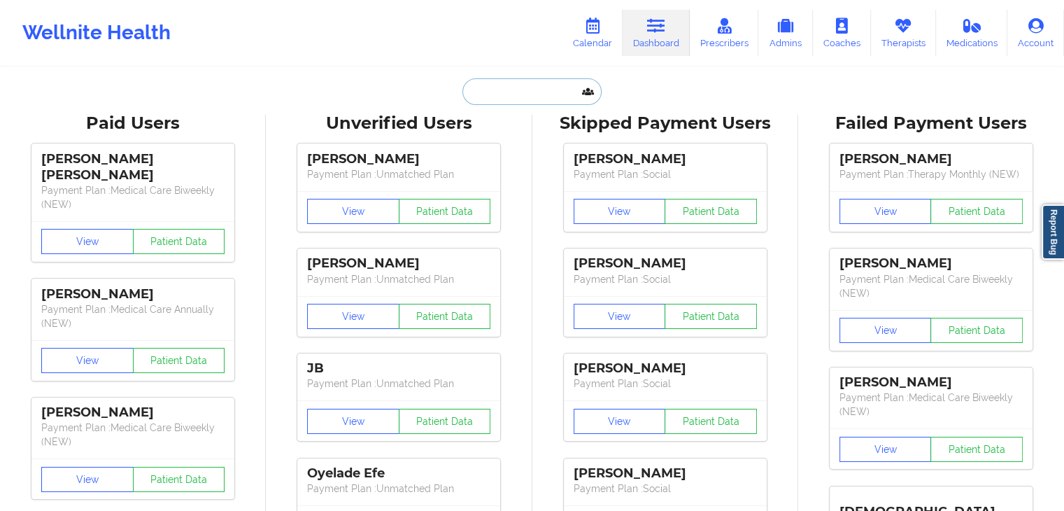
click at [483, 96] on input "text" at bounding box center [532, 91] width 139 height 27
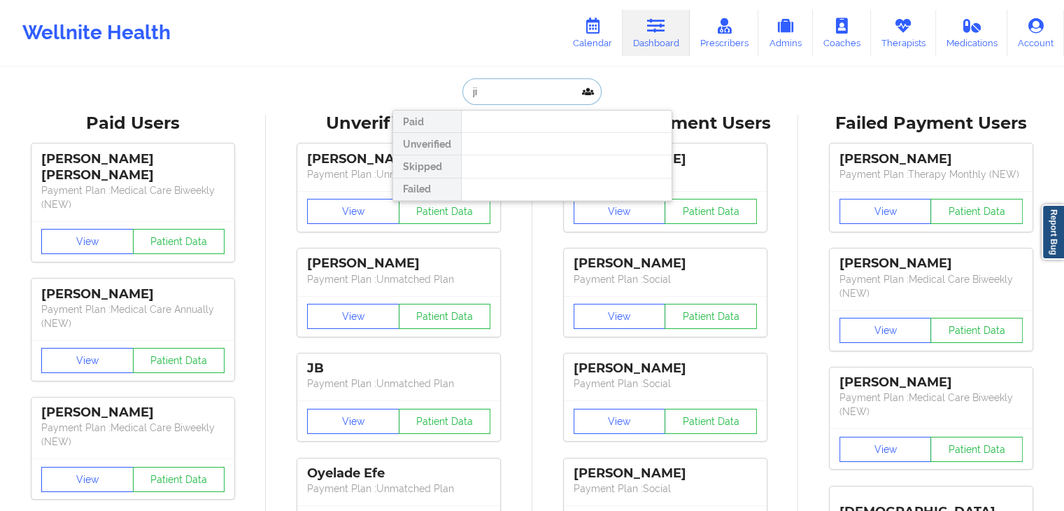
type input "j"
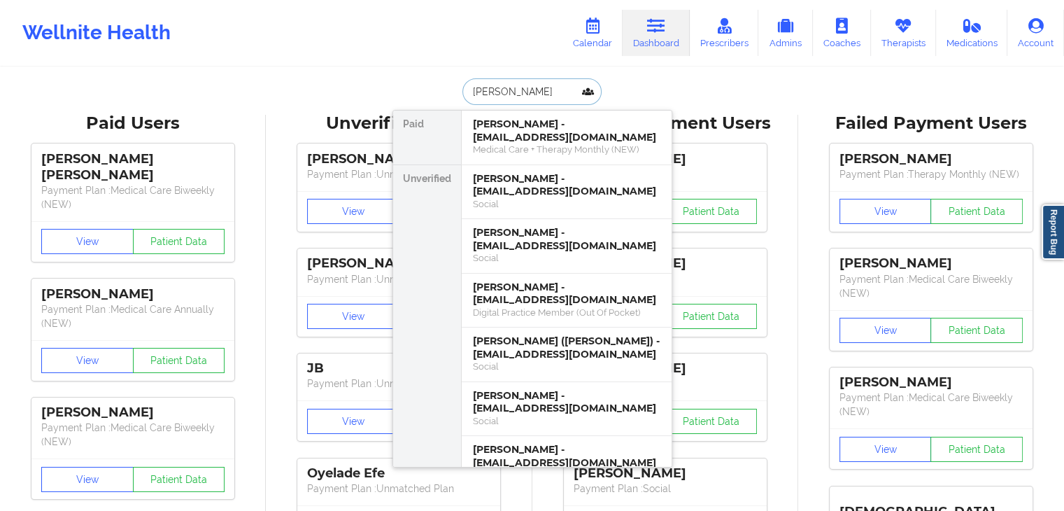
type input "[PERSON_NAME]"
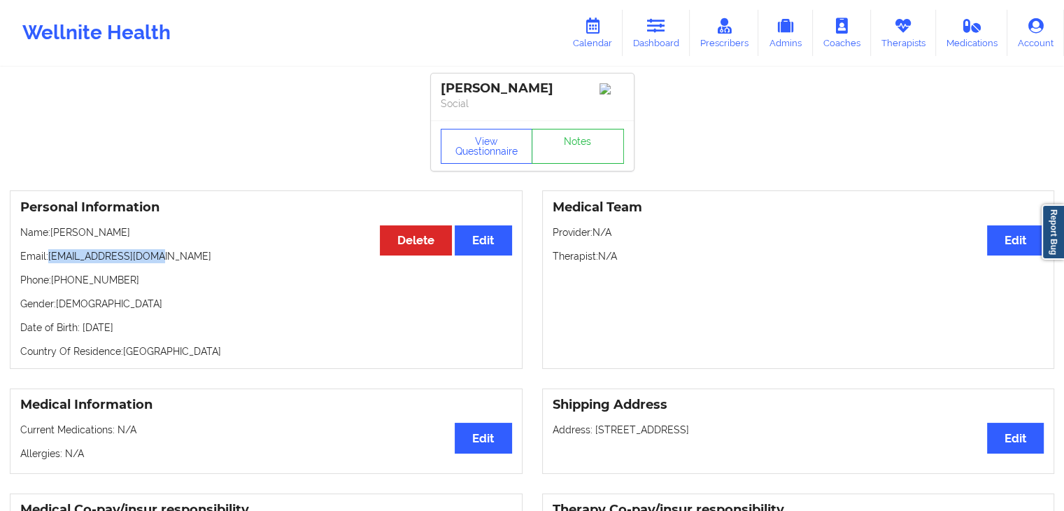
drag, startPoint x: 157, startPoint y: 256, endPoint x: 50, endPoint y: 259, distance: 107.1
click at [50, 259] on p "Email: [EMAIL_ADDRESS][DOMAIN_NAME]" at bounding box center [266, 256] width 492 height 14
copy p "[EMAIL_ADDRESS][DOMAIN_NAME]"
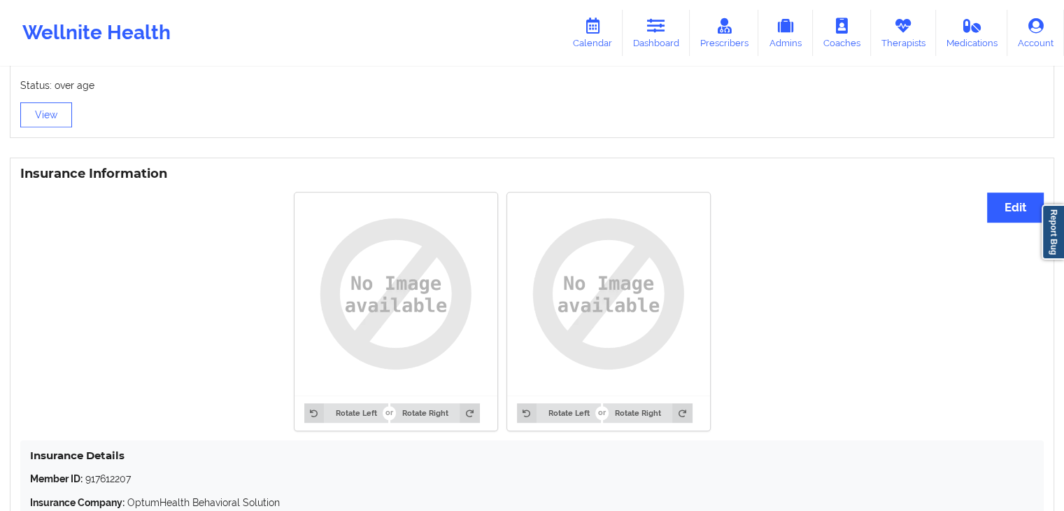
scroll to position [1113, 0]
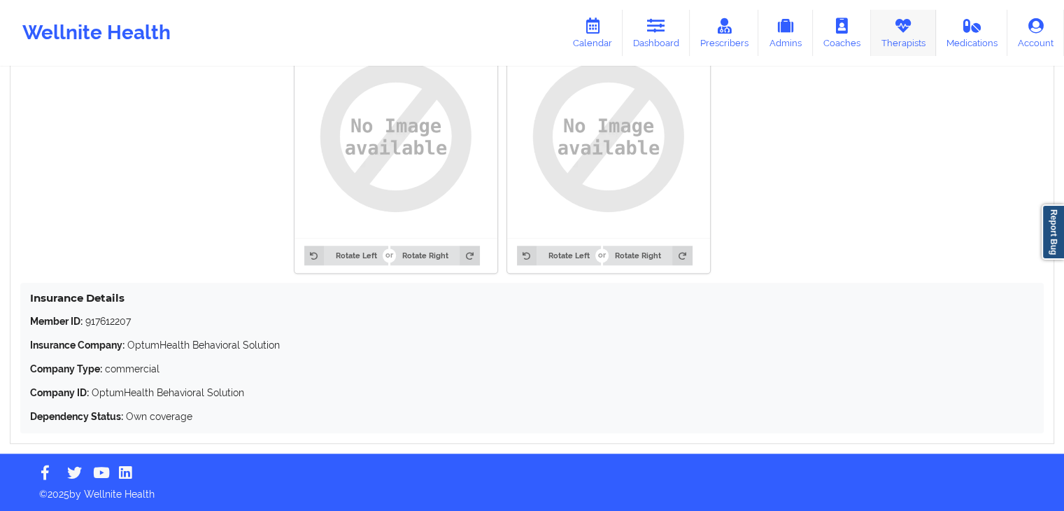
click at [880, 43] on link "Therapists" at bounding box center [903, 33] width 65 height 46
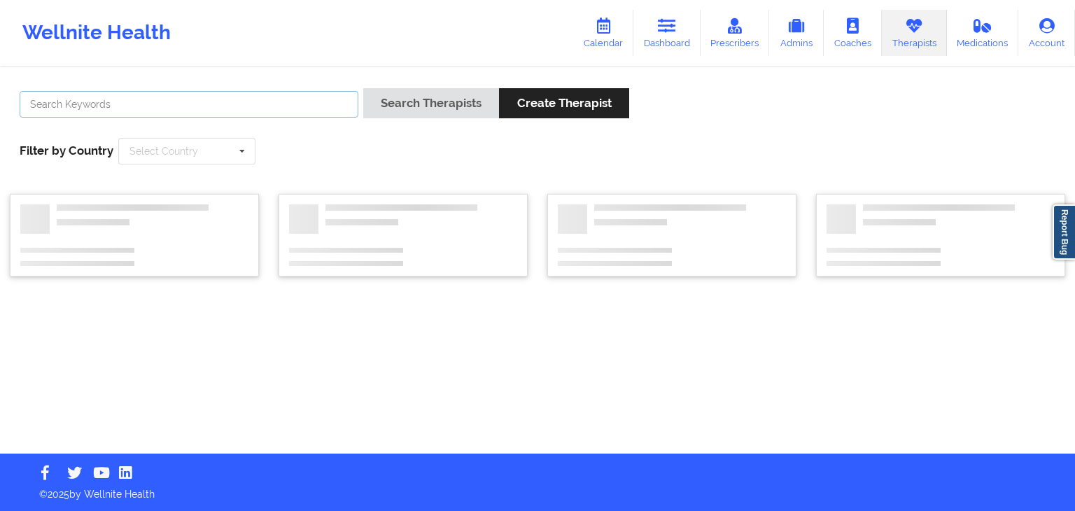
click at [215, 110] on input "text" at bounding box center [189, 104] width 339 height 27
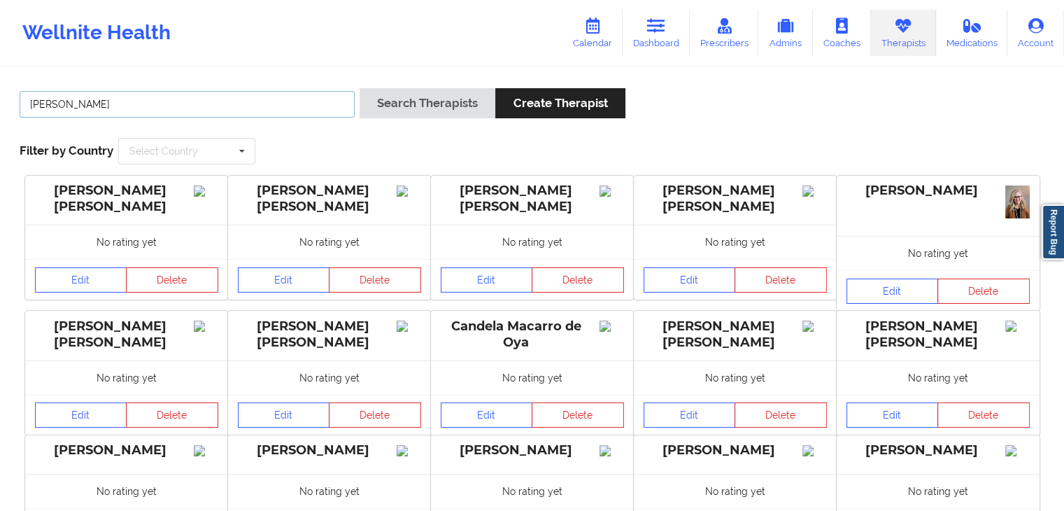
type input "[PERSON_NAME]"
click at [360, 88] on button "Search Therapists" at bounding box center [428, 103] width 136 height 30
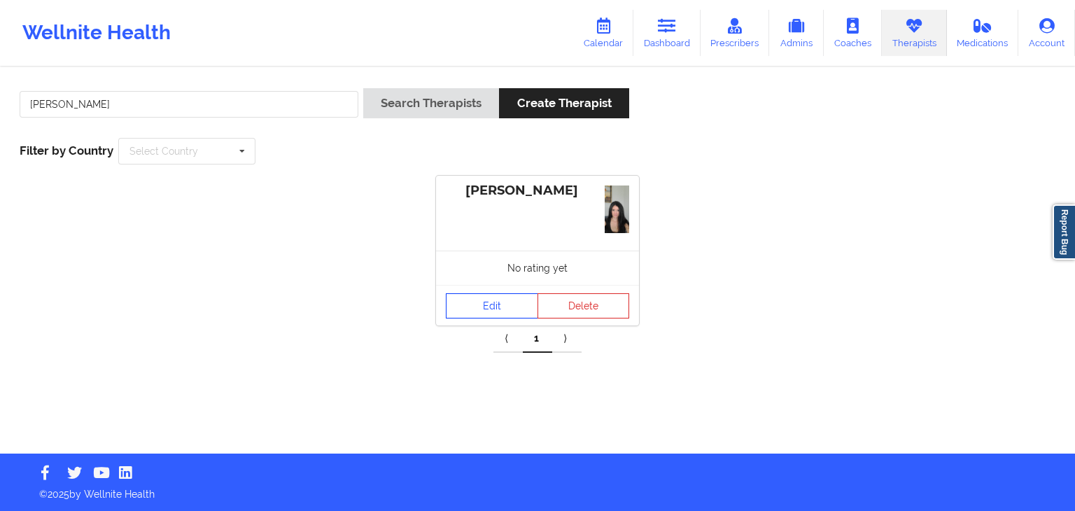
click at [470, 297] on link "Edit" at bounding box center [492, 305] width 92 height 25
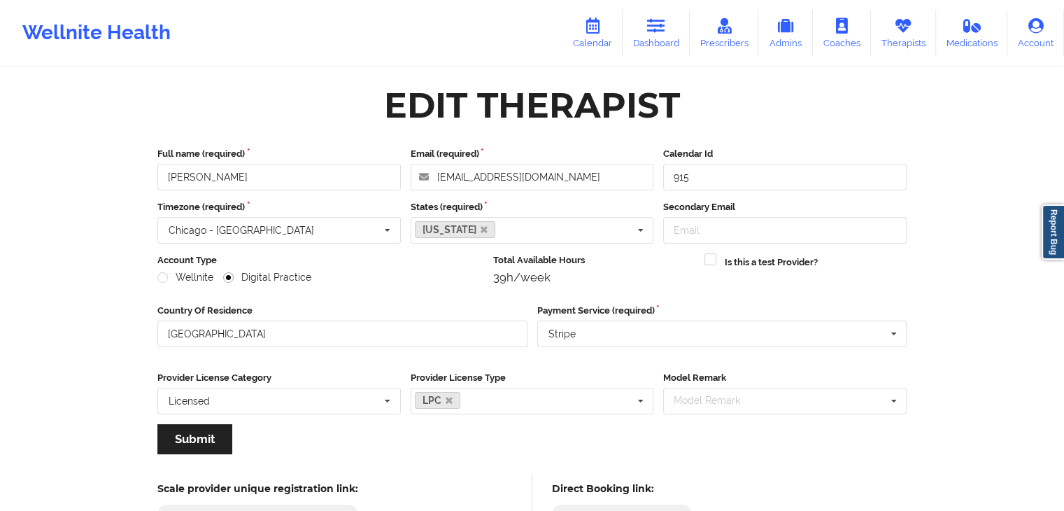
scroll to position [116, 0]
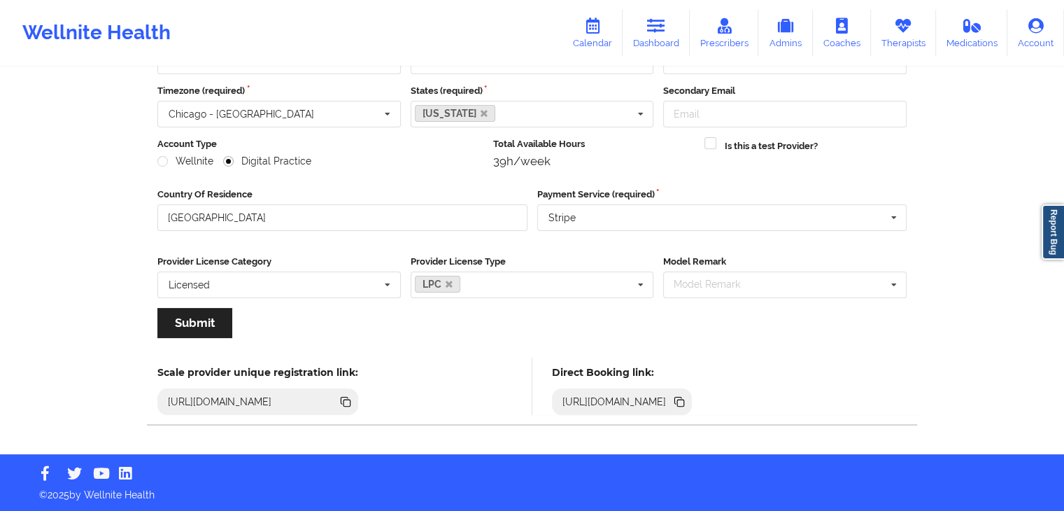
click at [682, 402] on icon at bounding box center [678, 400] width 7 height 7
click at [684, 37] on link "Dashboard" at bounding box center [656, 33] width 67 height 46
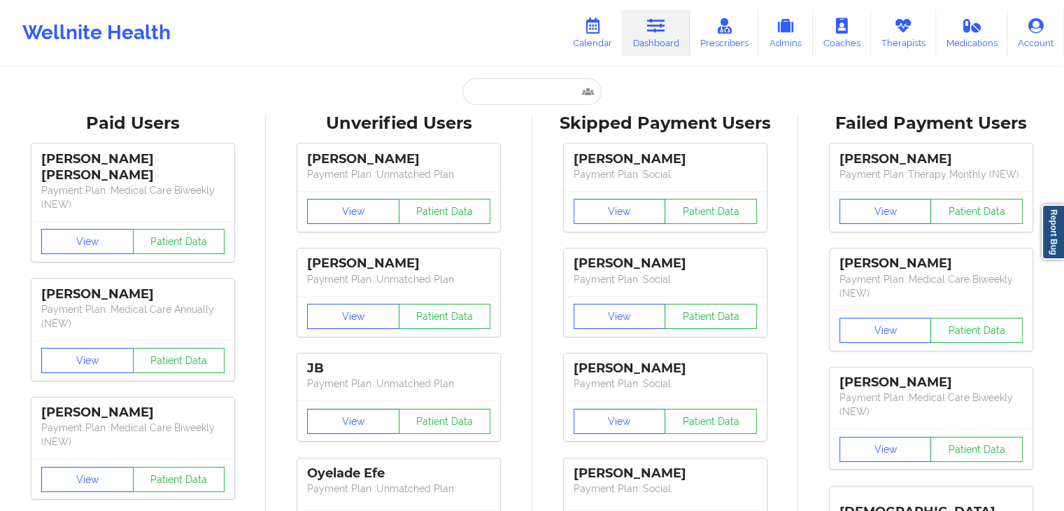
click at [470, 102] on input "text" at bounding box center [532, 91] width 139 height 27
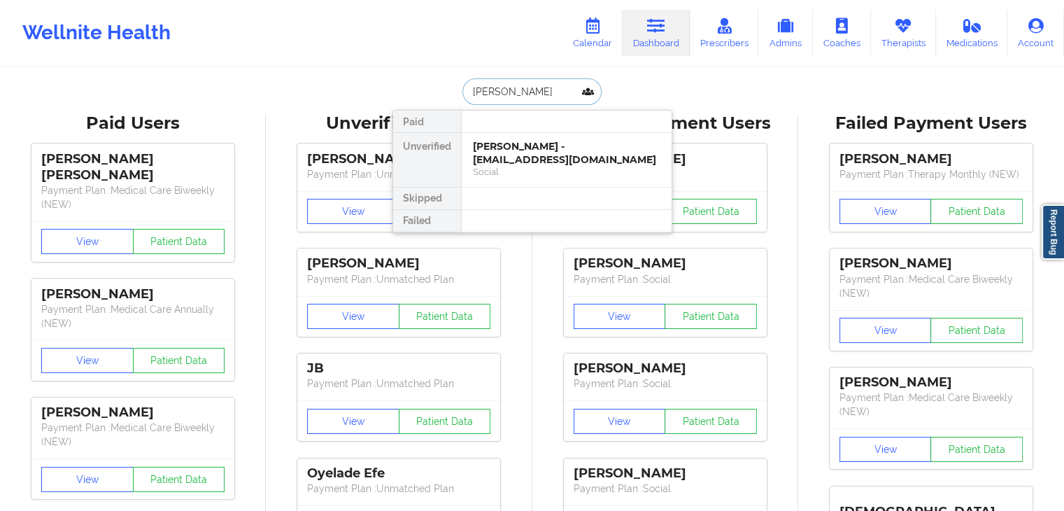
type input "[PERSON_NAME]"
click at [611, 40] on link "Calendar" at bounding box center [593, 33] width 60 height 46
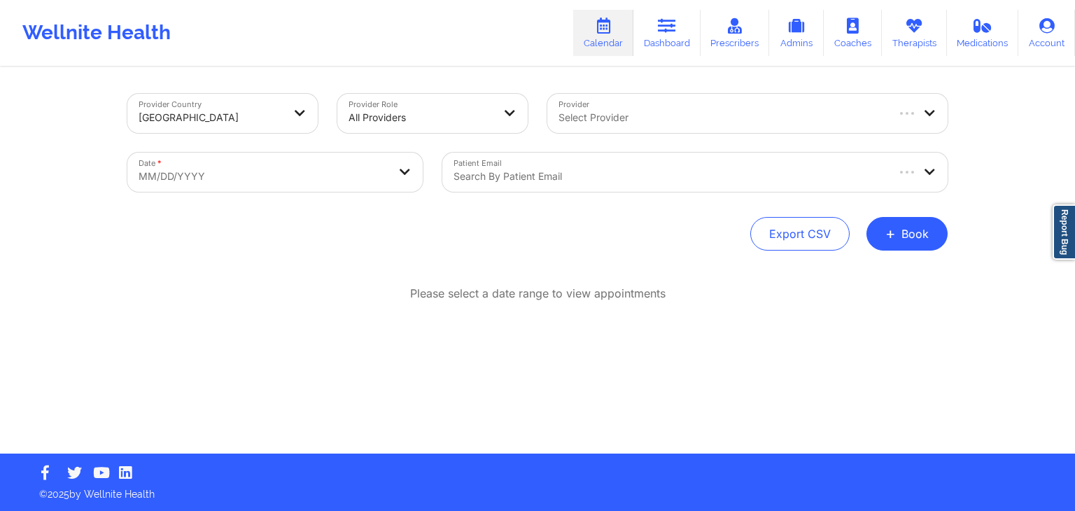
click at [590, 176] on div at bounding box center [668, 176] width 431 height 17
click at [980, 208] on div "Provider Country [GEOGRAPHIC_DATA] Provider Role All Providers Provider Select …" at bounding box center [537, 226] width 1075 height 453
click at [913, 227] on button "+ Book" at bounding box center [906, 234] width 81 height 34
click at [849, 272] on button "Therapy Session" at bounding box center [883, 278] width 107 height 23
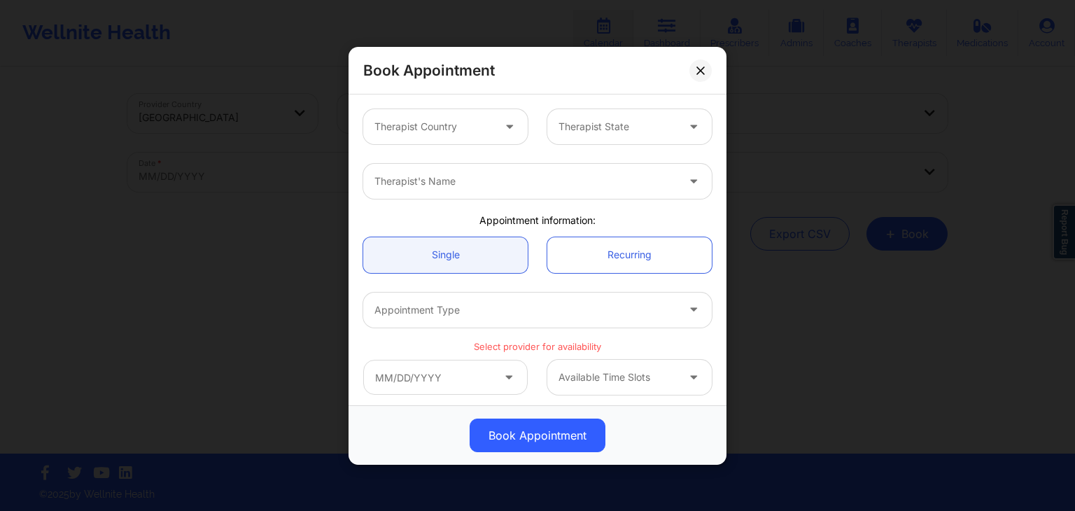
click at [467, 121] on div at bounding box center [433, 126] width 118 height 17
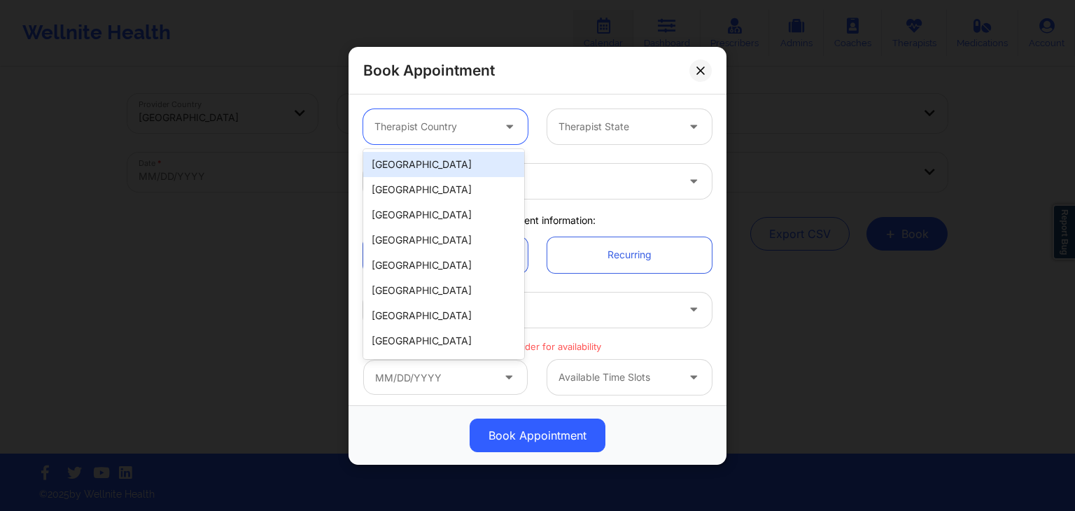
click at [462, 171] on div "[GEOGRAPHIC_DATA]" at bounding box center [443, 164] width 161 height 25
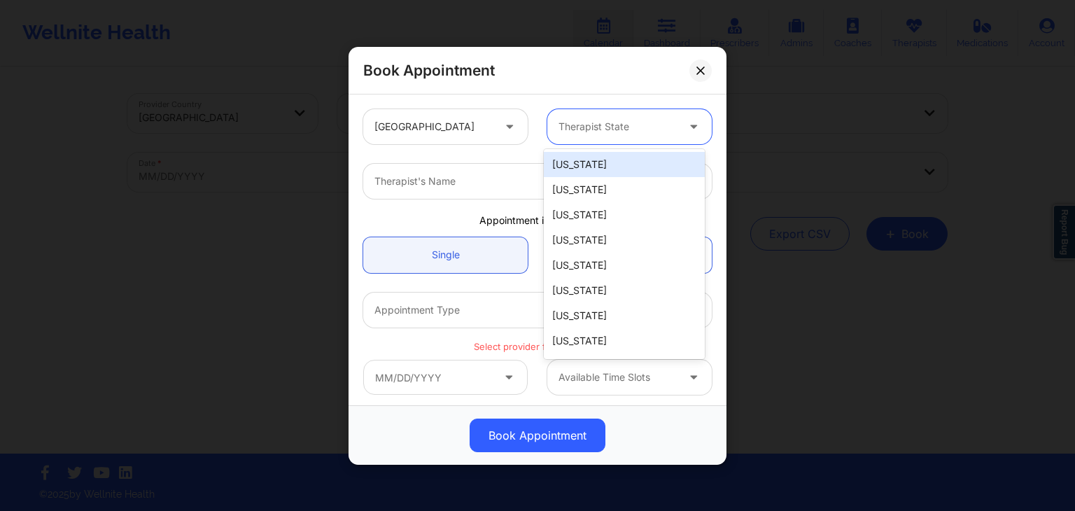
click at [577, 119] on div at bounding box center [617, 126] width 118 height 17
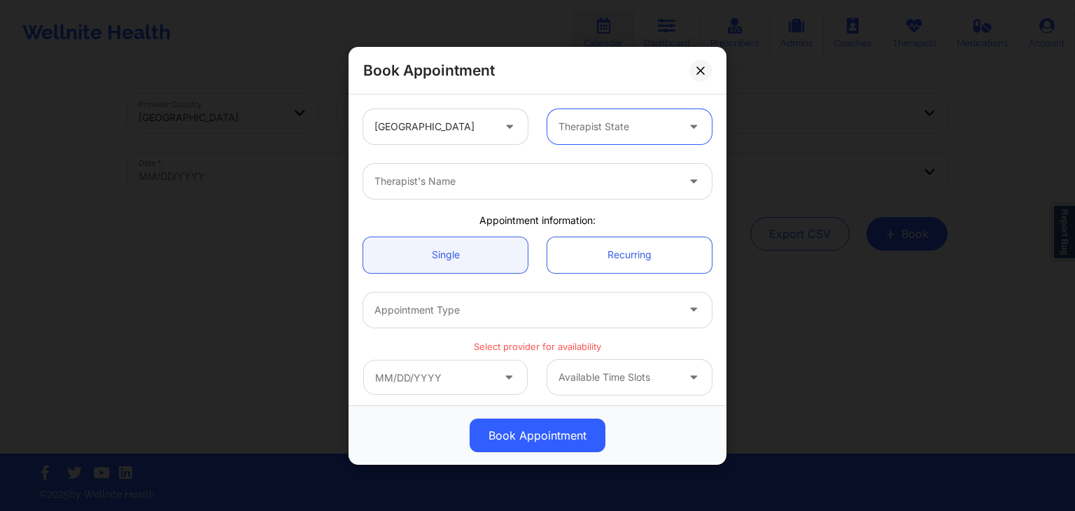
click at [634, 123] on div at bounding box center [617, 126] width 118 height 17
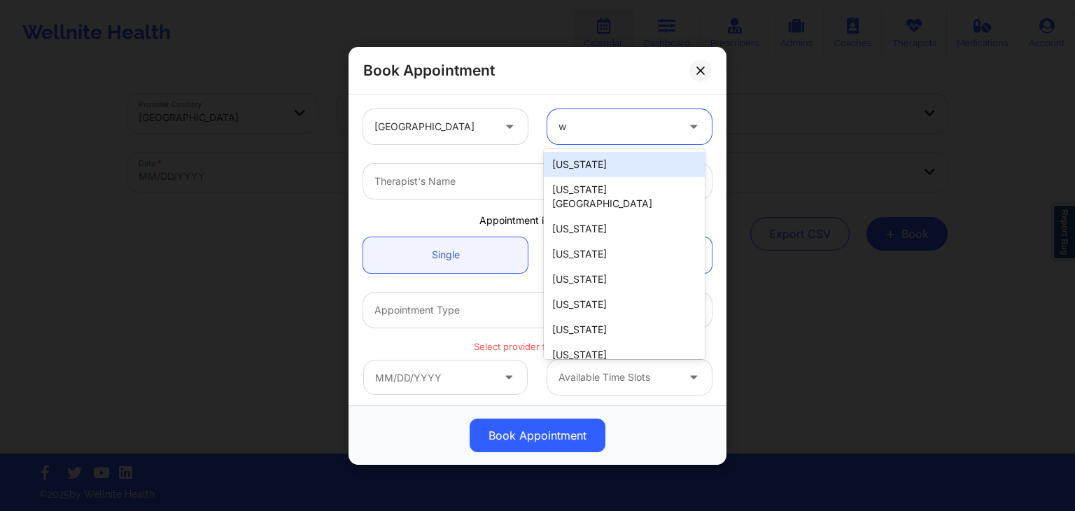
type input "wi"
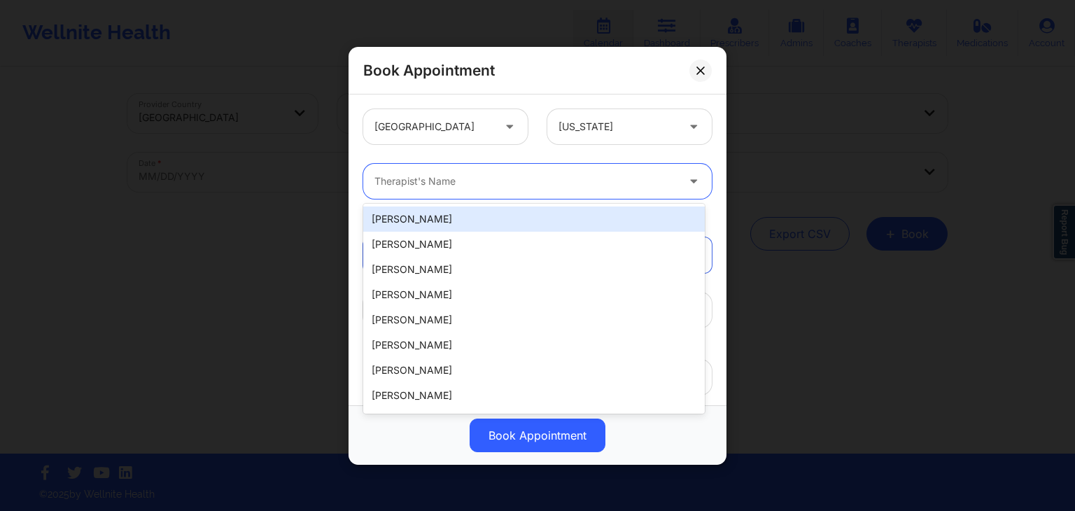
click at [571, 183] on div at bounding box center [525, 181] width 302 height 17
type input "[PERSON_NAME]"
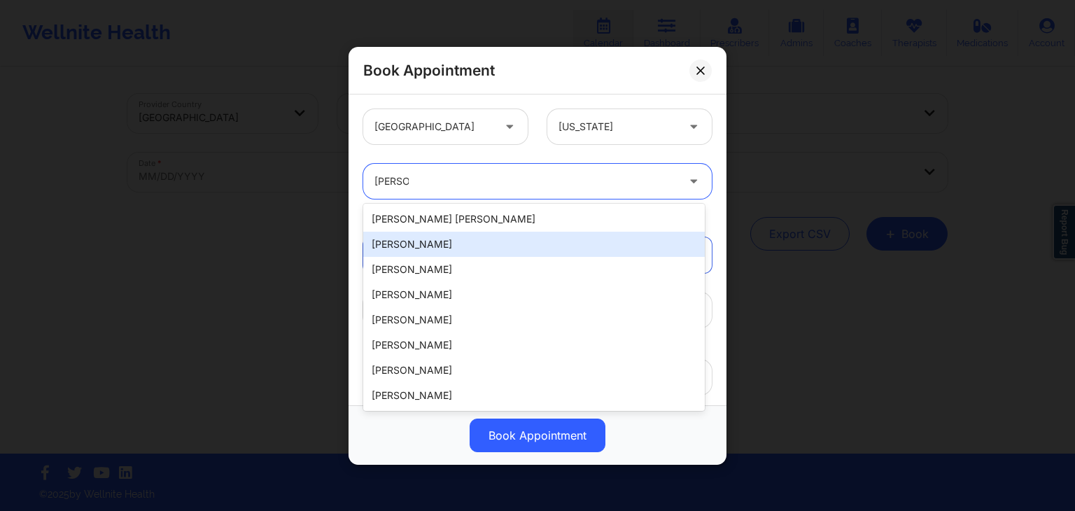
click at [506, 239] on div "[PERSON_NAME]" at bounding box center [534, 244] width 342 height 25
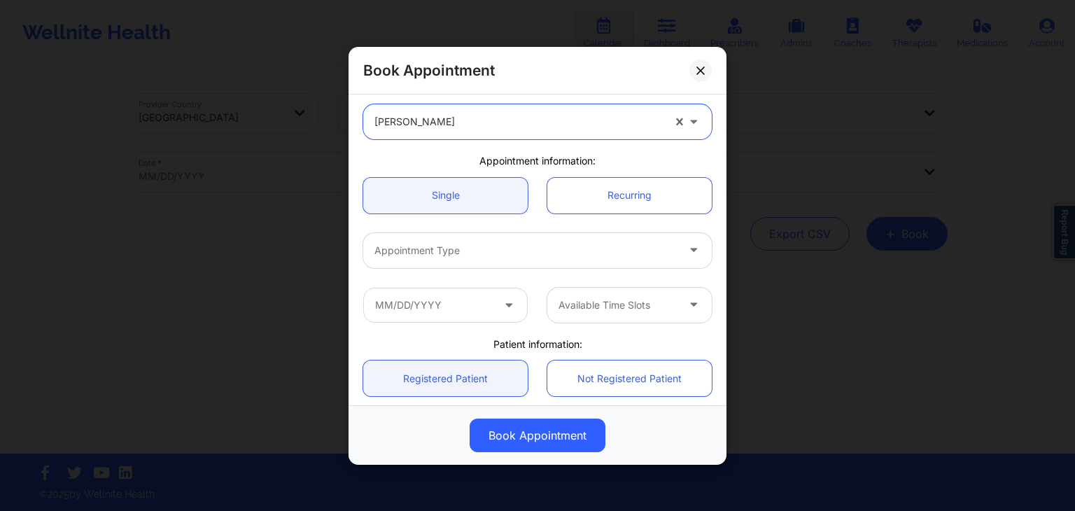
scroll to position [57, 0]
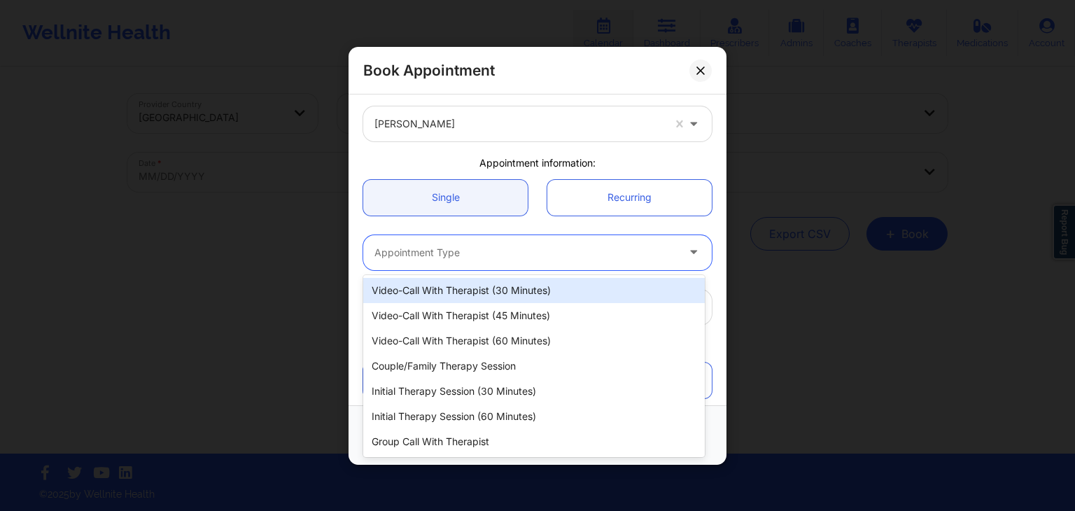
click at [511, 261] on div "Appointment Type" at bounding box center [520, 251] width 315 height 35
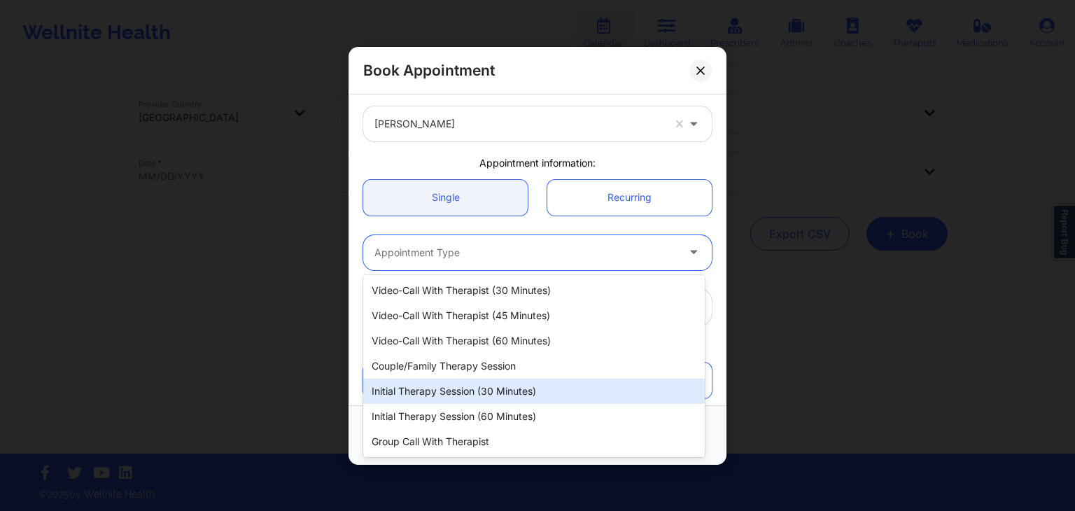
click at [521, 392] on div "Initial Therapy Session (30 minutes)" at bounding box center [534, 391] width 342 height 25
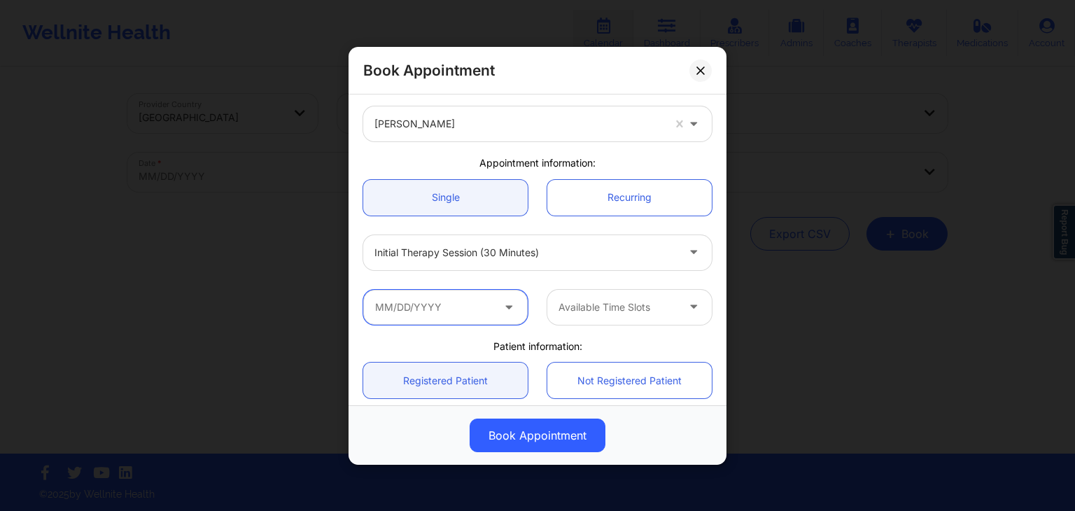
click at [478, 300] on input "text" at bounding box center [445, 306] width 164 height 35
drag, startPoint x: 719, startPoint y: 218, endPoint x: 724, endPoint y: 192, distance: 25.5
click at [724, 192] on div "[GEOGRAPHIC_DATA] [US_STATE] [PERSON_NAME] Appointment information: Single Recu…" at bounding box center [538, 249] width 378 height 311
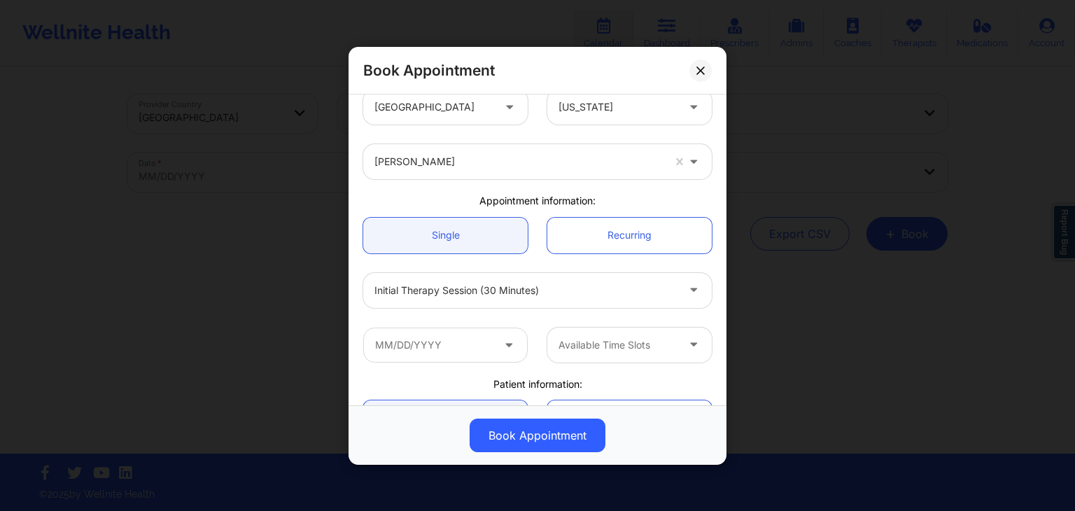
scroll to position [1, 0]
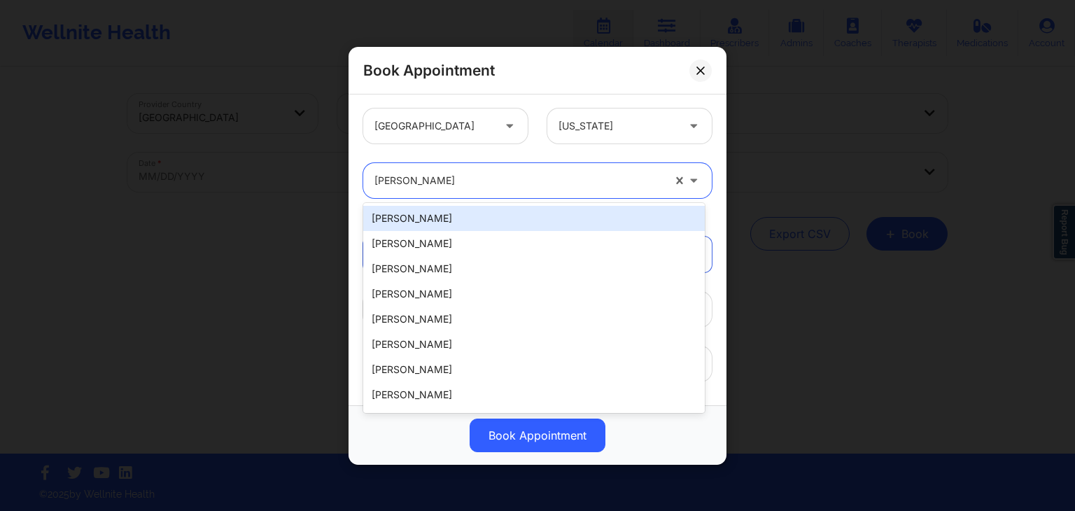
click at [588, 187] on div at bounding box center [518, 180] width 288 height 17
click at [710, 209] on div "[GEOGRAPHIC_DATA] [US_STATE] 20 results available. Use Up and Down to choose op…" at bounding box center [537, 391] width 368 height 584
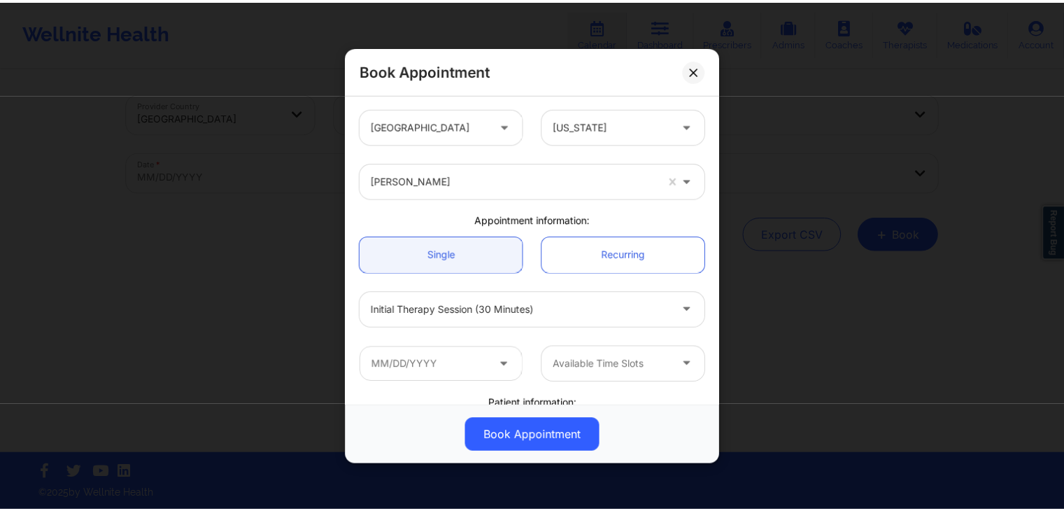
scroll to position [283, 0]
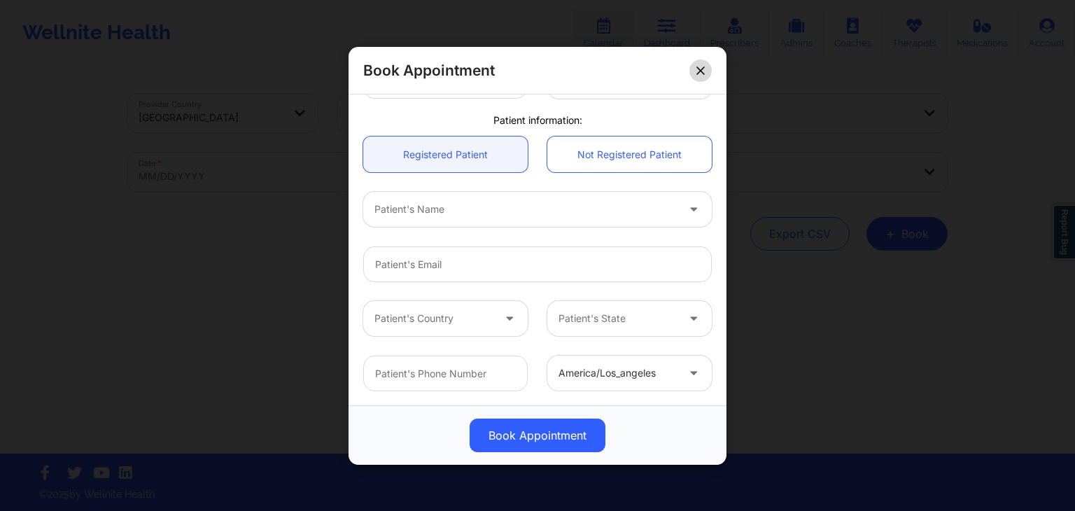
click at [705, 66] on button at bounding box center [700, 70] width 22 height 22
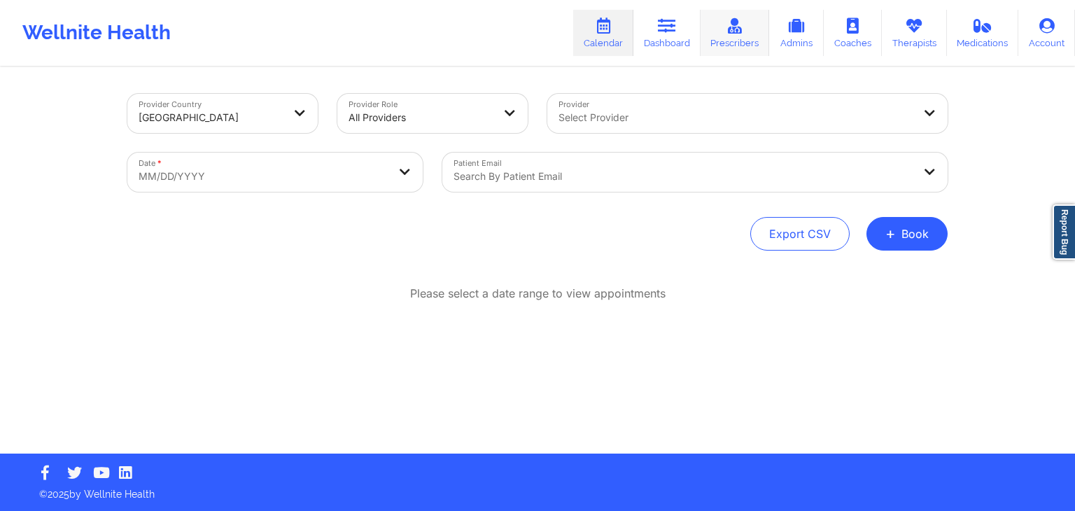
click at [744, 30] on icon at bounding box center [735, 25] width 18 height 15
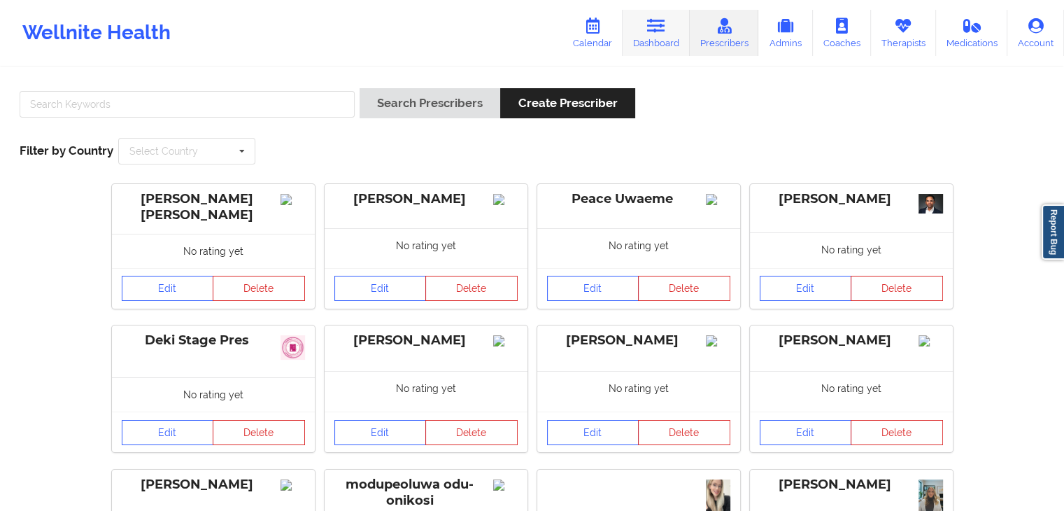
click at [651, 29] on icon at bounding box center [656, 25] width 18 height 15
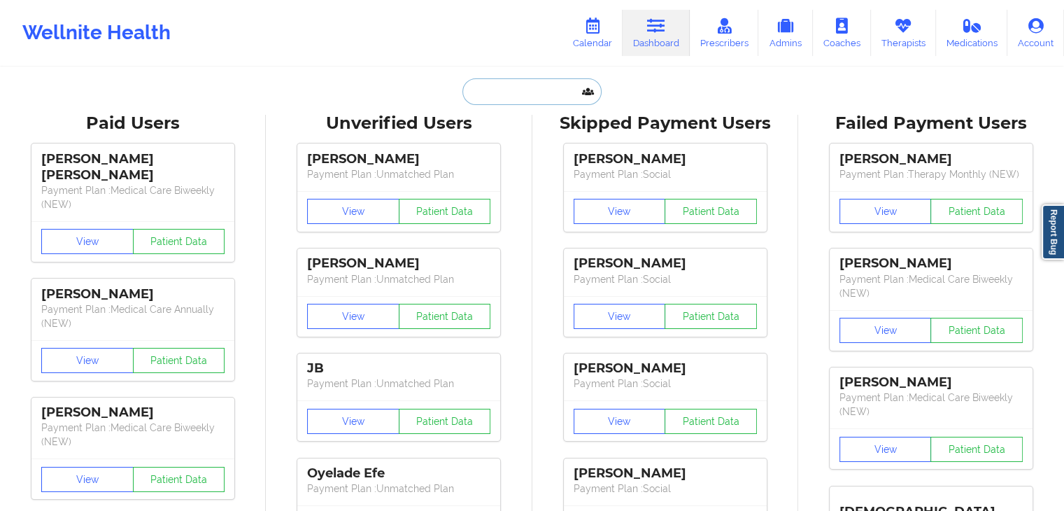
click at [509, 88] on input "text" at bounding box center [532, 91] width 139 height 27
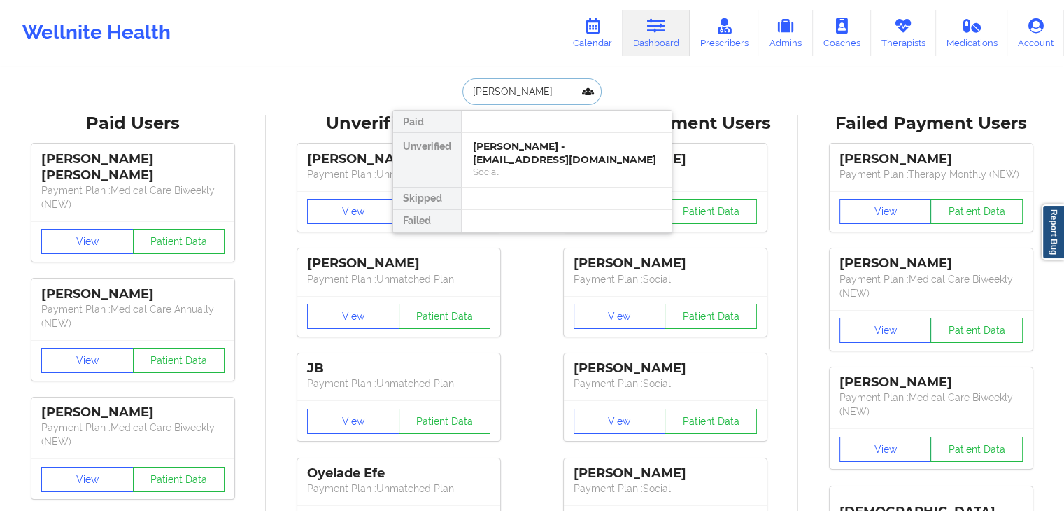
type input "[PERSON_NAME]"
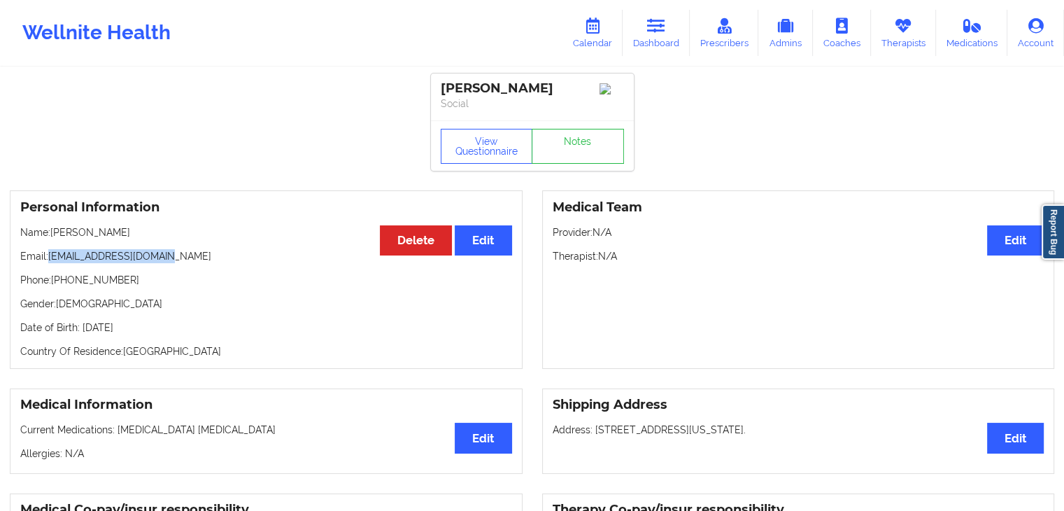
drag, startPoint x: 173, startPoint y: 261, endPoint x: 52, endPoint y: 261, distance: 121.1
click at [52, 261] on p "Email: [EMAIL_ADDRESS][DOMAIN_NAME]" at bounding box center [266, 256] width 492 height 14
copy p "[EMAIL_ADDRESS][DOMAIN_NAME]"
drag, startPoint x: 114, startPoint y: 283, endPoint x: 55, endPoint y: 286, distance: 59.5
click at [55, 286] on p "Phone: [PHONE_NUMBER]" at bounding box center [266, 280] width 492 height 14
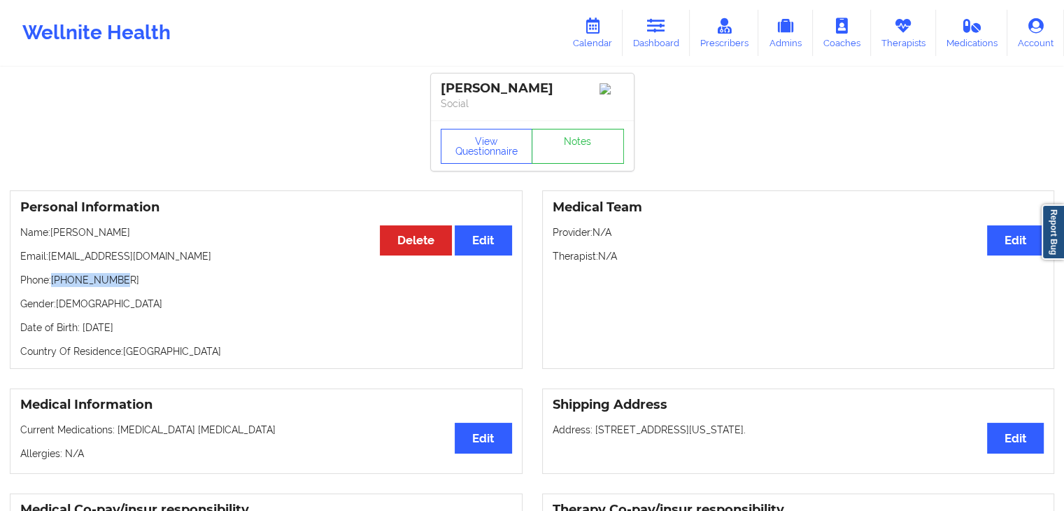
copy p "[PHONE_NUMBER]"
